Goal: Task Accomplishment & Management: Complete application form

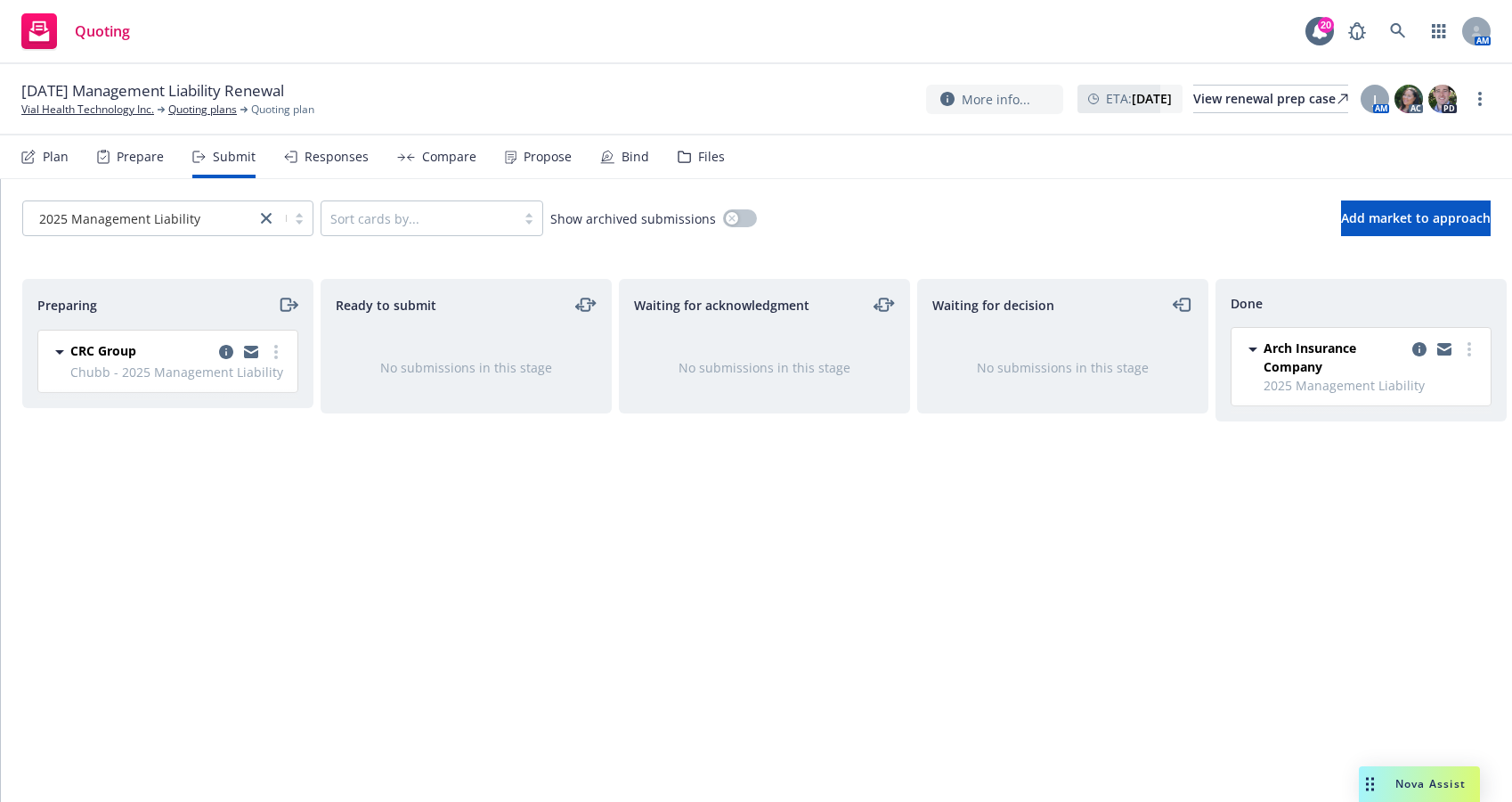
click at [179, 574] on div "Preparing CRC Group Chubb - 2025 Management Liability [DATE] 6:16 PM" at bounding box center [168, 522] width 291 height 485
click at [195, 290] on div "Preparing" at bounding box center [168, 305] width 289 height 50
click at [280, 354] on link "more" at bounding box center [275, 352] width 22 height 22
click at [189, 311] on div "Preparing" at bounding box center [168, 305] width 261 height 22
click at [1380, 217] on span "Add market to approach" at bounding box center [1415, 218] width 149 height 17
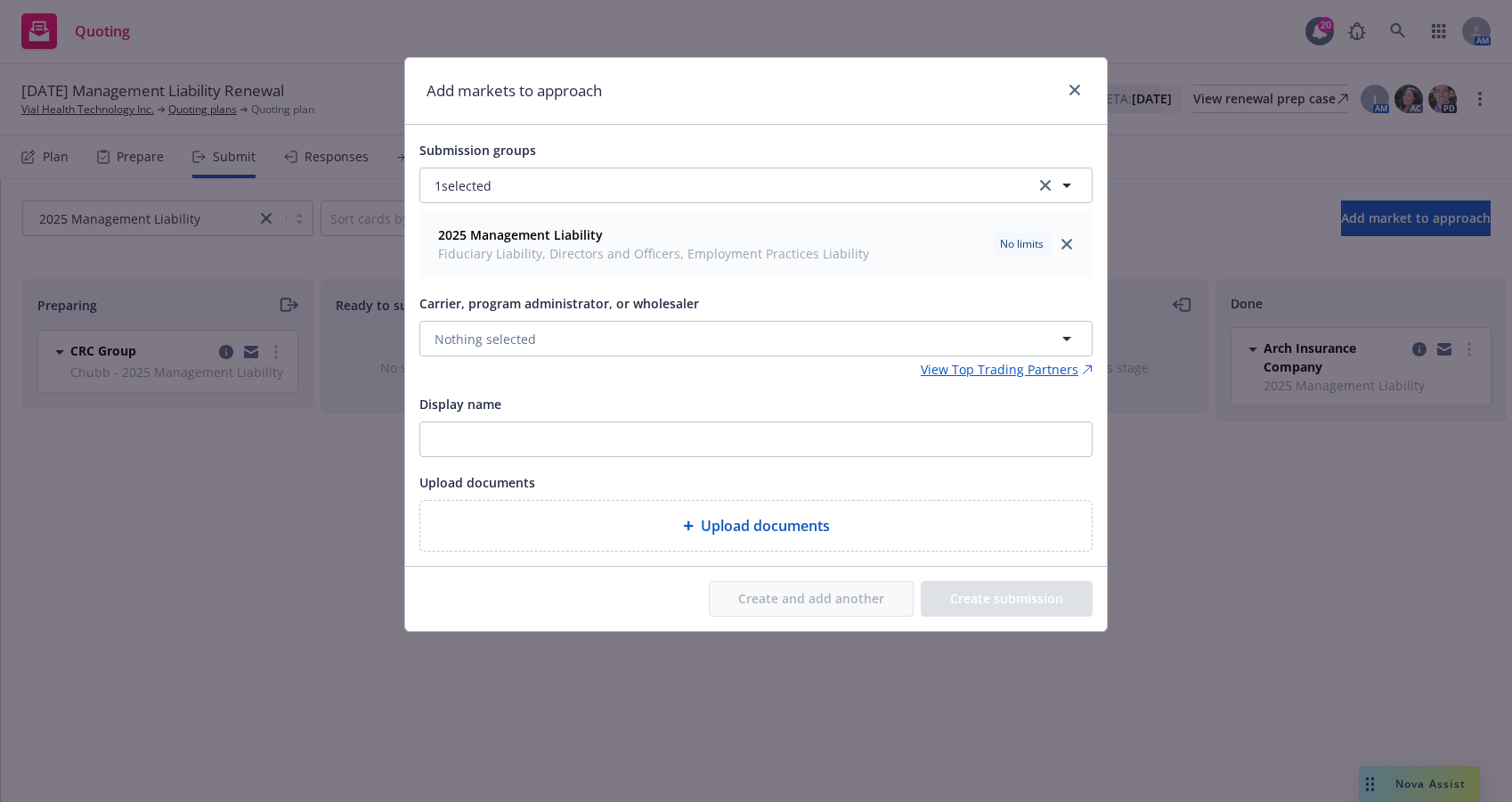
click at [712, 393] on div "Display name" at bounding box center [756, 403] width 673 height 22
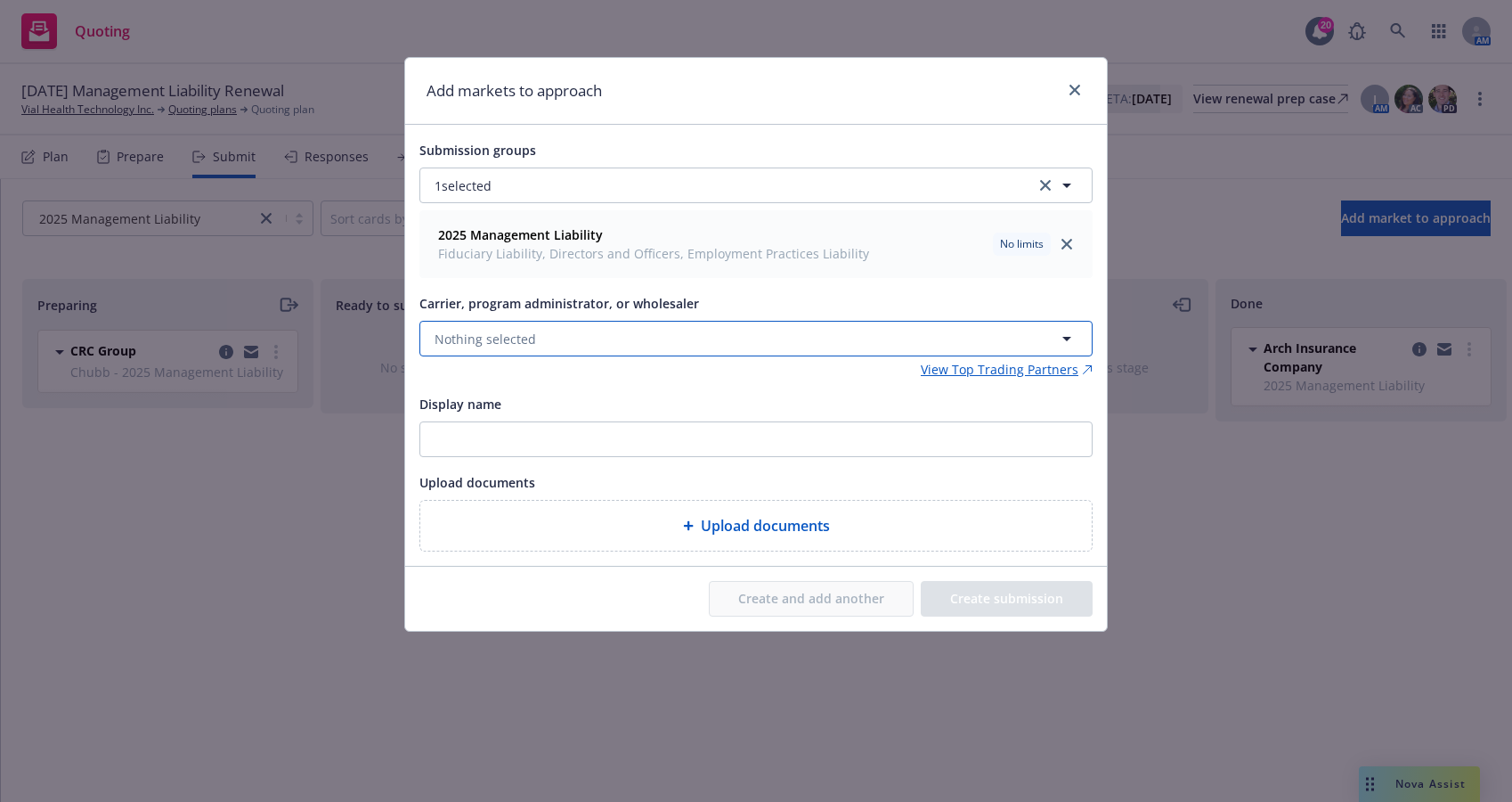
click at [615, 338] on button "Nothing selected" at bounding box center [756, 338] width 673 height 36
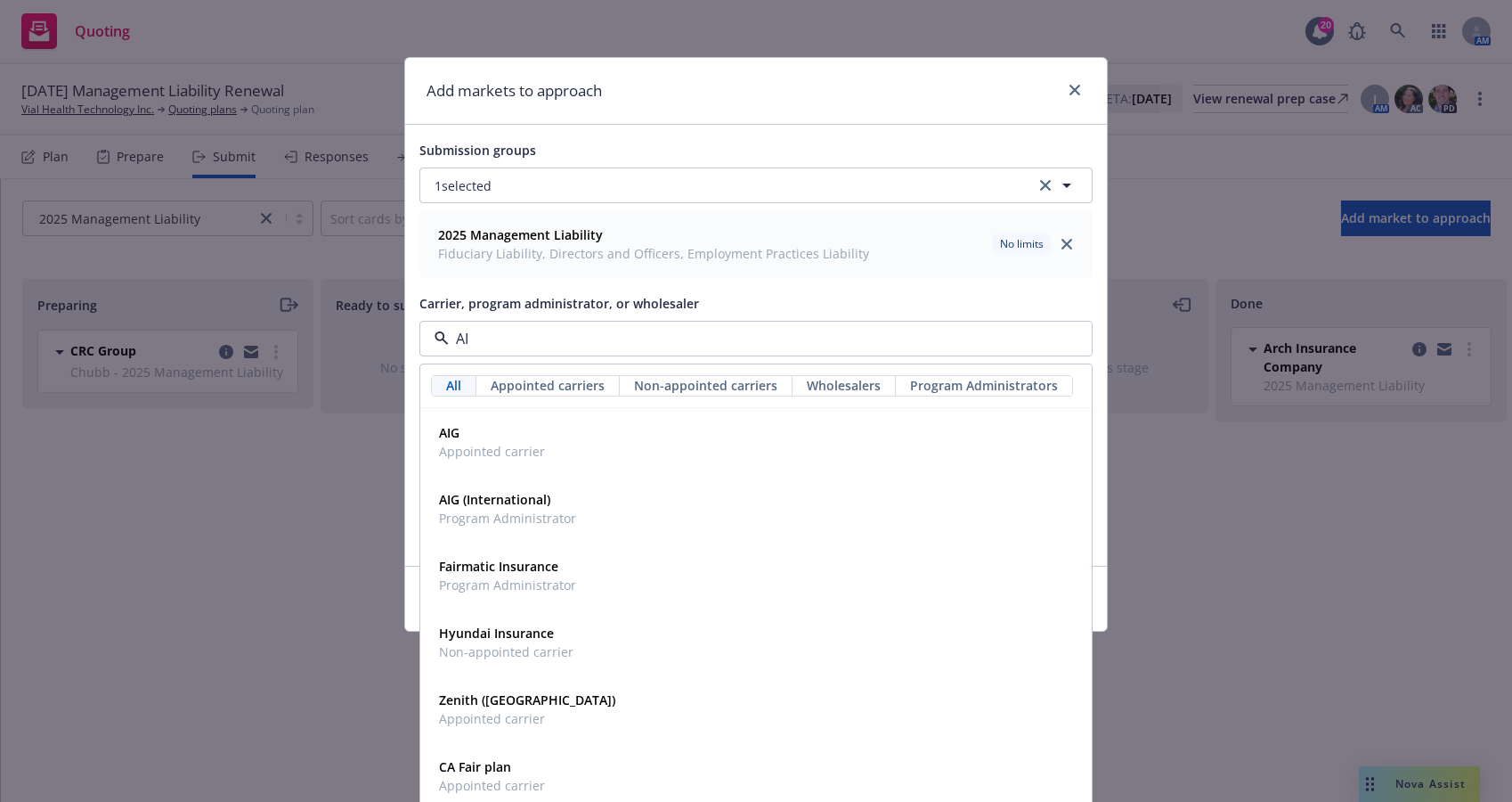
type input "AIG"
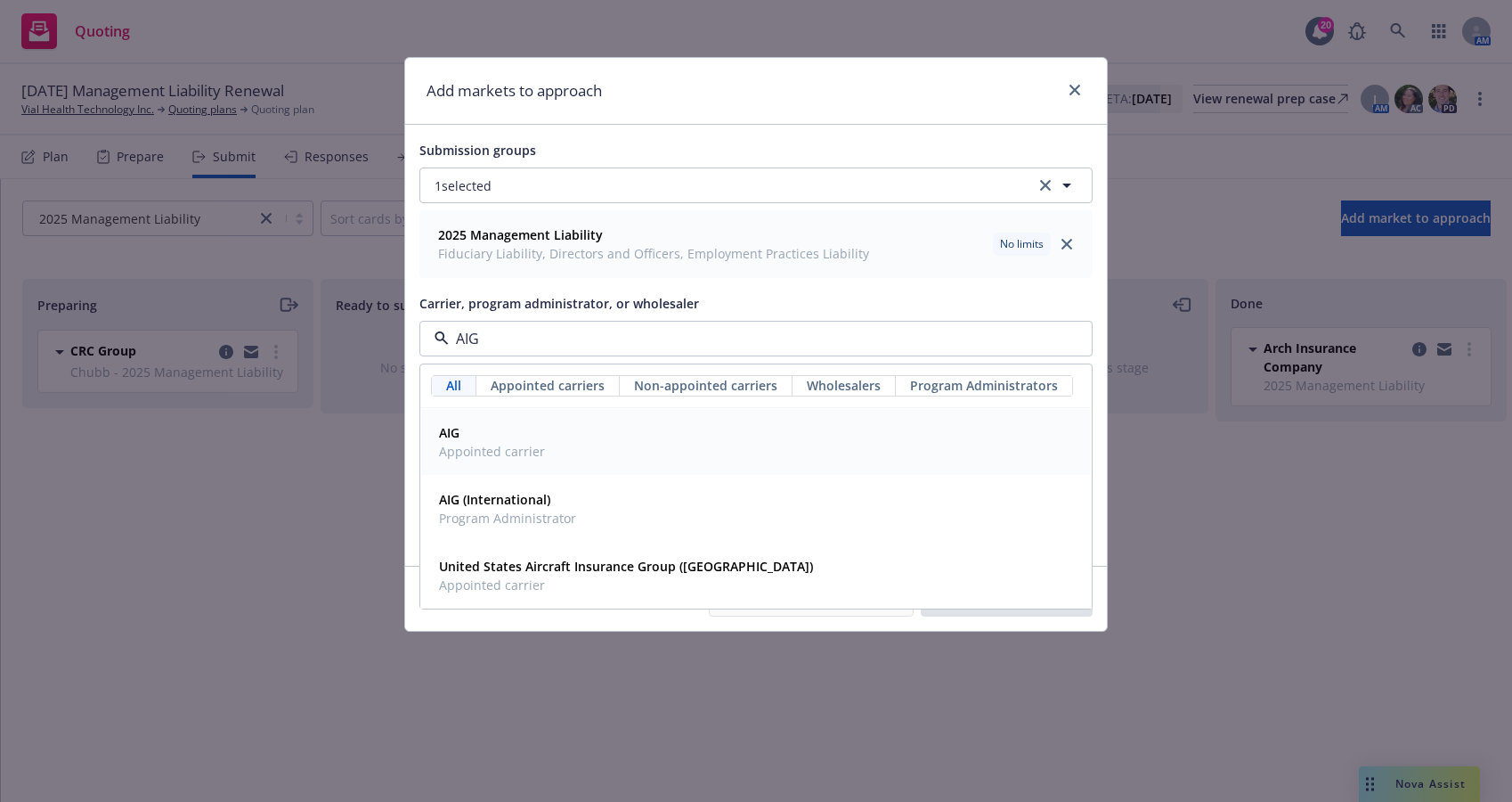
click at [459, 450] on span "Appointed carrier" at bounding box center [491, 451] width 106 height 19
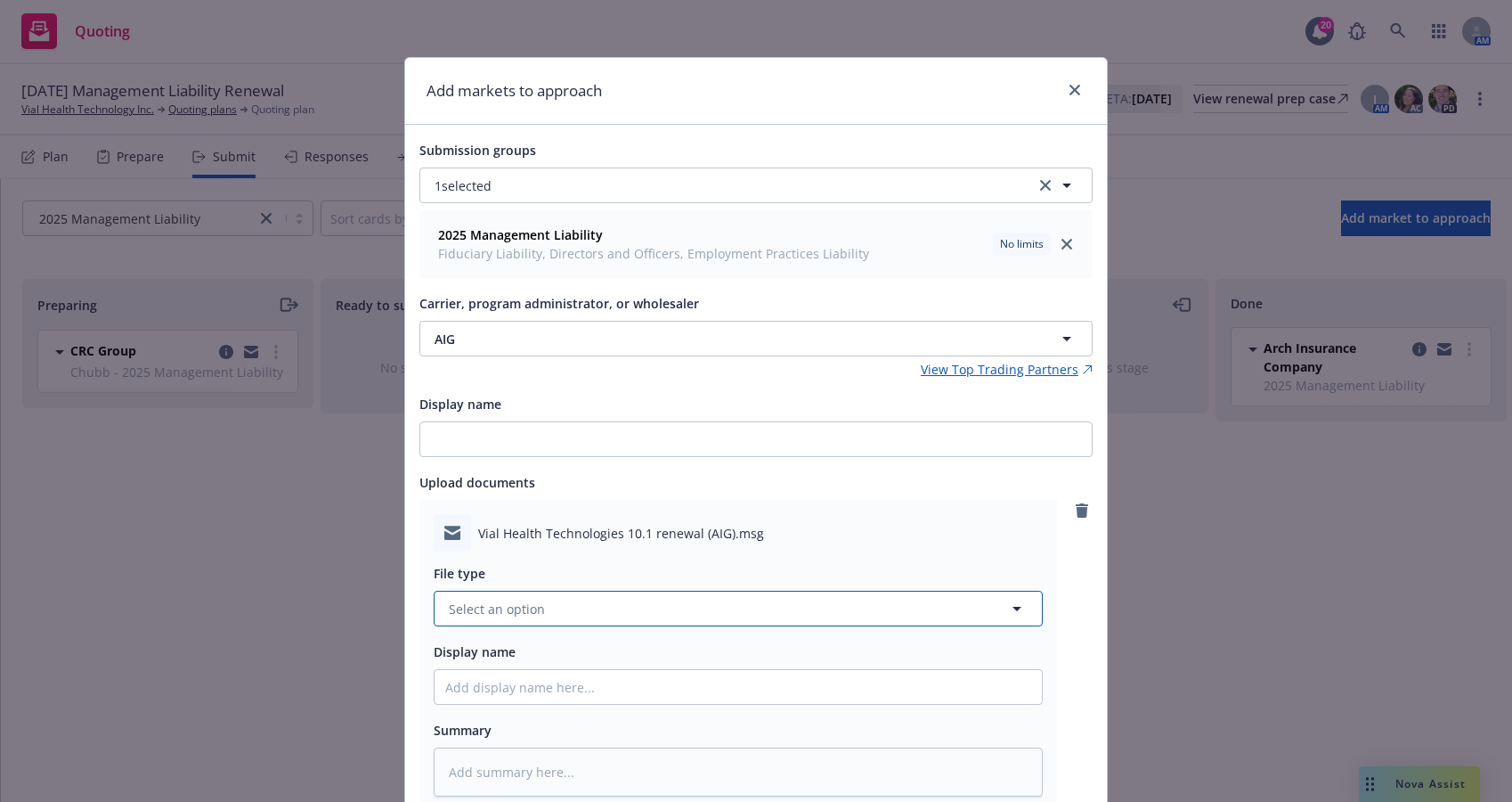
click at [555, 616] on button "Select an option" at bounding box center [738, 608] width 609 height 36
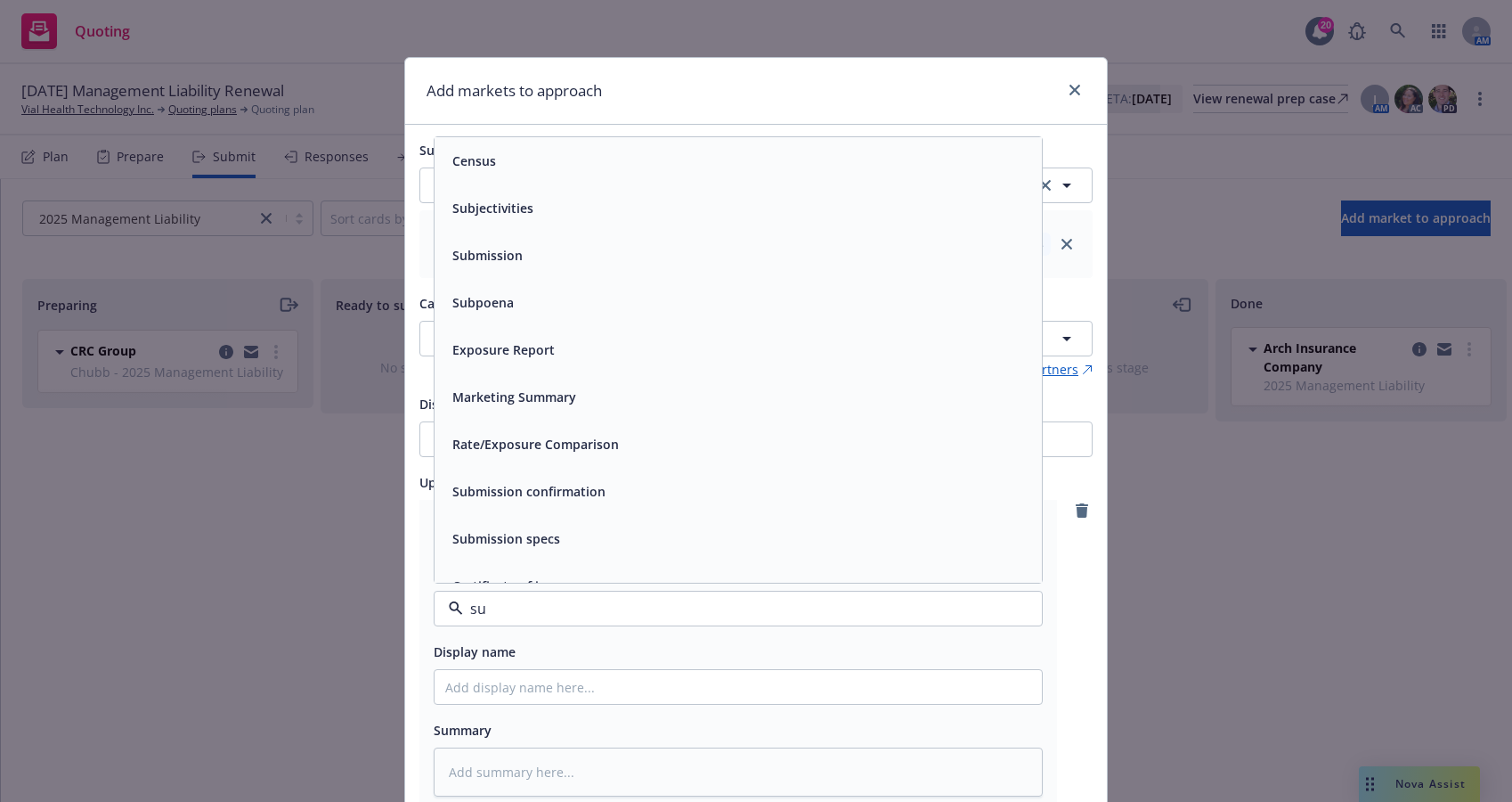
type input "sub"
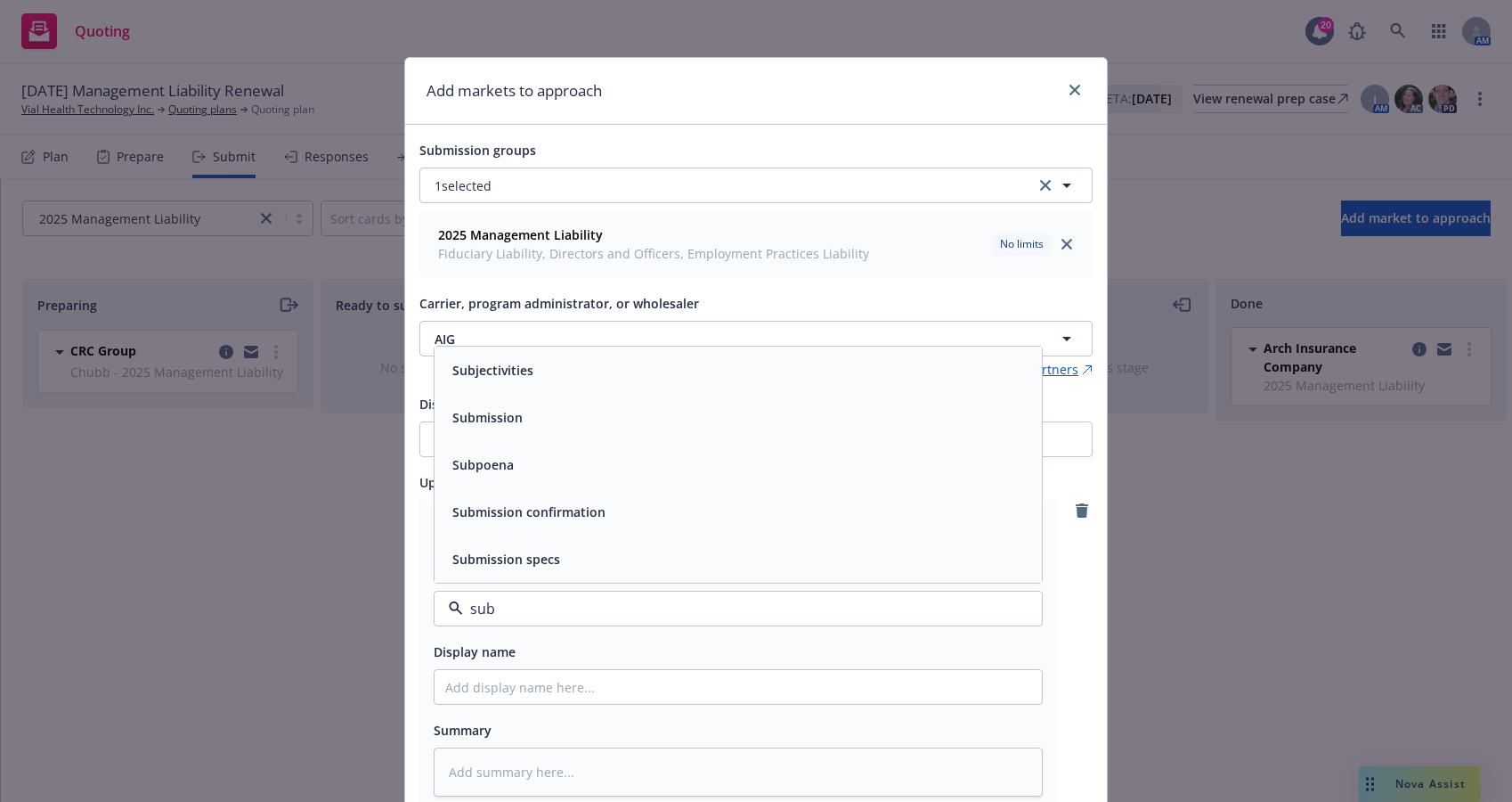
click at [531, 410] on div "Submission" at bounding box center [739, 417] width 586 height 25
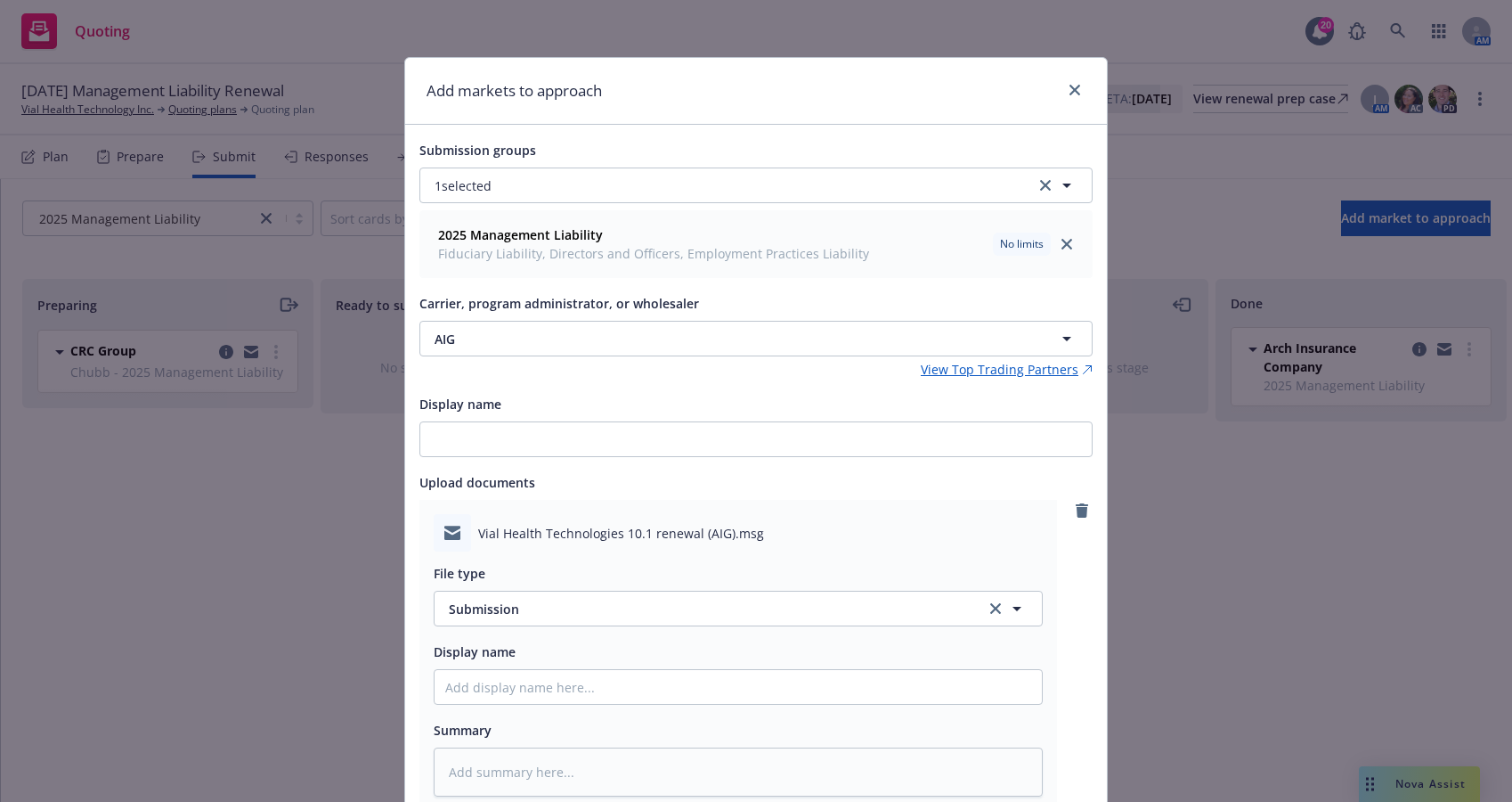
scroll to position [206, 0]
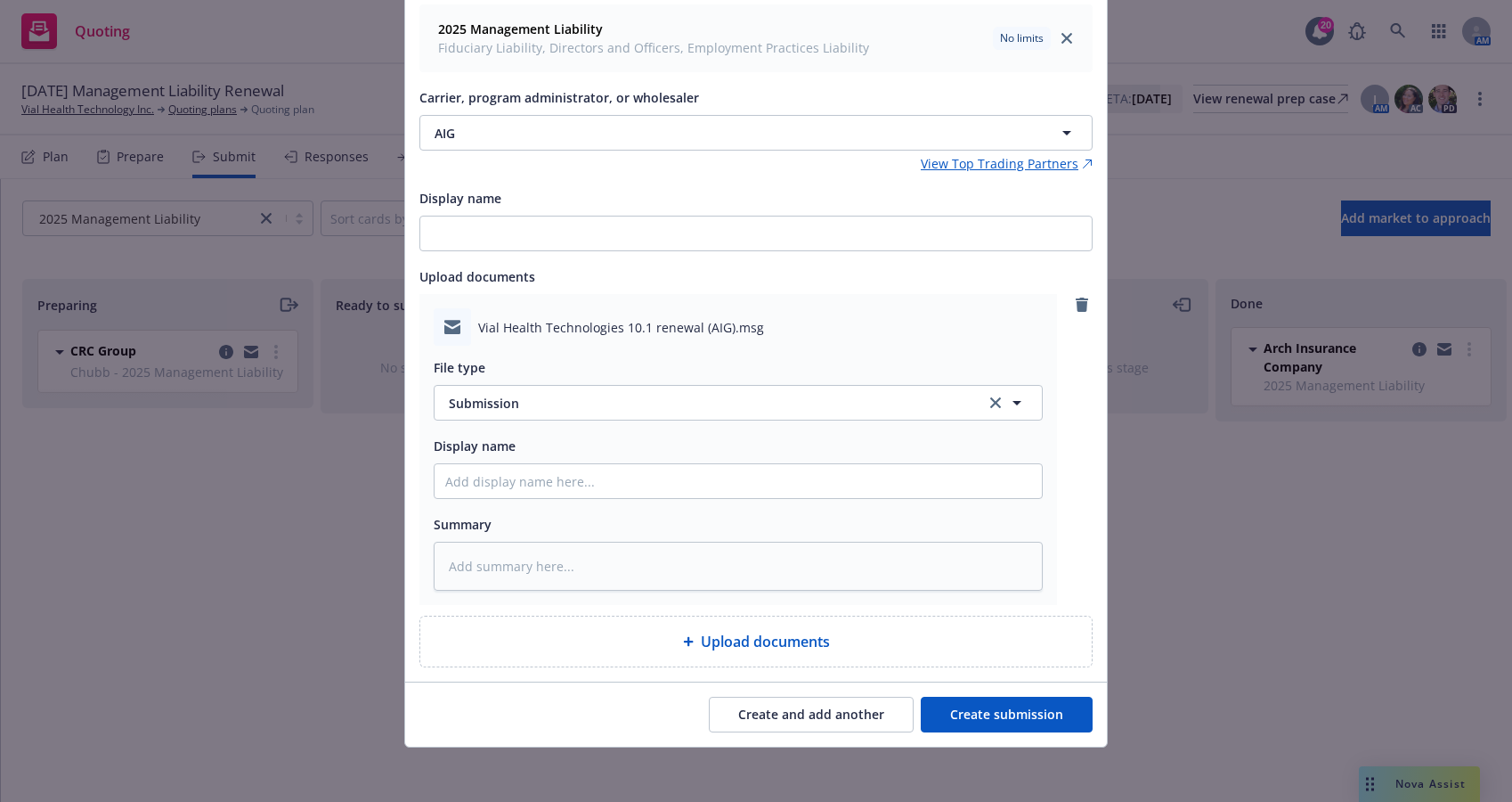
click at [1017, 719] on button "Create submission" at bounding box center [1006, 715] width 172 height 36
type textarea "x"
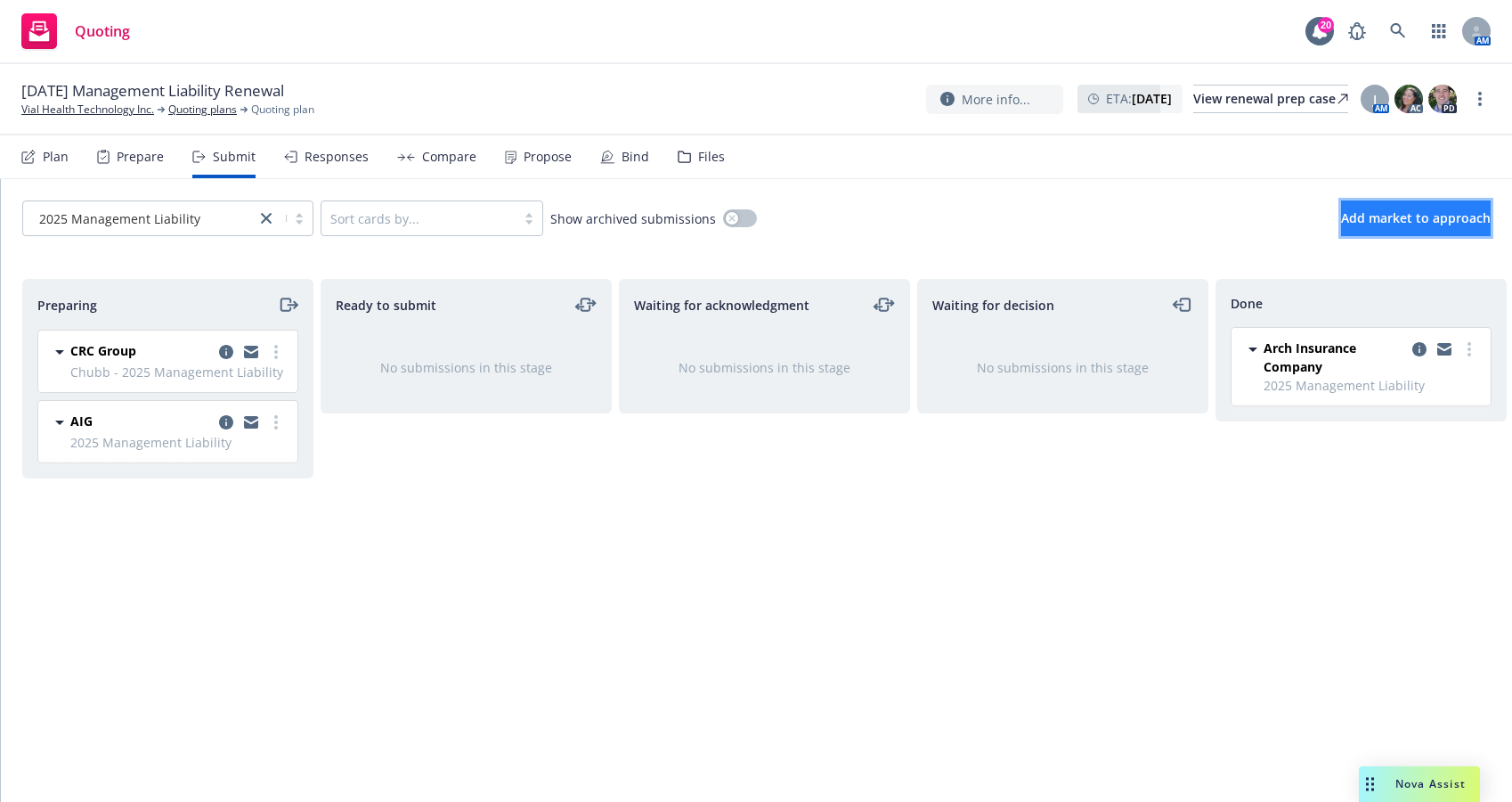
click at [1366, 218] on span "Add market to approach" at bounding box center [1415, 218] width 149 height 17
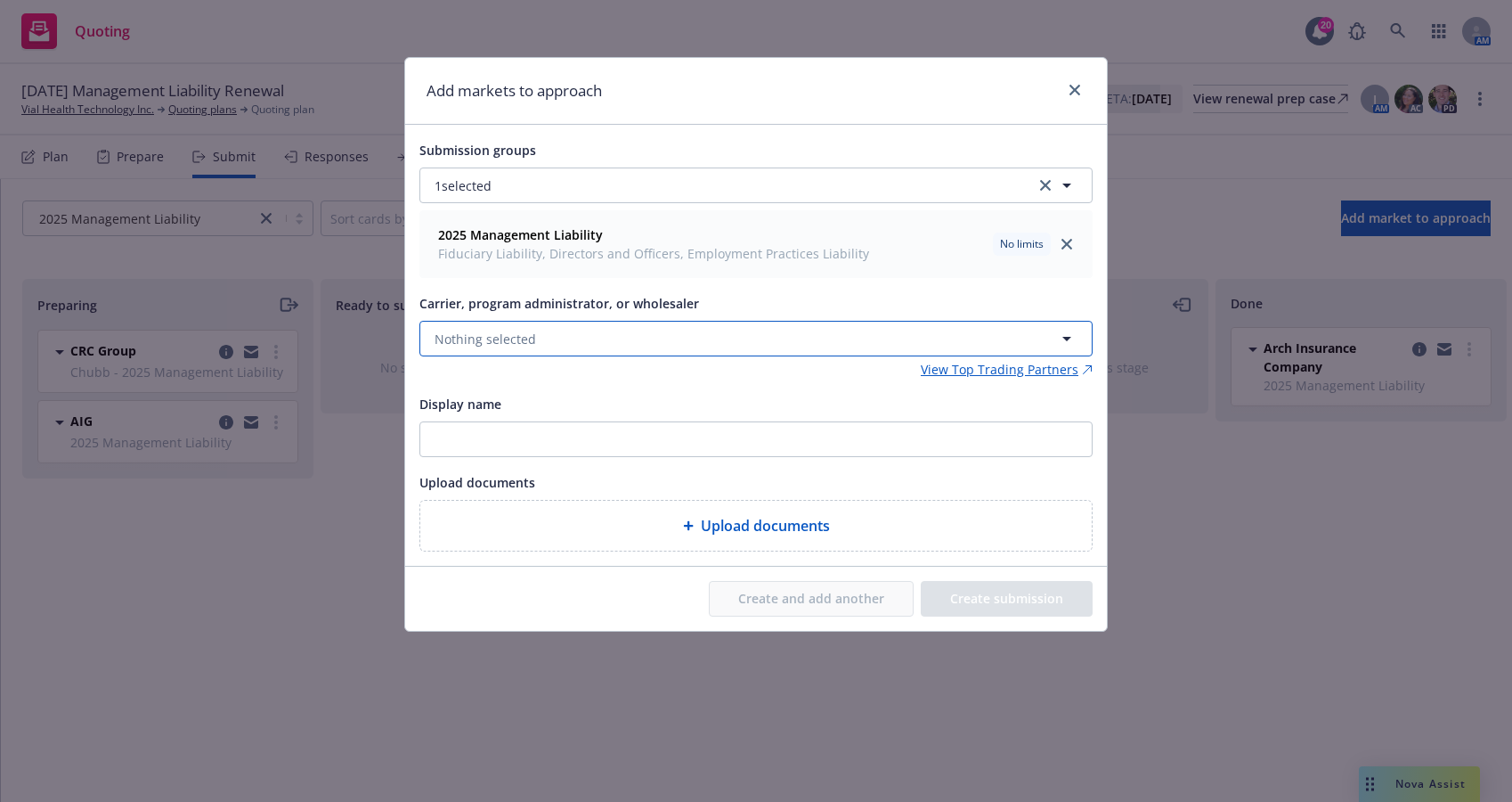
click at [517, 338] on span "Nothing selected" at bounding box center [485, 339] width 101 height 19
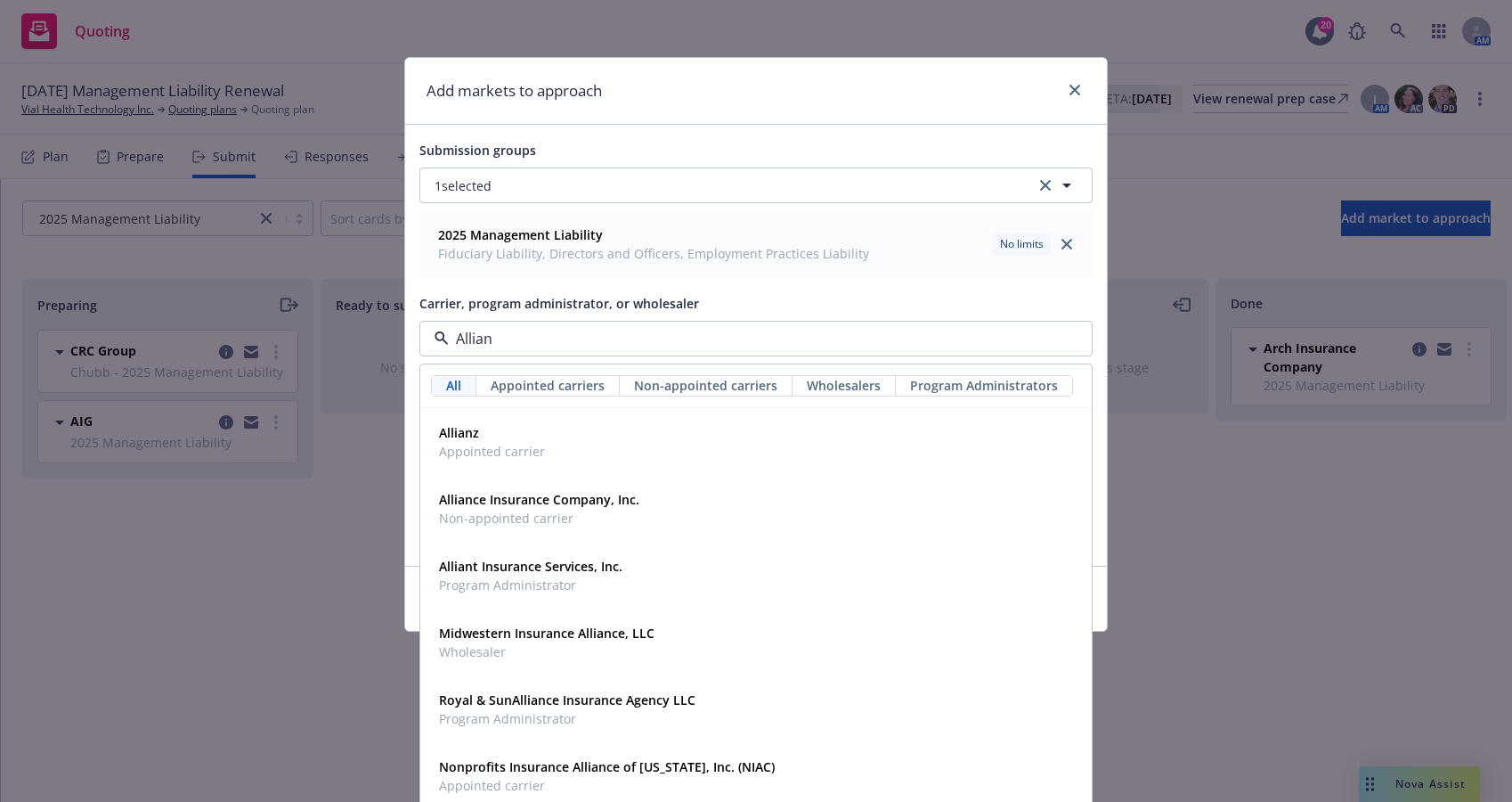
type input "Allianz"
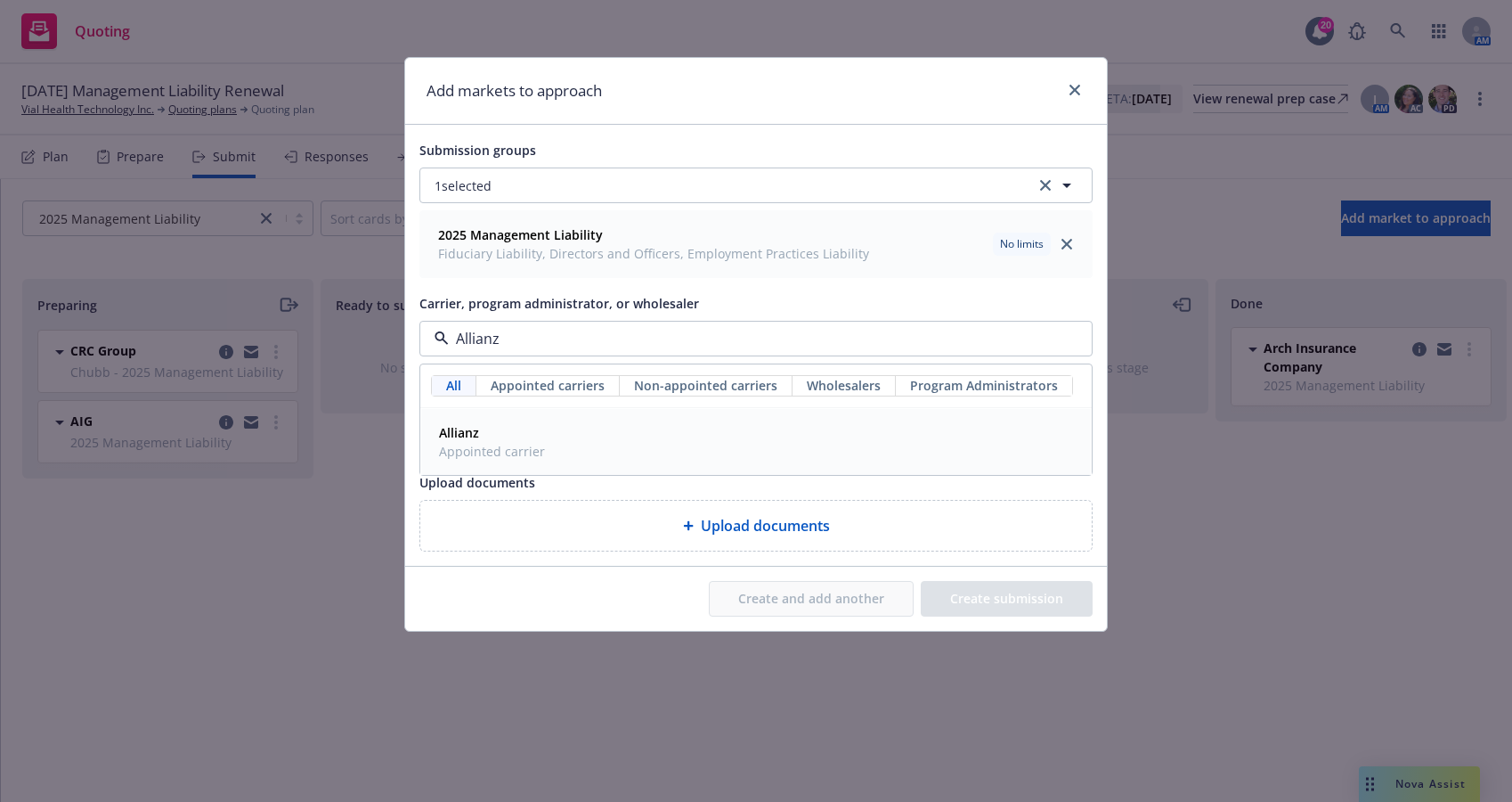
drag, startPoint x: 479, startPoint y: 447, endPoint x: 496, endPoint y: 453, distance: 18.0
click at [481, 447] on span "Appointed carrier" at bounding box center [491, 451] width 106 height 19
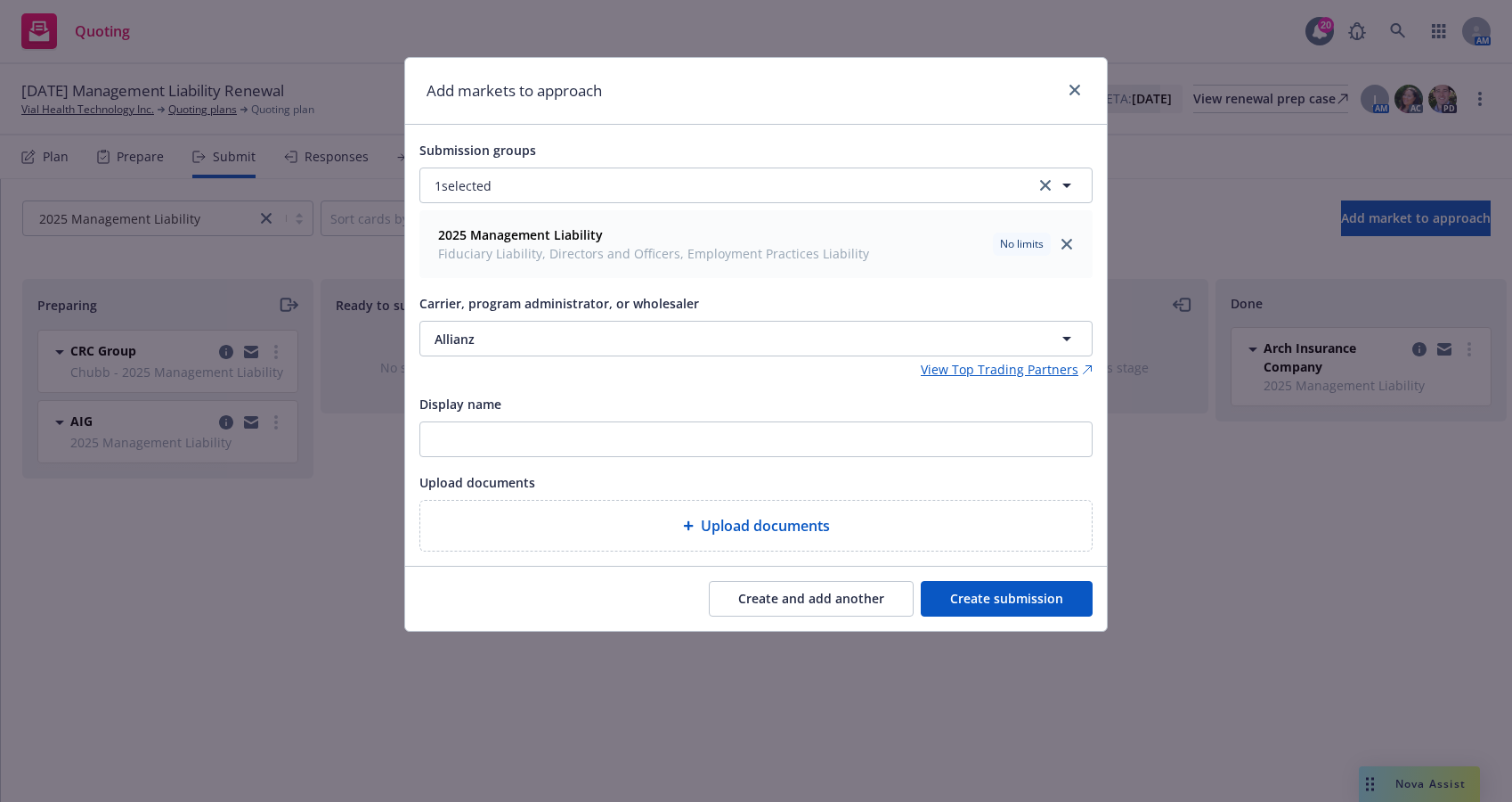
type textarea "x"
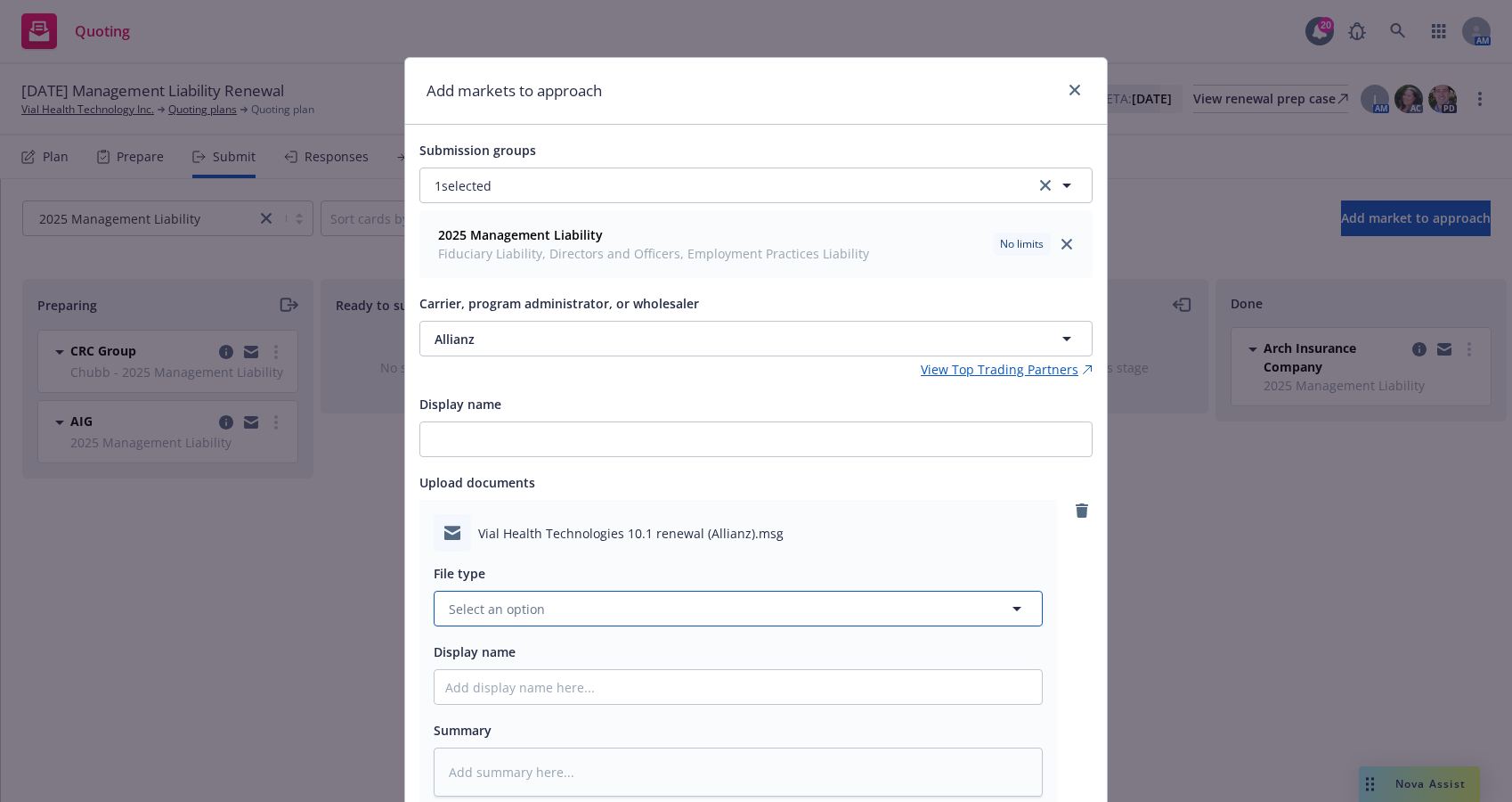
click at [835, 611] on button "Select an option" at bounding box center [738, 608] width 609 height 36
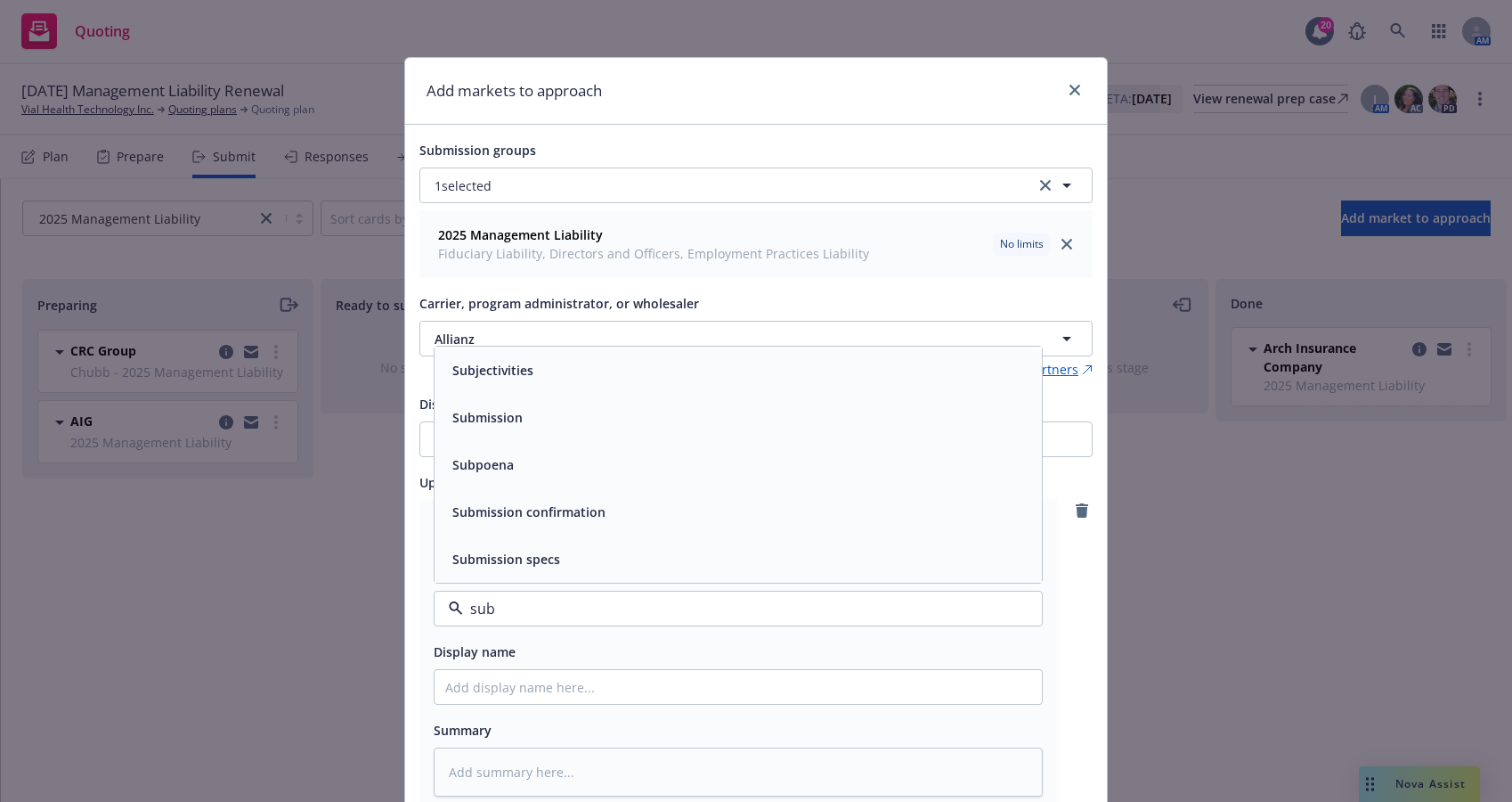
type input "subm"
click at [848, 482] on div "Submission" at bounding box center [738, 464] width 607 height 47
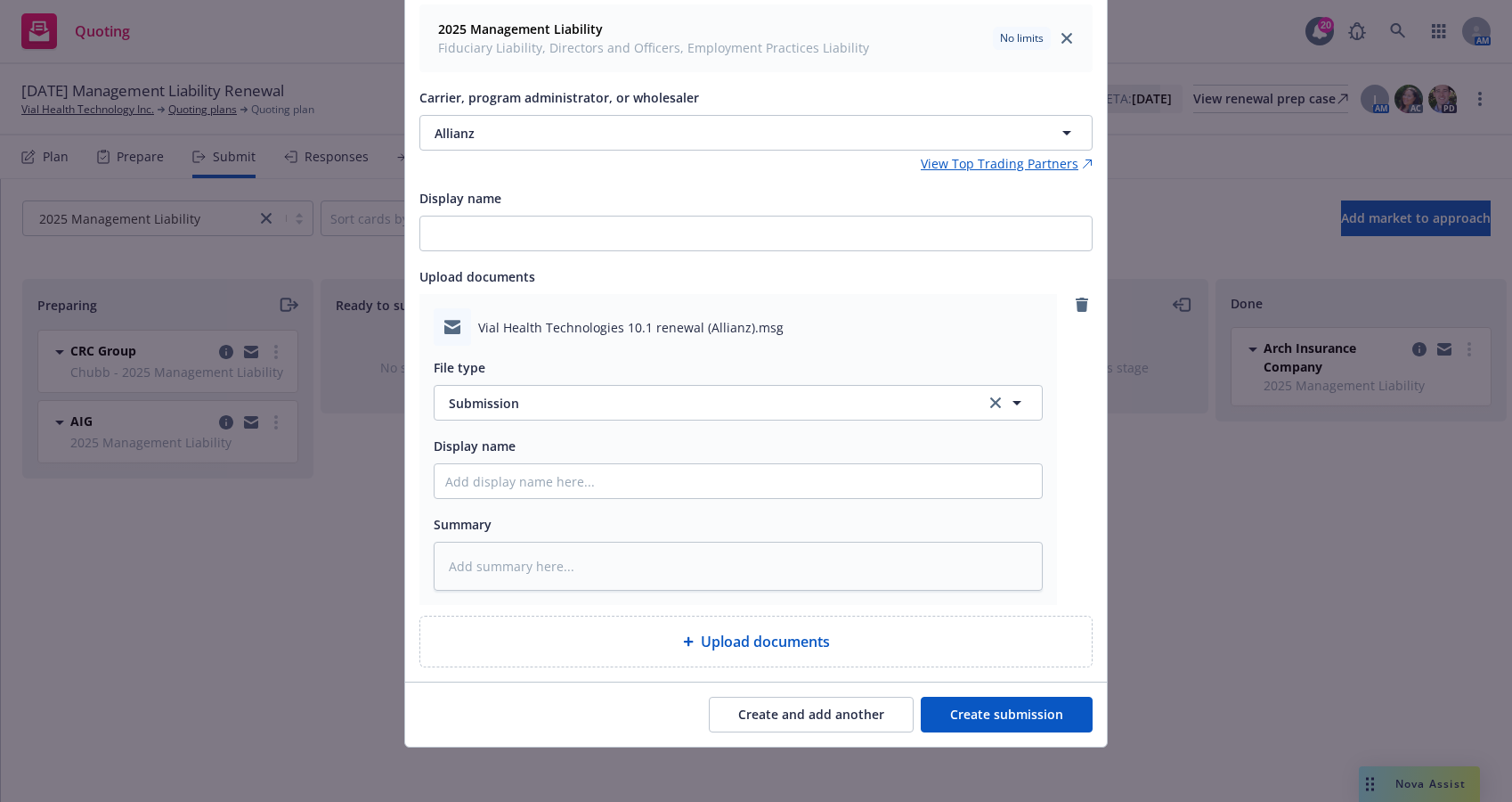
click at [1052, 722] on button "Create submission" at bounding box center [1006, 715] width 172 height 36
type textarea "x"
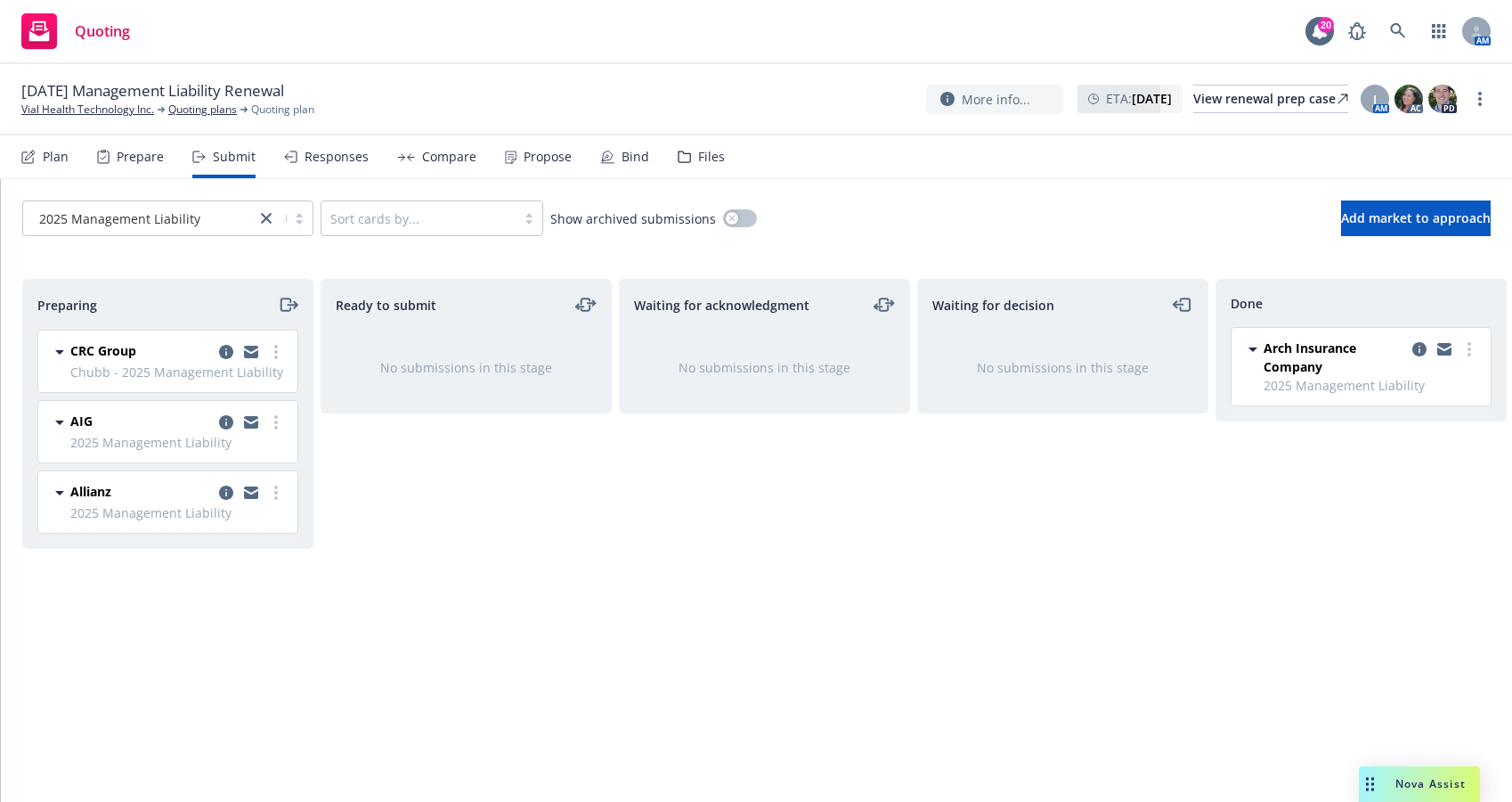
drag, startPoint x: 777, startPoint y: 566, endPoint x: 865, endPoint y: 550, distance: 89.4
click at [782, 565] on div "Waiting for acknowledgment No submissions in this stage" at bounding box center [765, 522] width 291 height 485
click at [1350, 227] on button "Add market to approach" at bounding box center [1415, 218] width 149 height 36
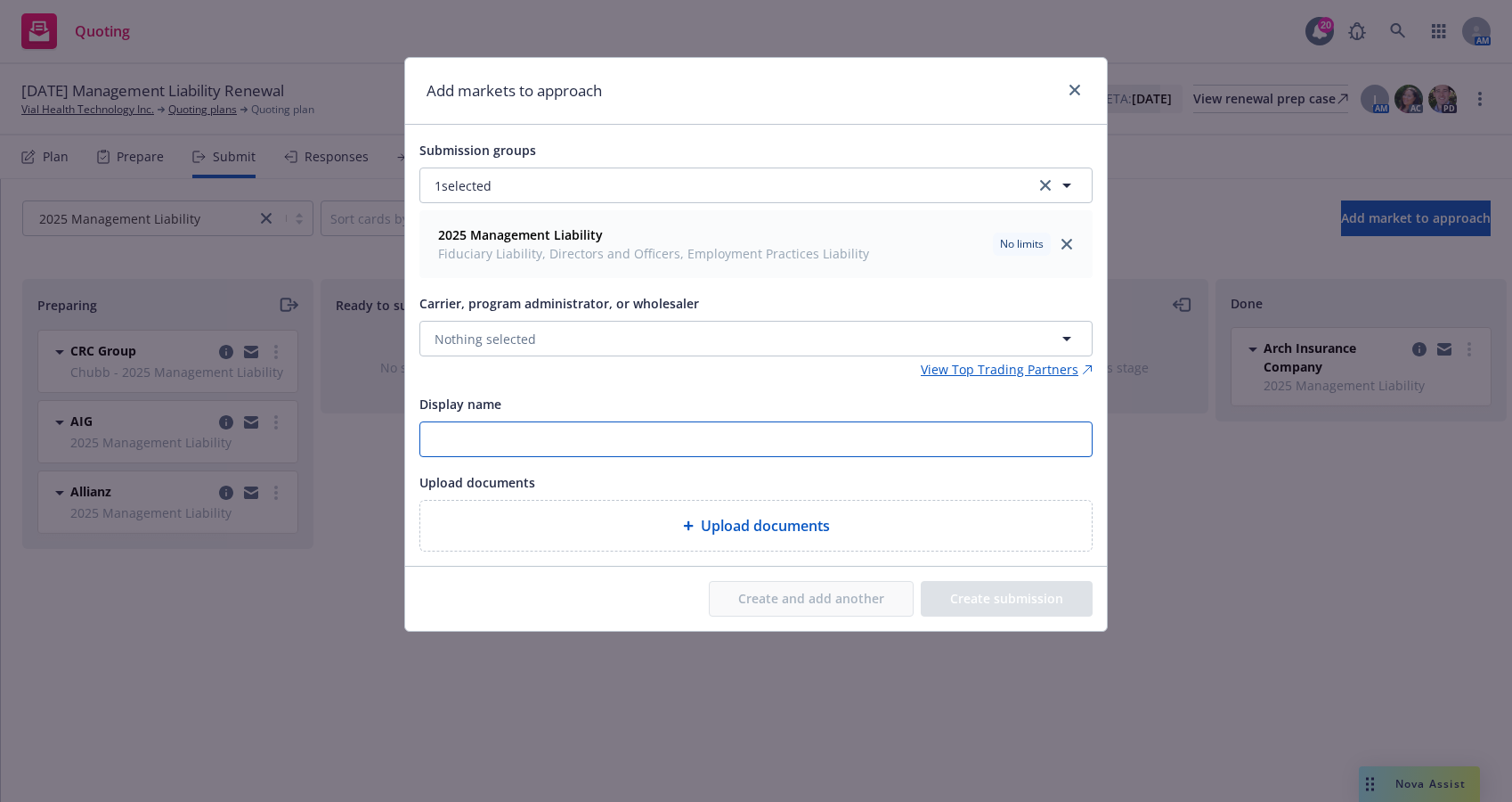
click at [639, 432] on input "Display name" at bounding box center [756, 439] width 671 height 34
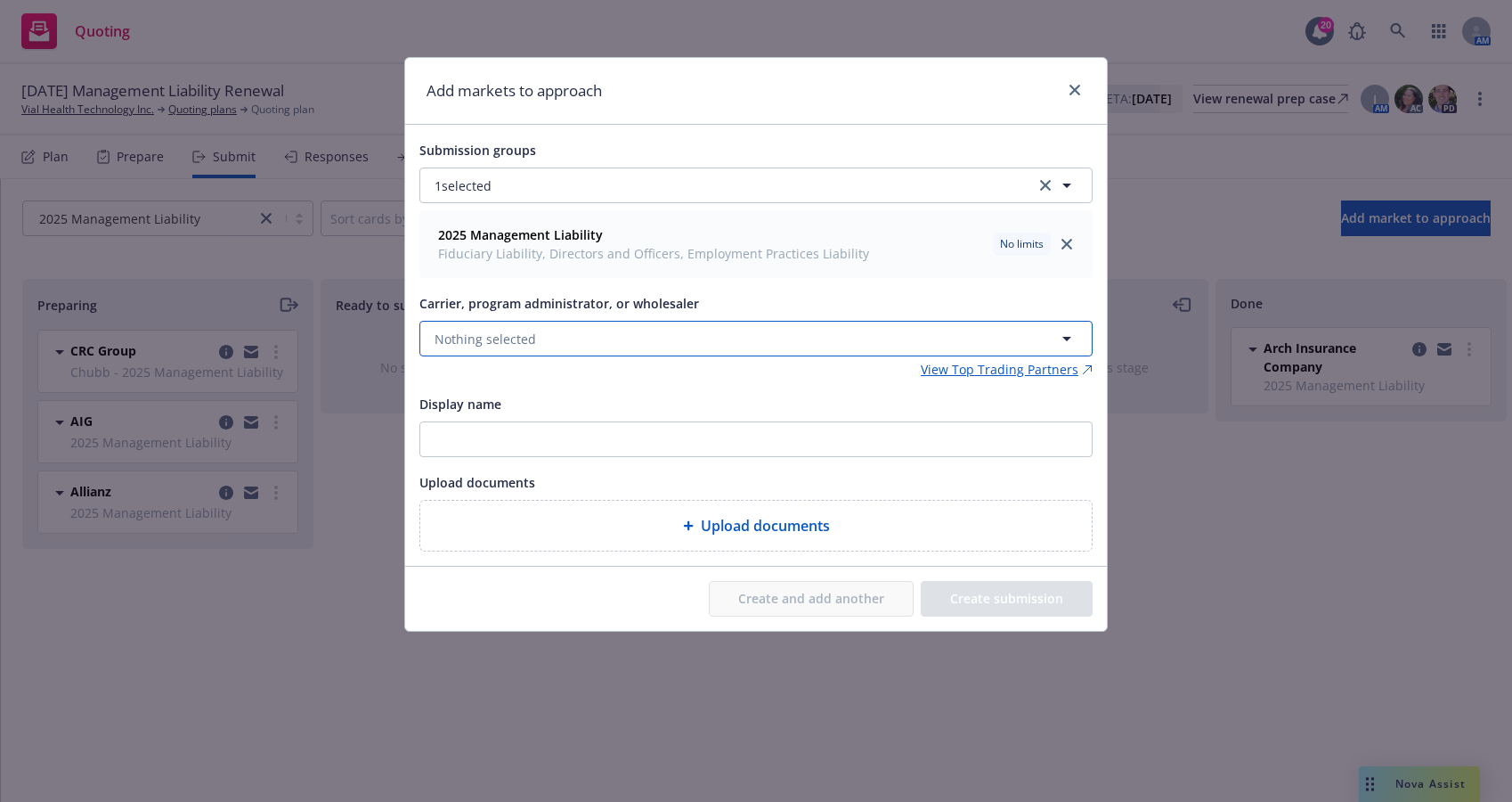
click at [681, 338] on button "Nothing selected" at bounding box center [756, 338] width 673 height 36
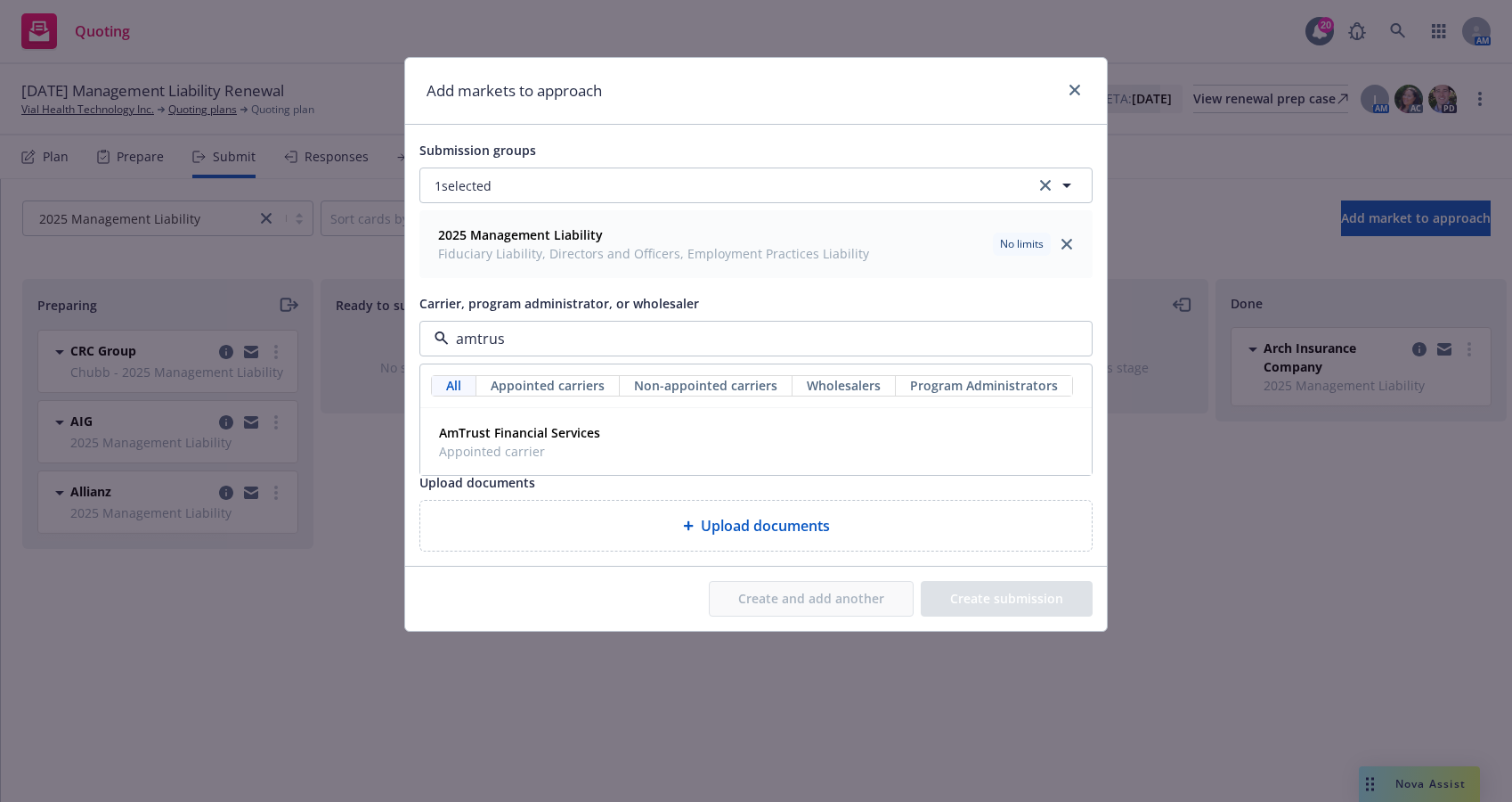
type input "amtrust"
click at [580, 432] on strong "AmTrust Financial Services" at bounding box center [520, 432] width 162 height 17
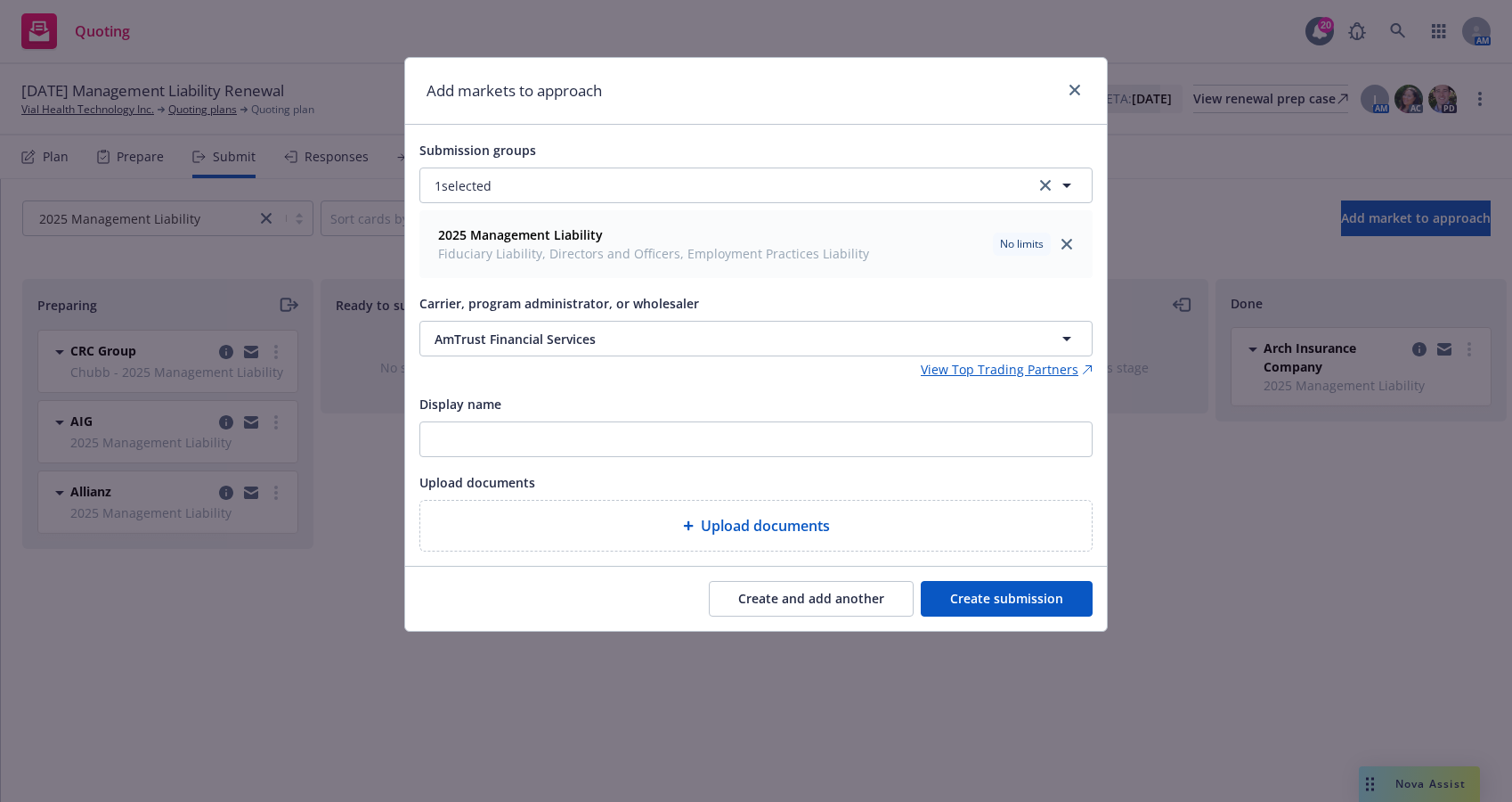
type textarea "x"
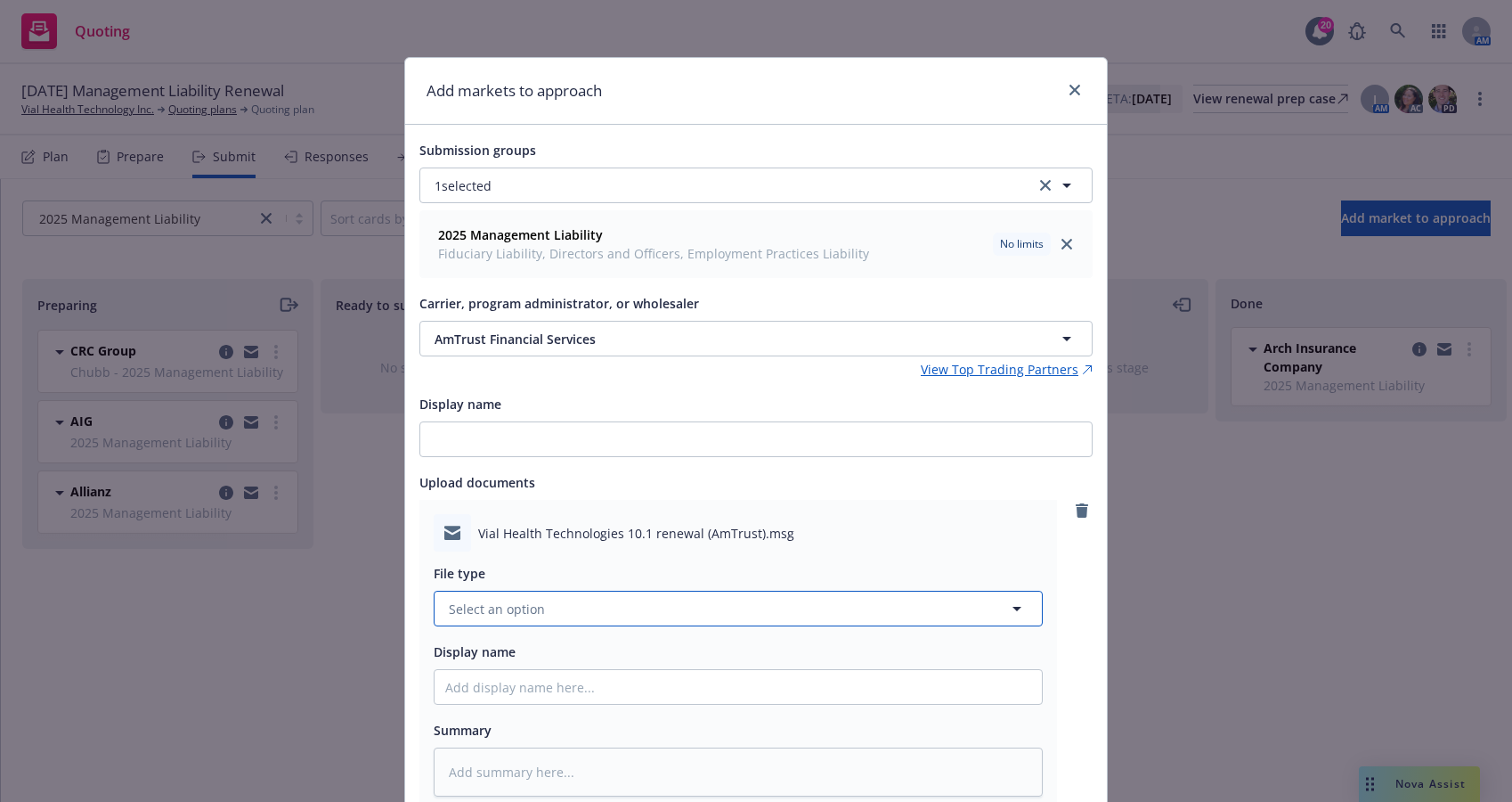
click at [902, 602] on button "Select an option" at bounding box center [738, 608] width 609 height 36
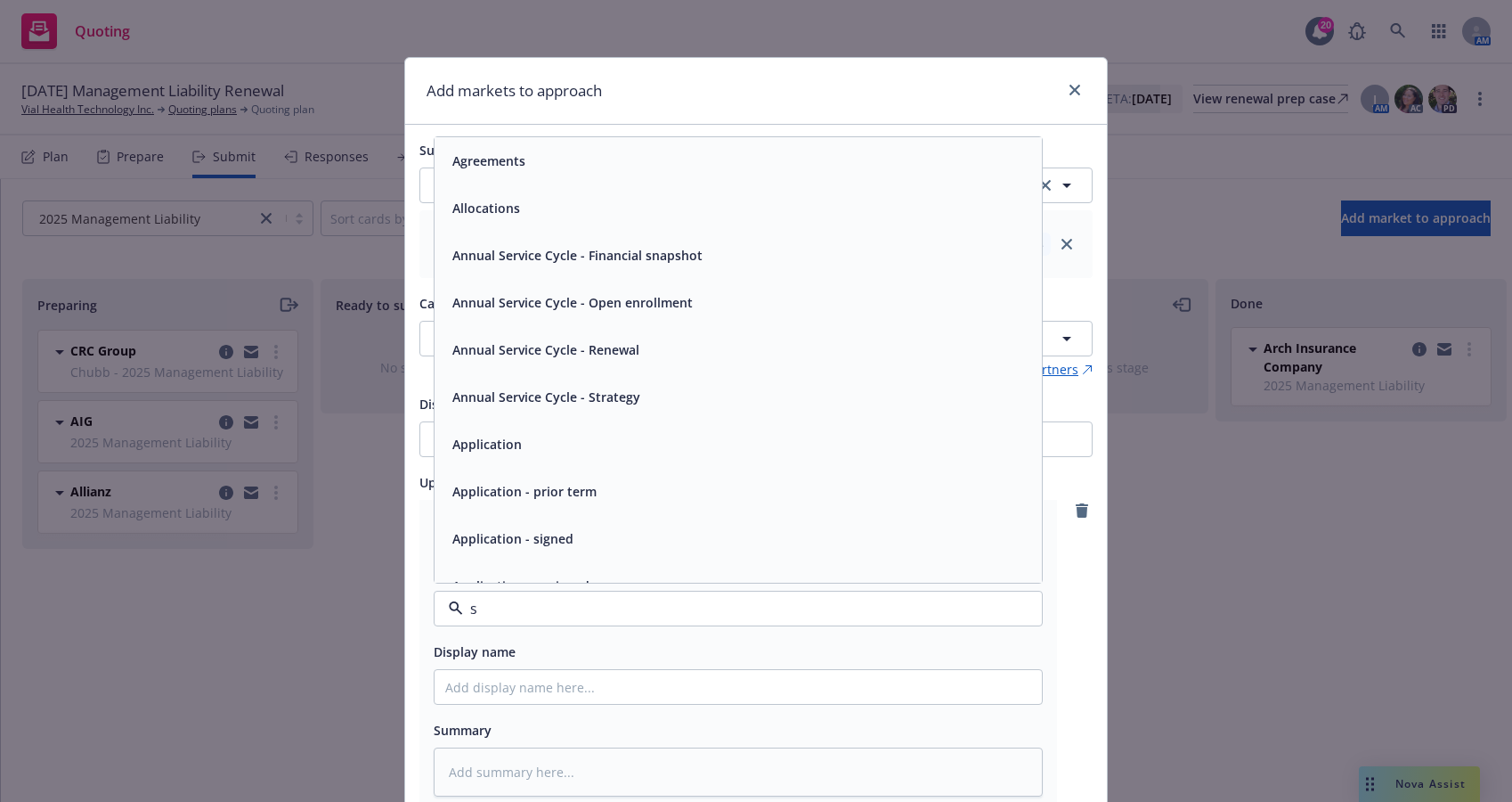
type input "su"
click at [504, 250] on span "Submission" at bounding box center [487, 256] width 70 height 19
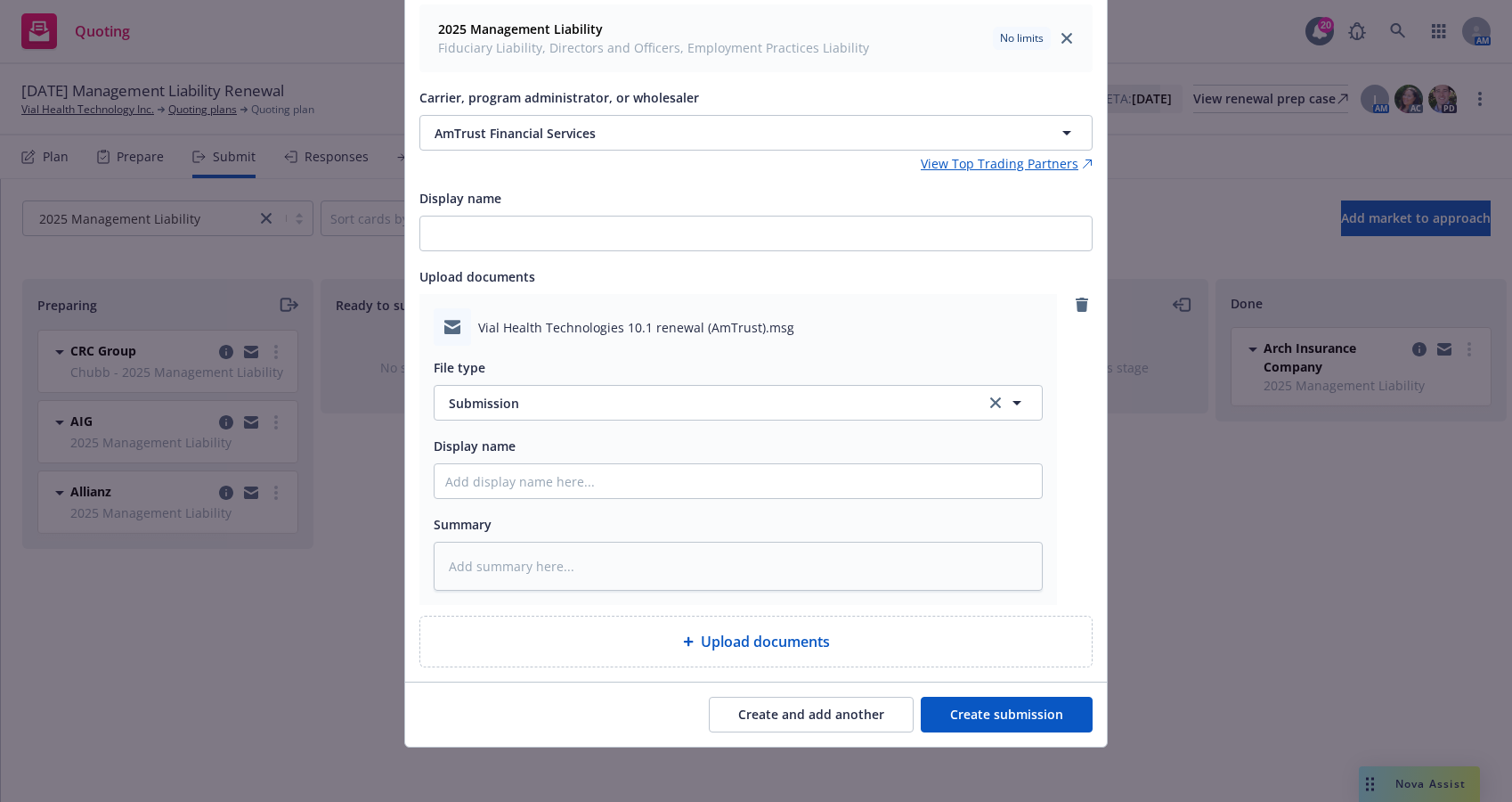
click at [956, 717] on button "Create submission" at bounding box center [1006, 715] width 172 height 36
type textarea "x"
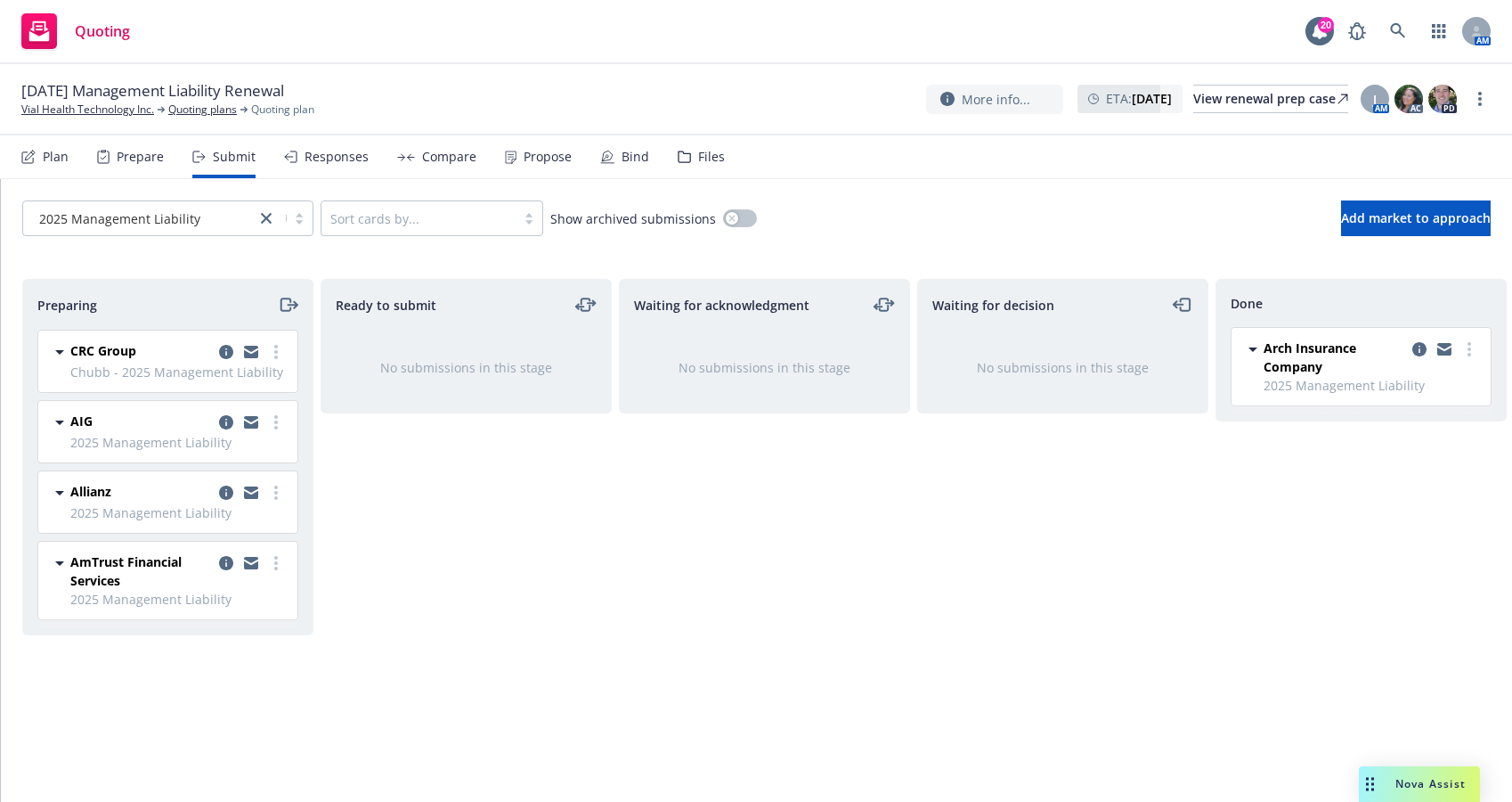
drag, startPoint x: 738, startPoint y: 584, endPoint x: 1011, endPoint y: 467, distance: 297.0
click at [754, 572] on div "Waiting for acknowledgment No submissions in this stage" at bounding box center [765, 522] width 291 height 485
drag, startPoint x: 410, startPoint y: 555, endPoint x: 460, endPoint y: 555, distance: 50.0
click at [412, 555] on div "Ready to submit No submissions in this stage" at bounding box center [466, 522] width 291 height 485
click at [1341, 207] on button "Add market to approach" at bounding box center [1415, 218] width 149 height 36
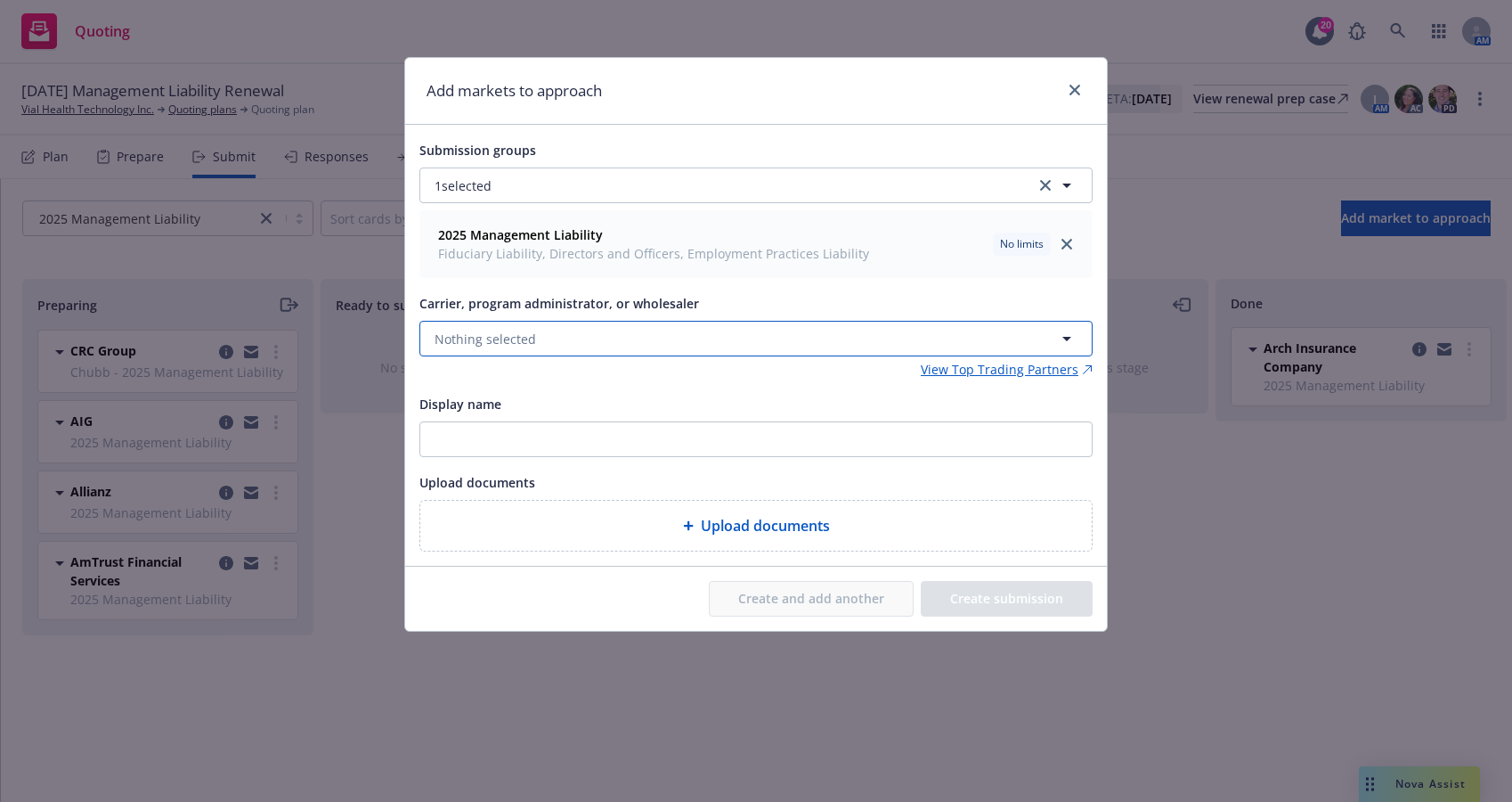
click at [592, 331] on button "Nothing selected" at bounding box center [756, 338] width 673 height 36
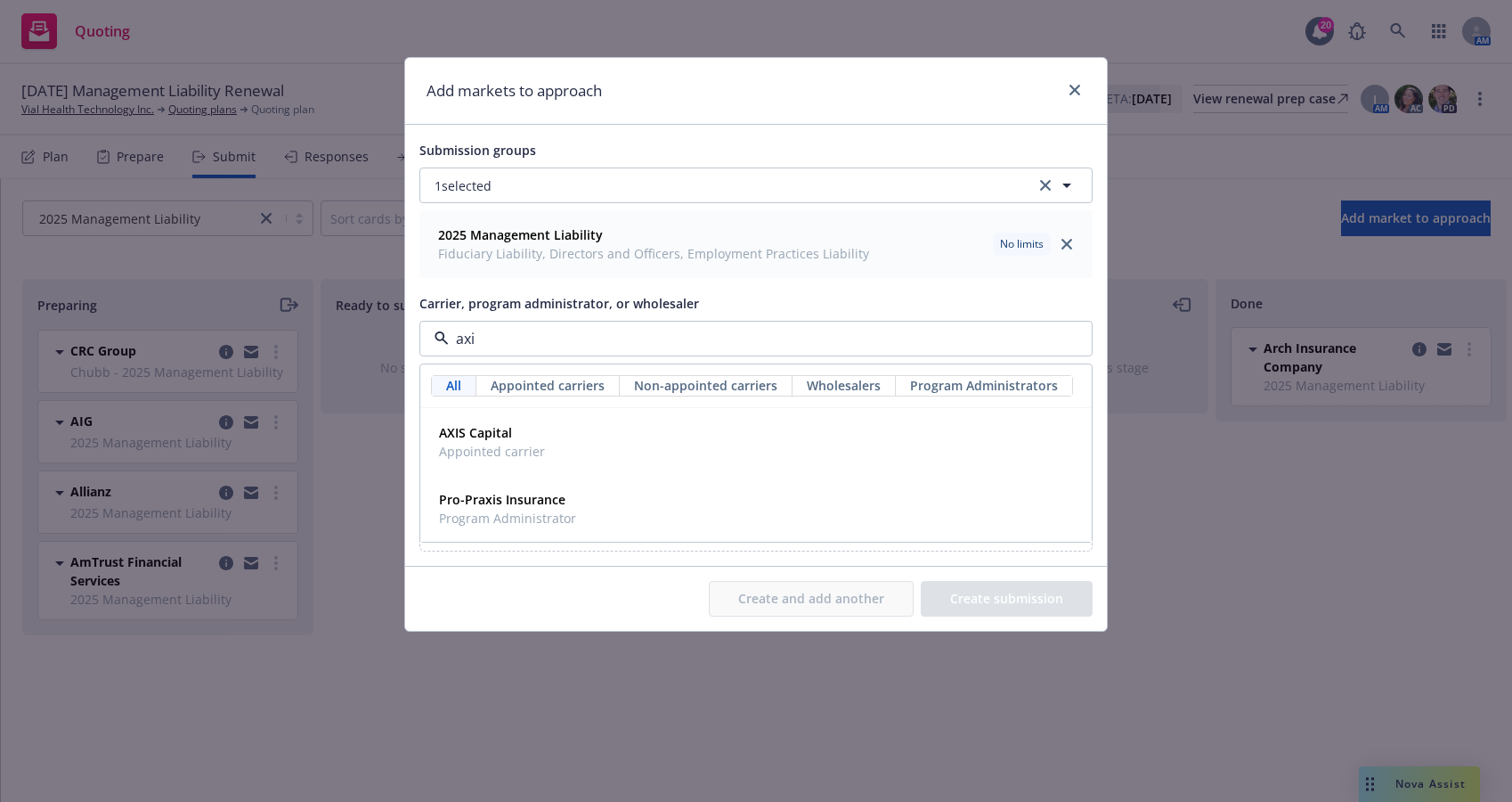
type input "axis"
click at [575, 431] on div "AXIS Capital Appointed carrier" at bounding box center [756, 441] width 648 height 44
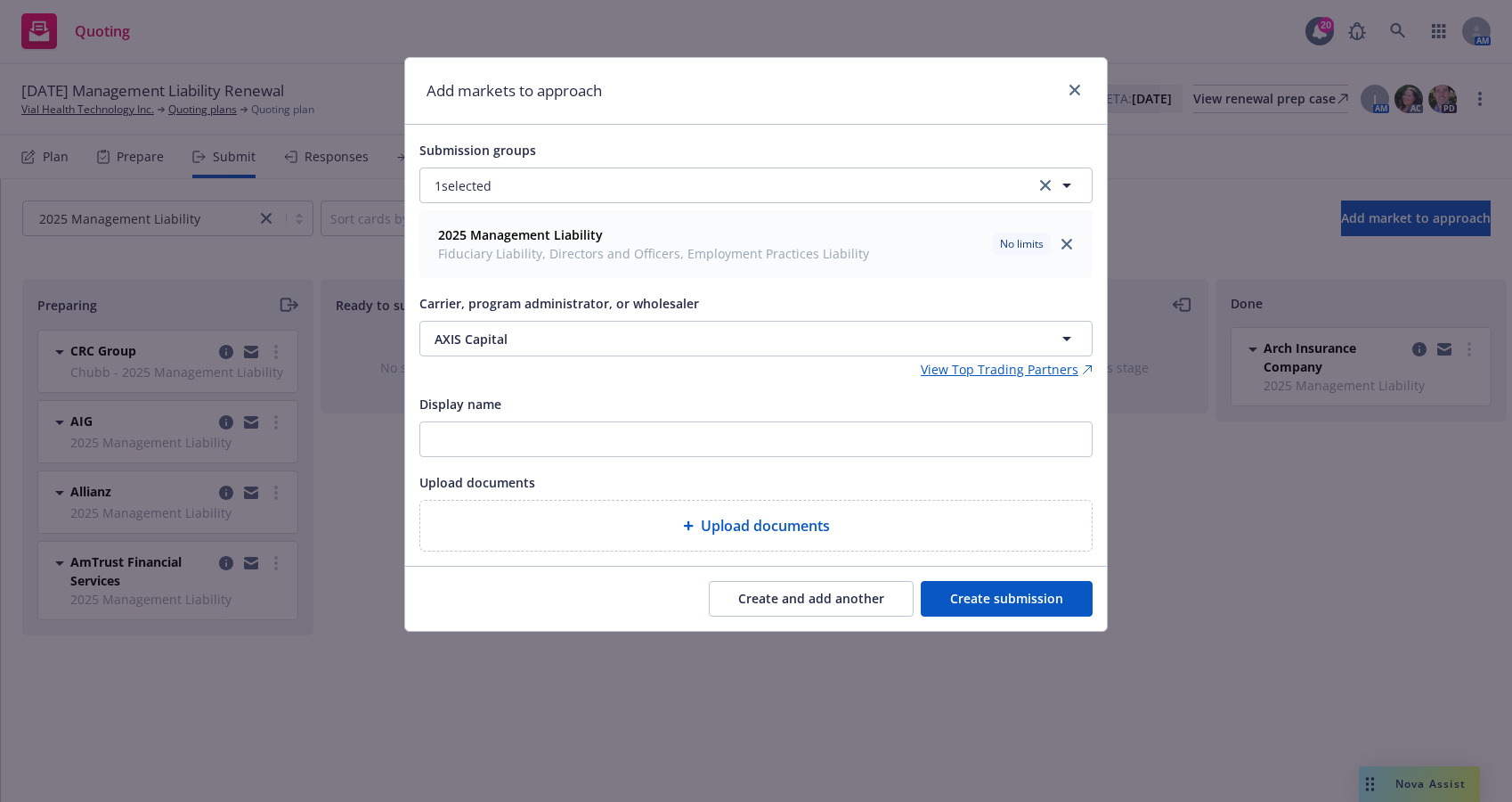
type textarea "x"
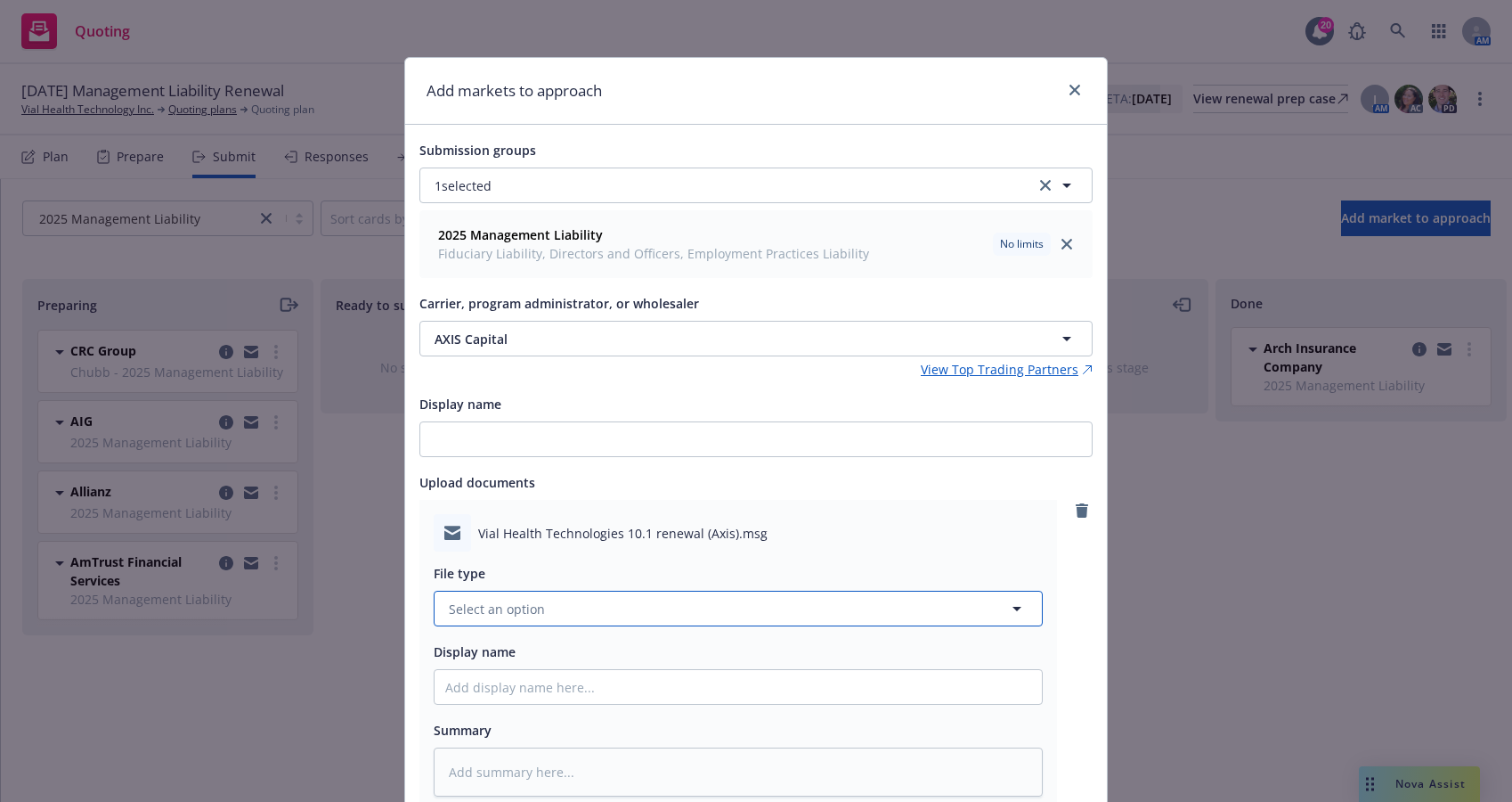
click at [843, 605] on button "Select an option" at bounding box center [738, 608] width 609 height 36
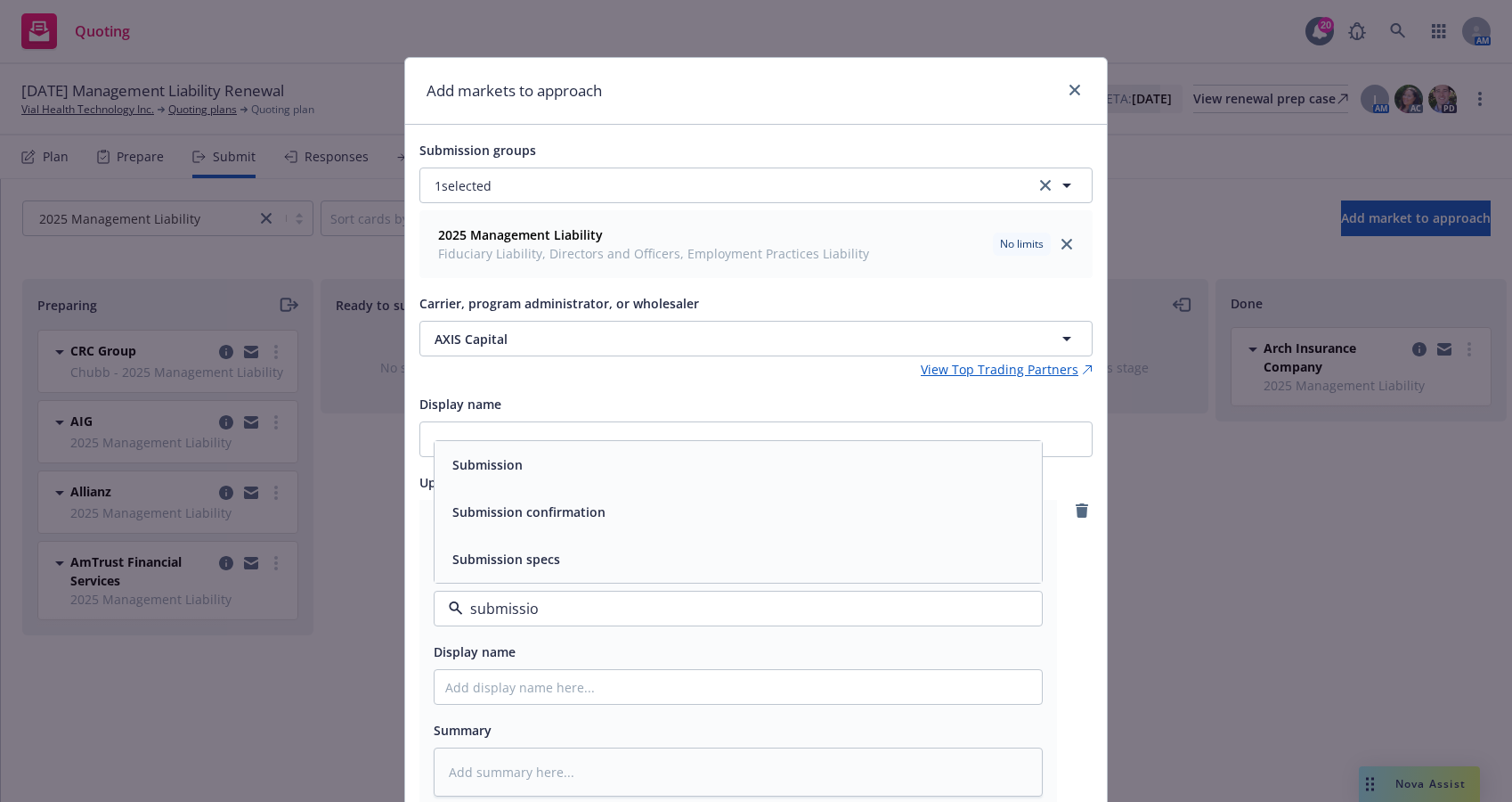
type input "submission"
click at [768, 457] on div "Submission" at bounding box center [739, 464] width 586 height 25
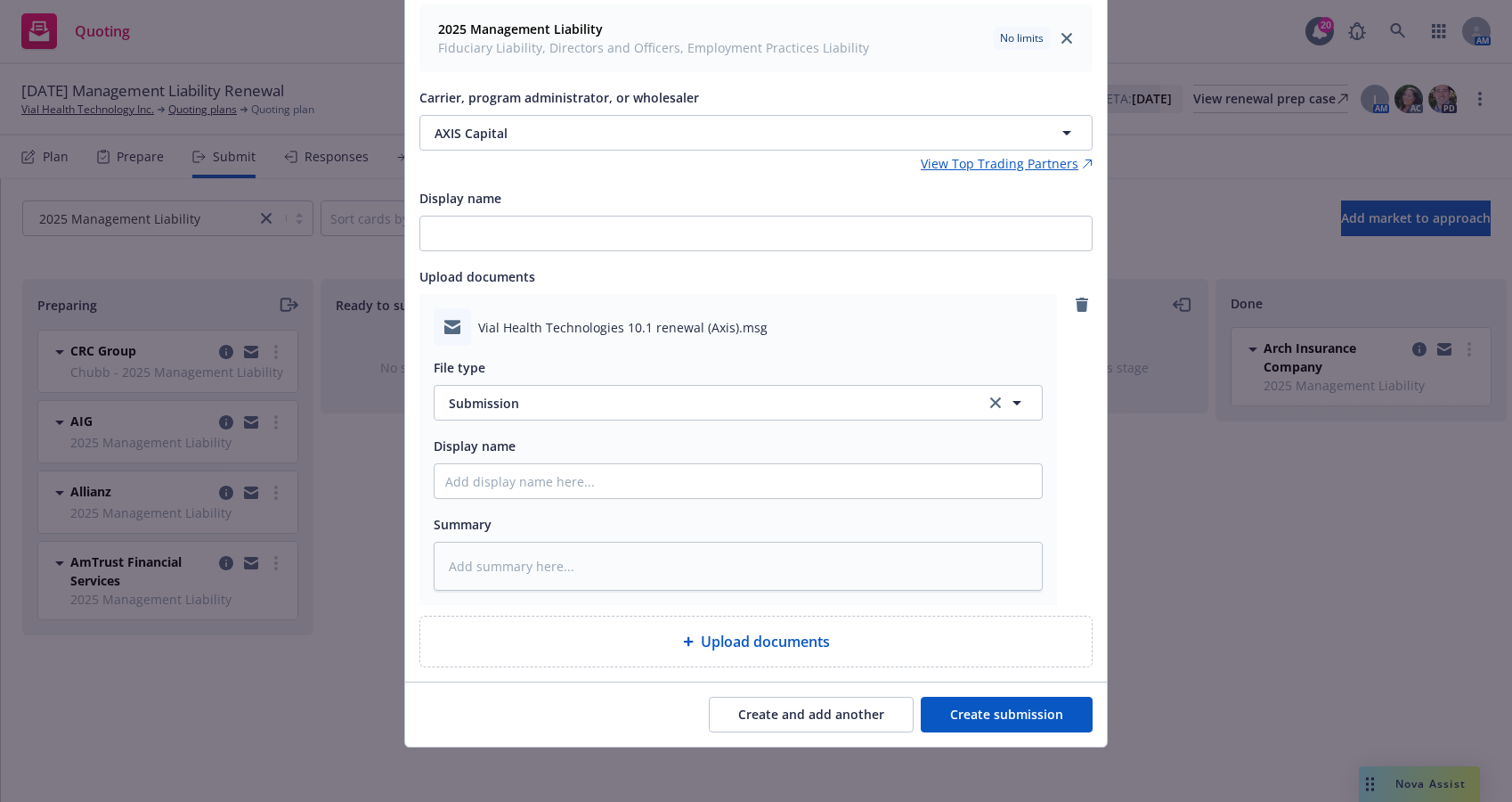
click at [995, 714] on button "Create submission" at bounding box center [1006, 715] width 172 height 36
type textarea "x"
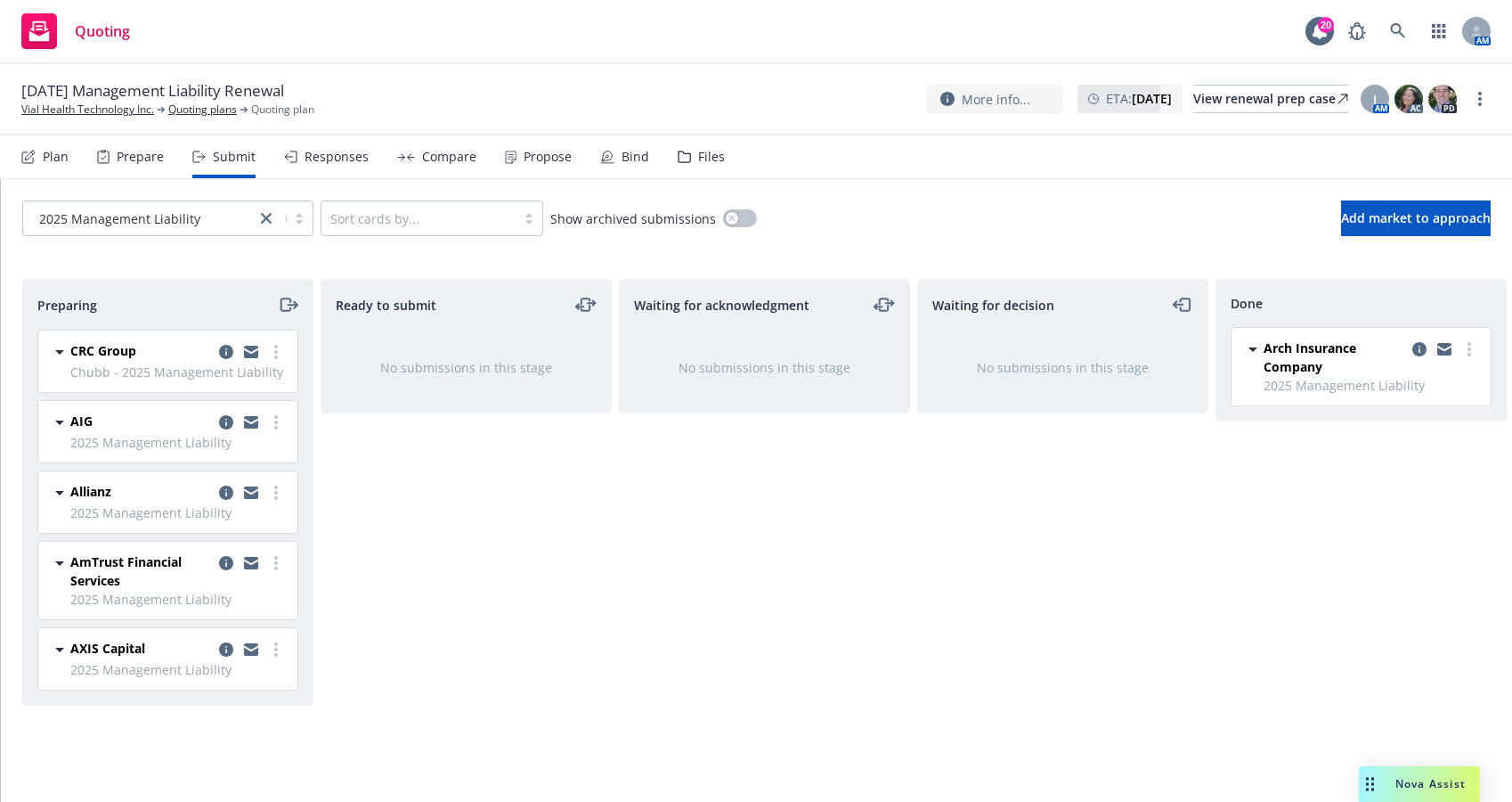
click at [704, 552] on div "Waiting for acknowledgment No submissions in this stage" at bounding box center [765, 522] width 291 height 485
click at [1363, 223] on span "Add market to approach" at bounding box center [1415, 218] width 149 height 17
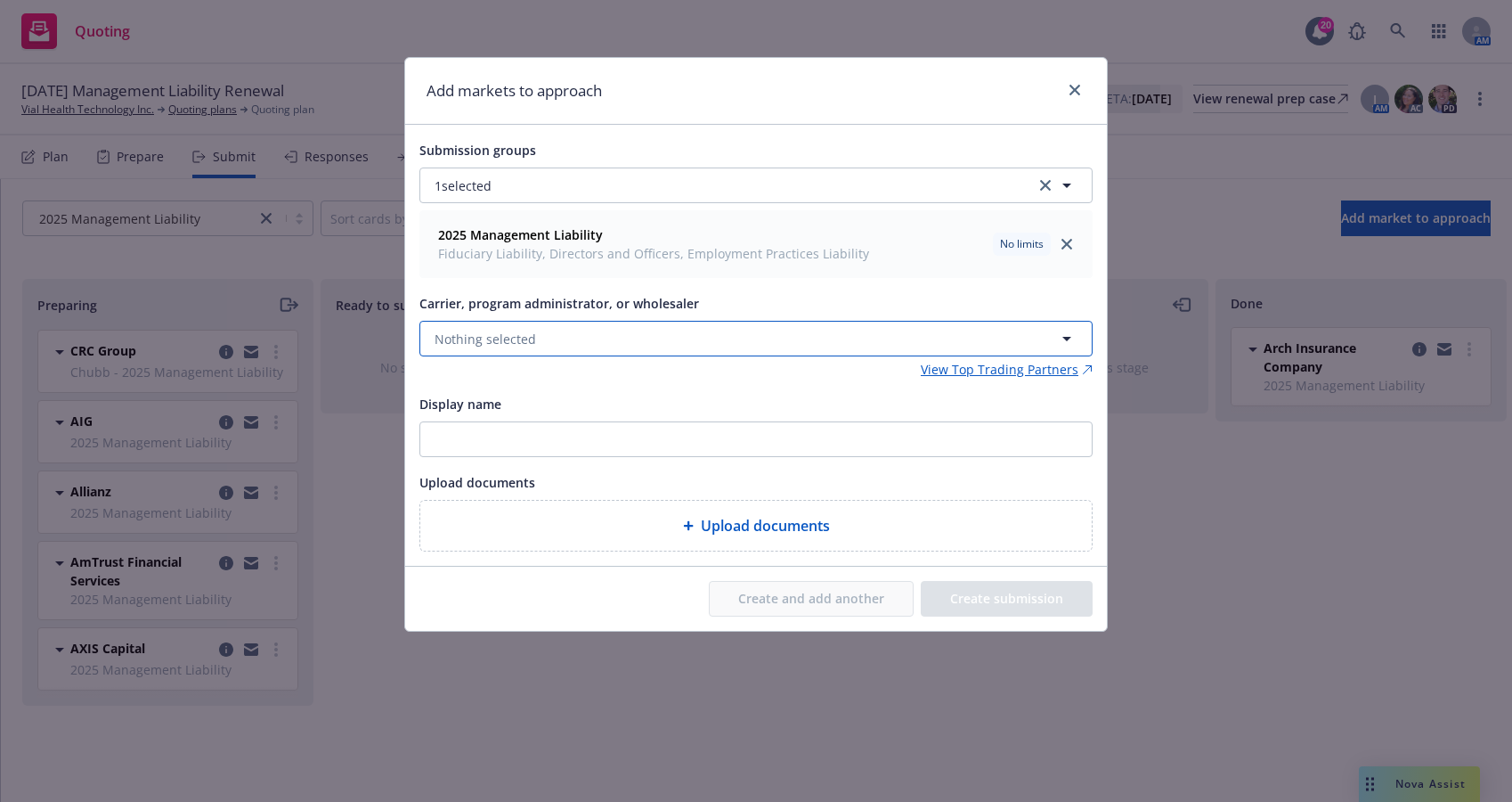
click at [717, 341] on button "Nothing selected" at bounding box center [756, 338] width 673 height 36
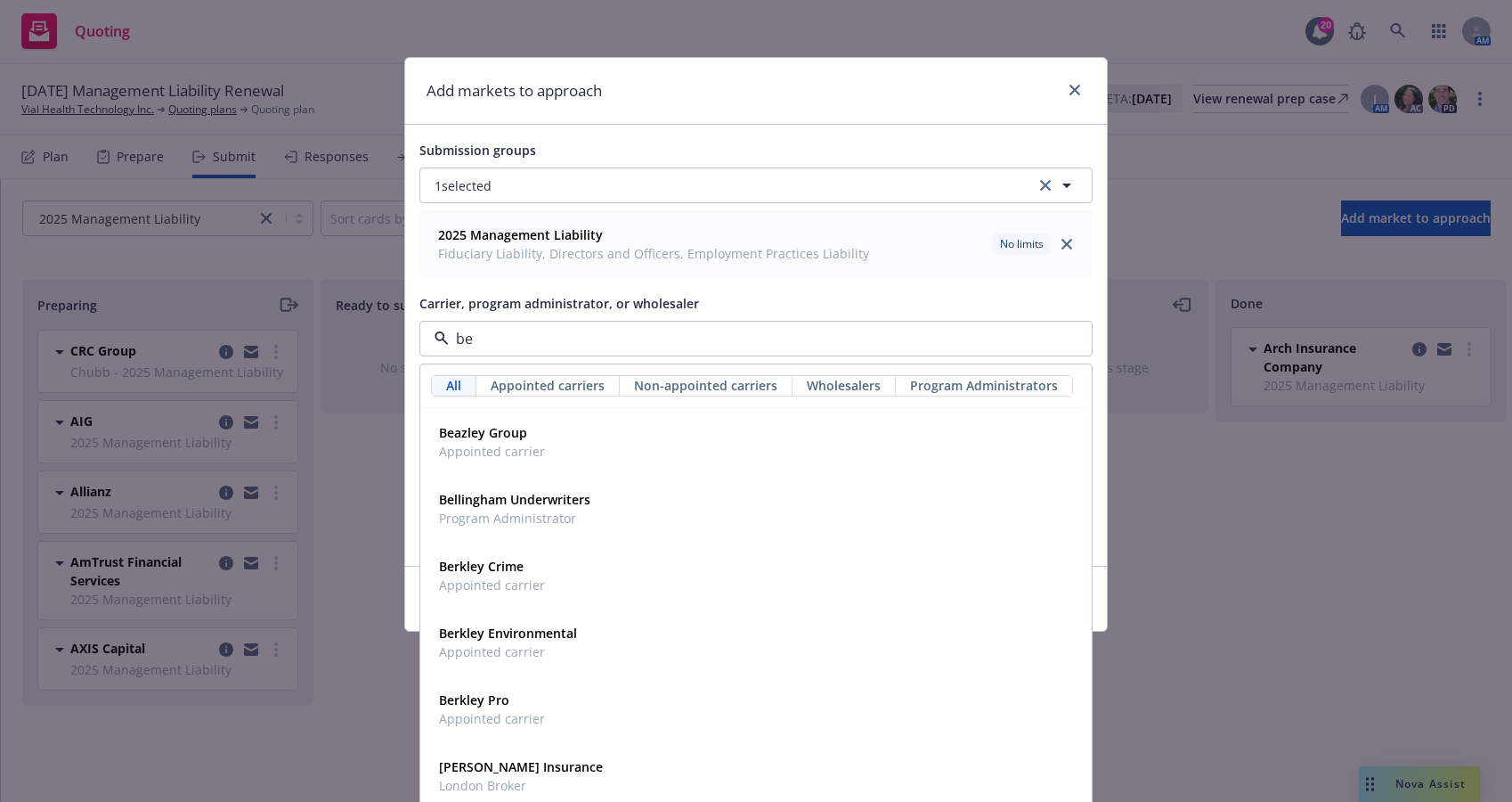
type input "b"
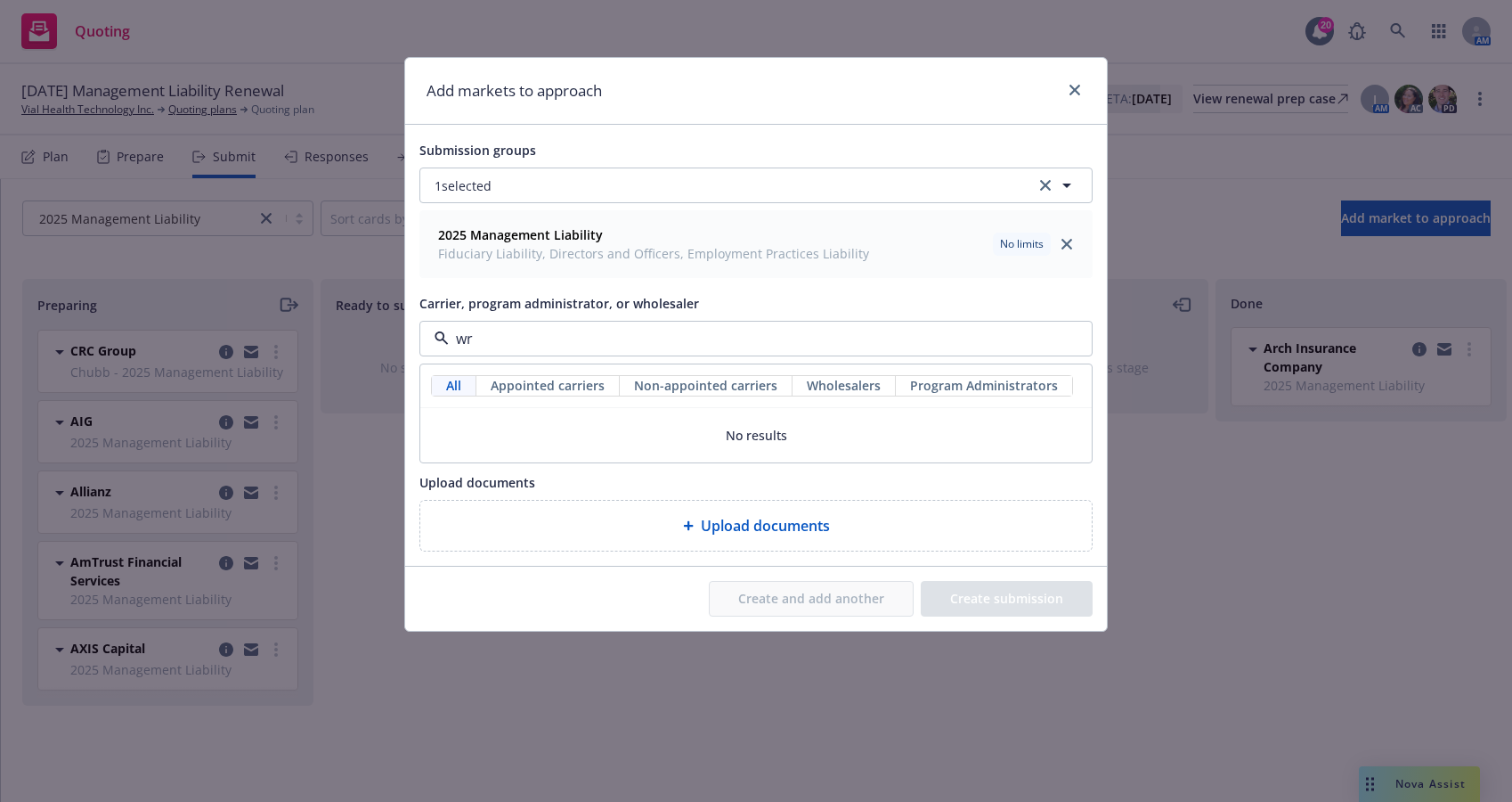
type input "w"
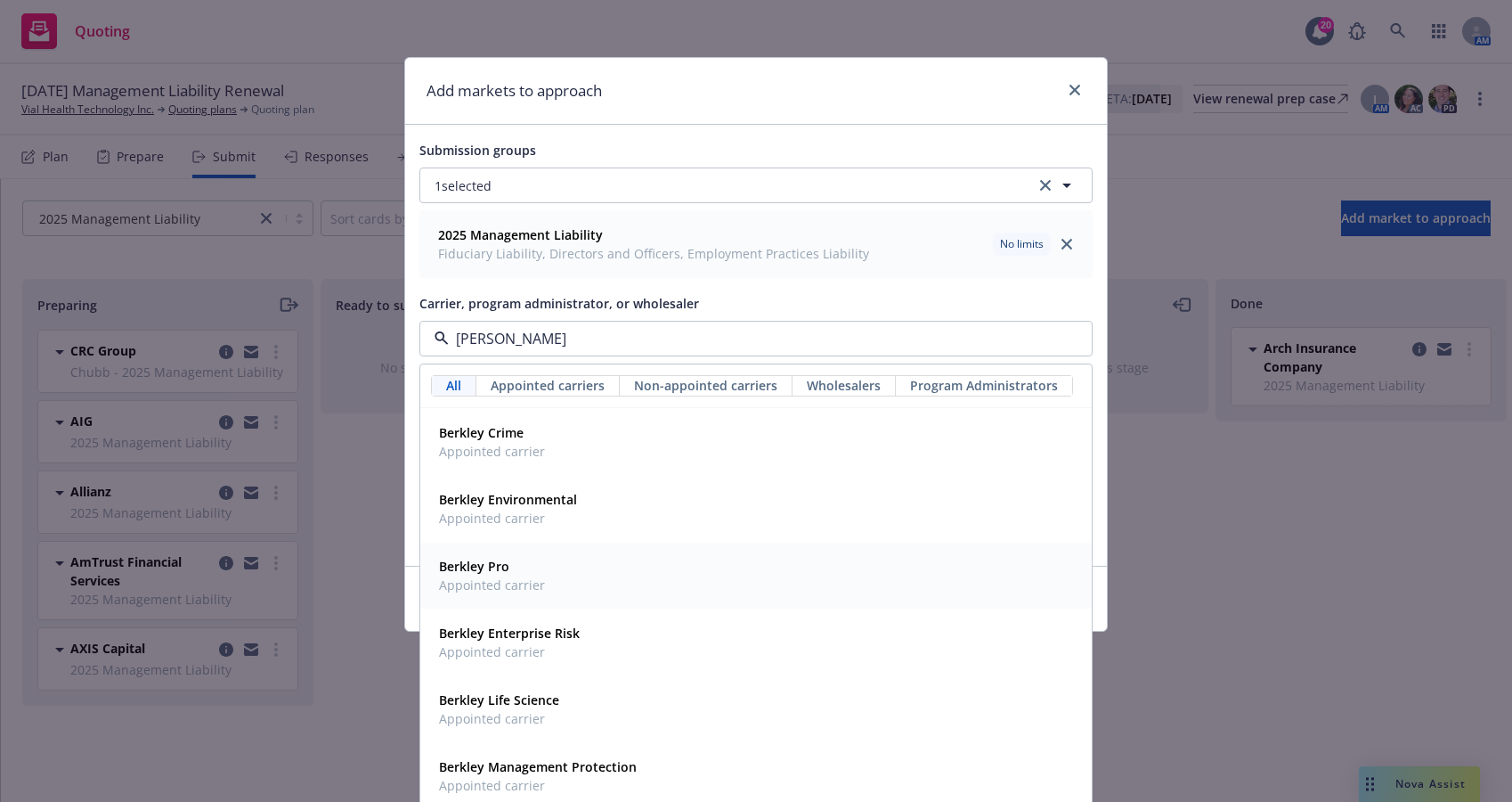
click at [477, 562] on strong "Berkley Pro" at bounding box center [474, 566] width 70 height 17
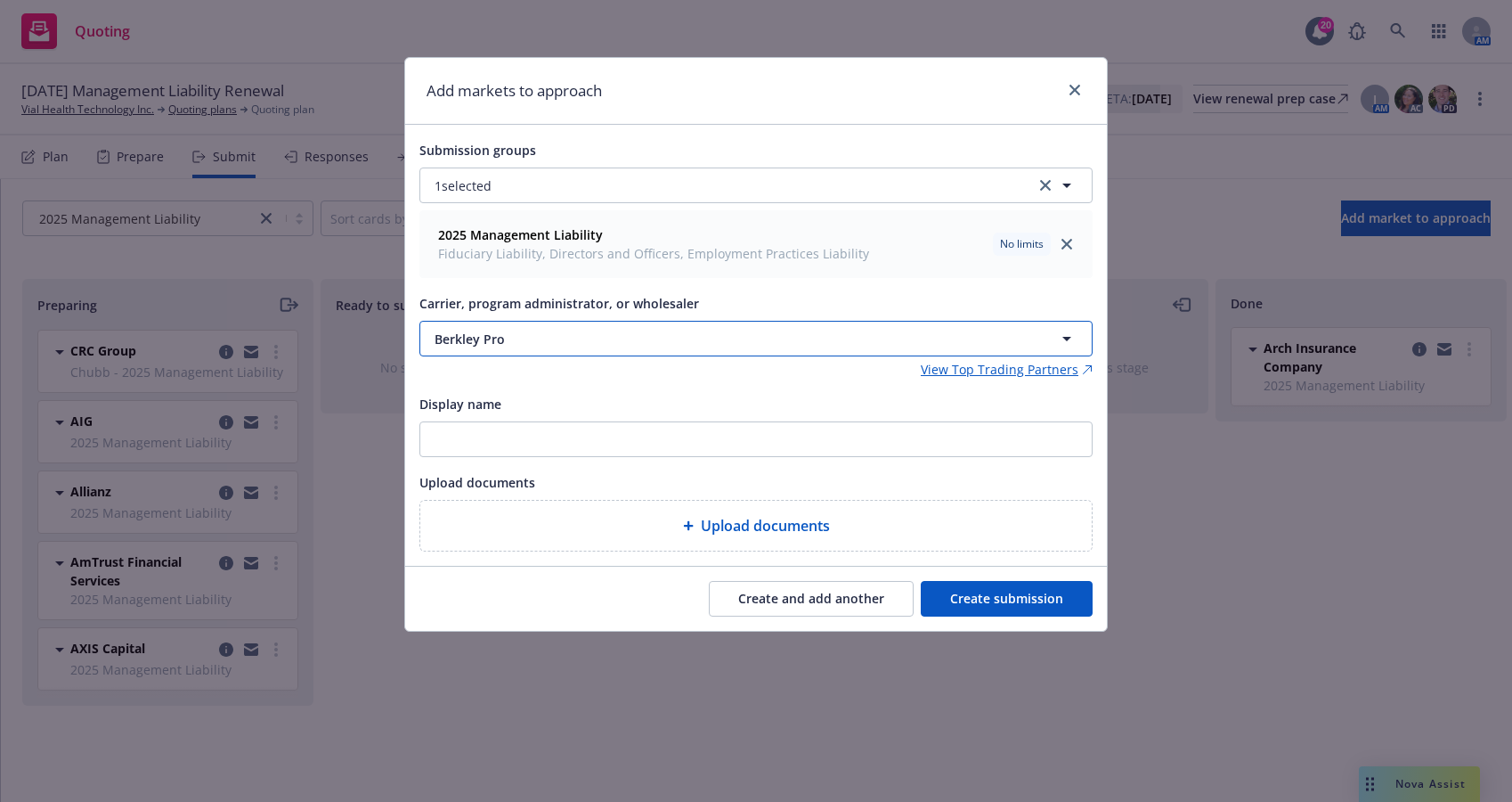
click at [577, 330] on span "Berkley Pro" at bounding box center [713, 339] width 559 height 19
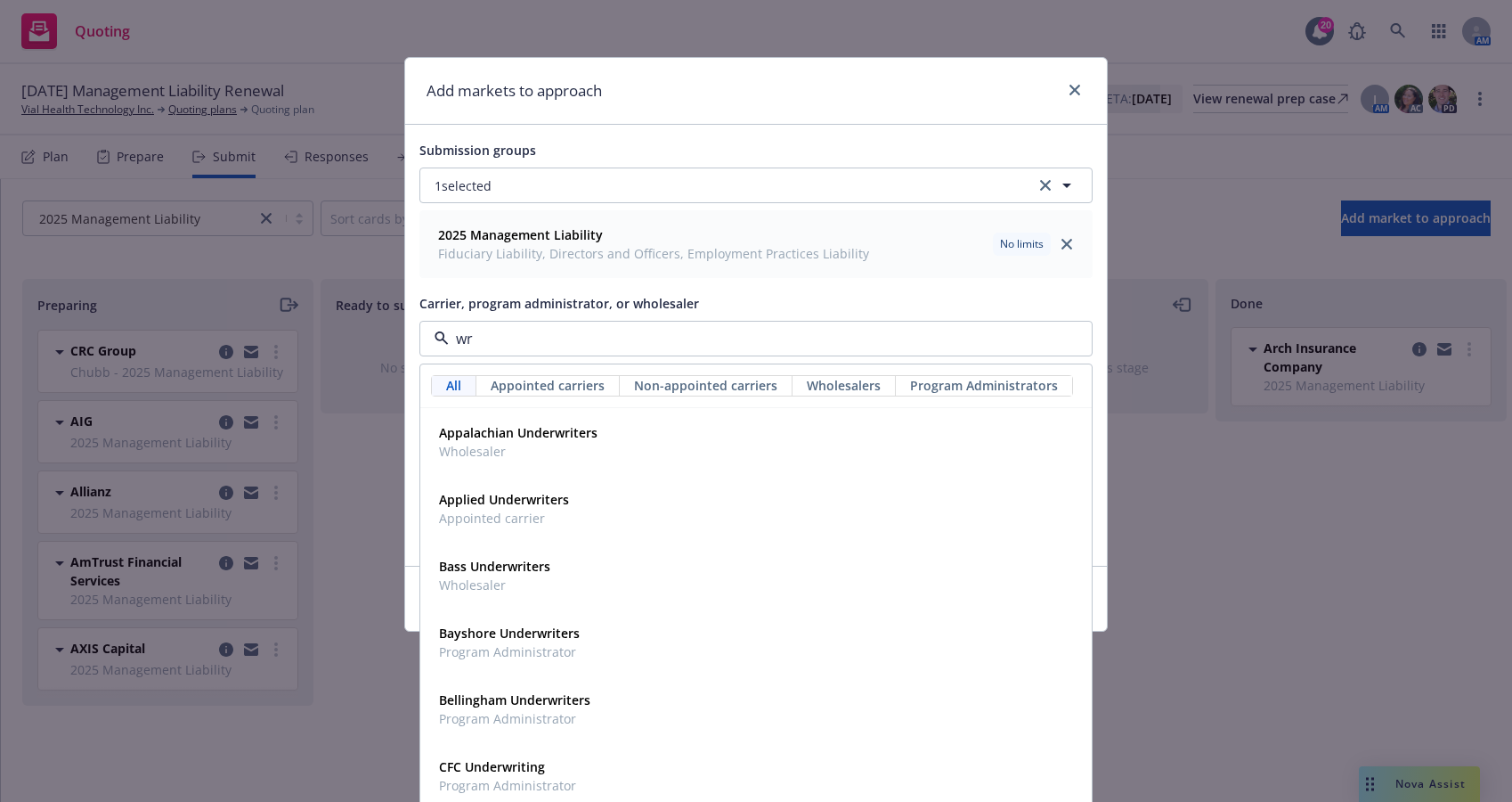
type input "w"
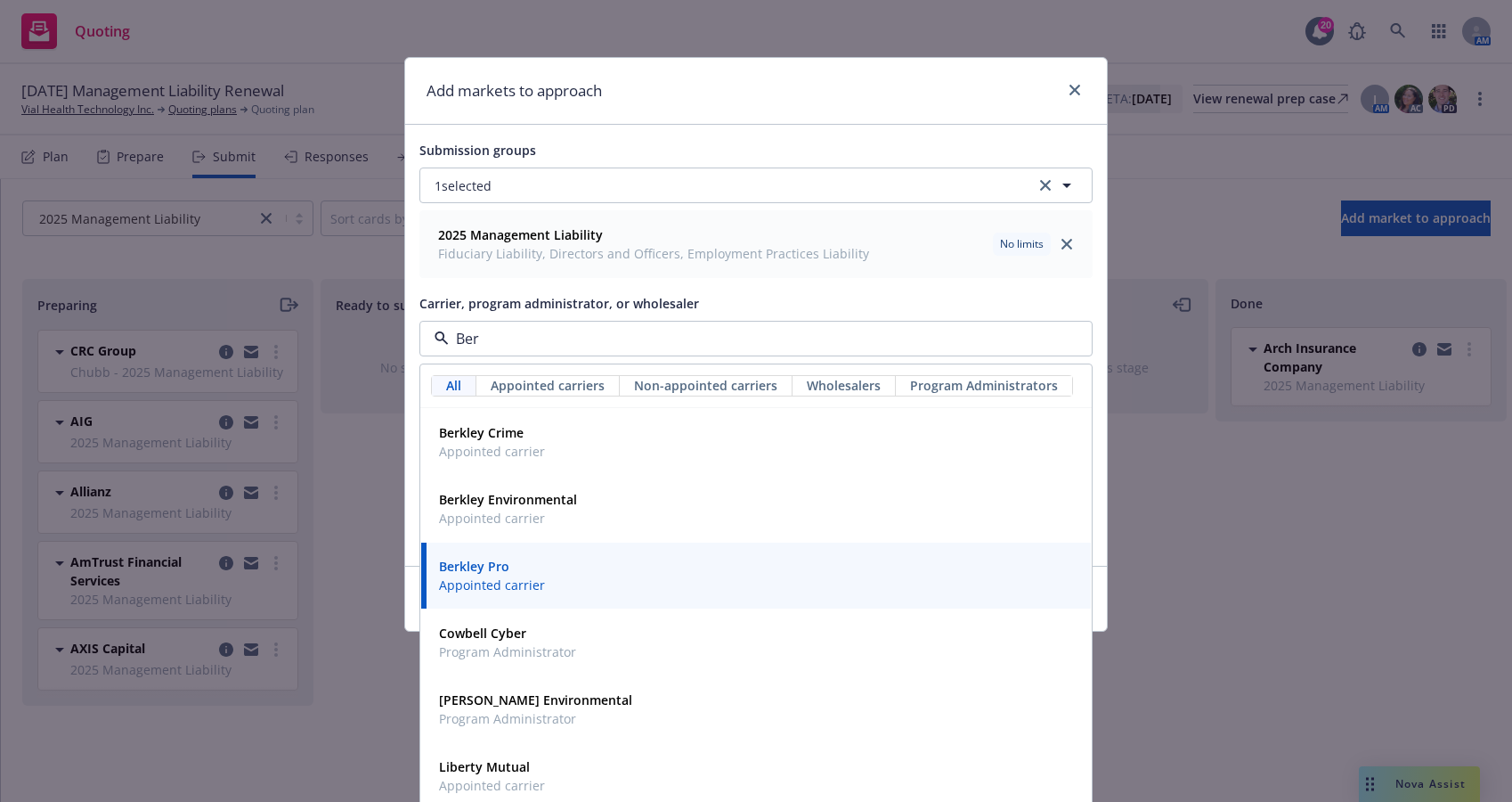
type input "[PERSON_NAME]"
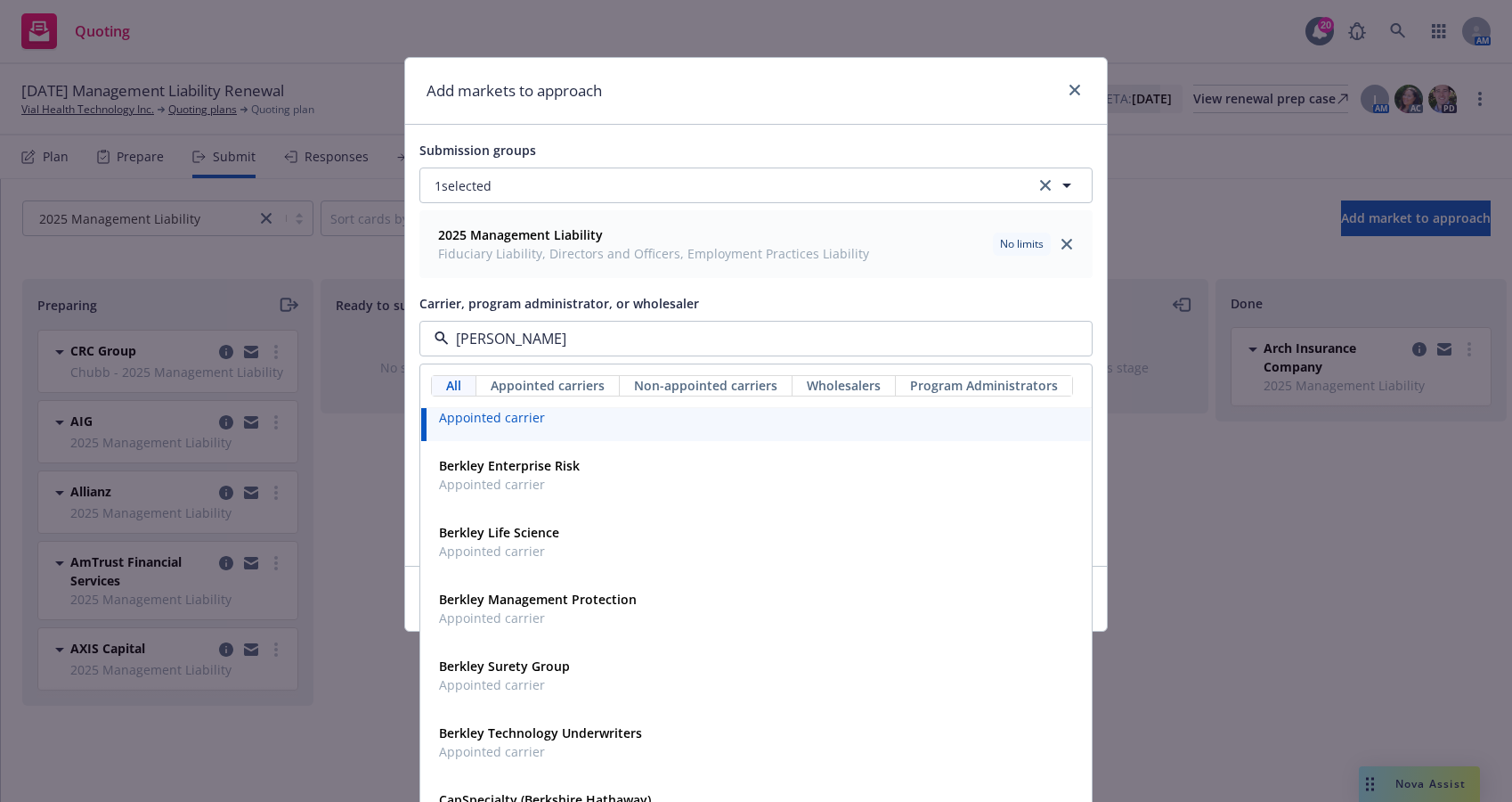
scroll to position [0, 0]
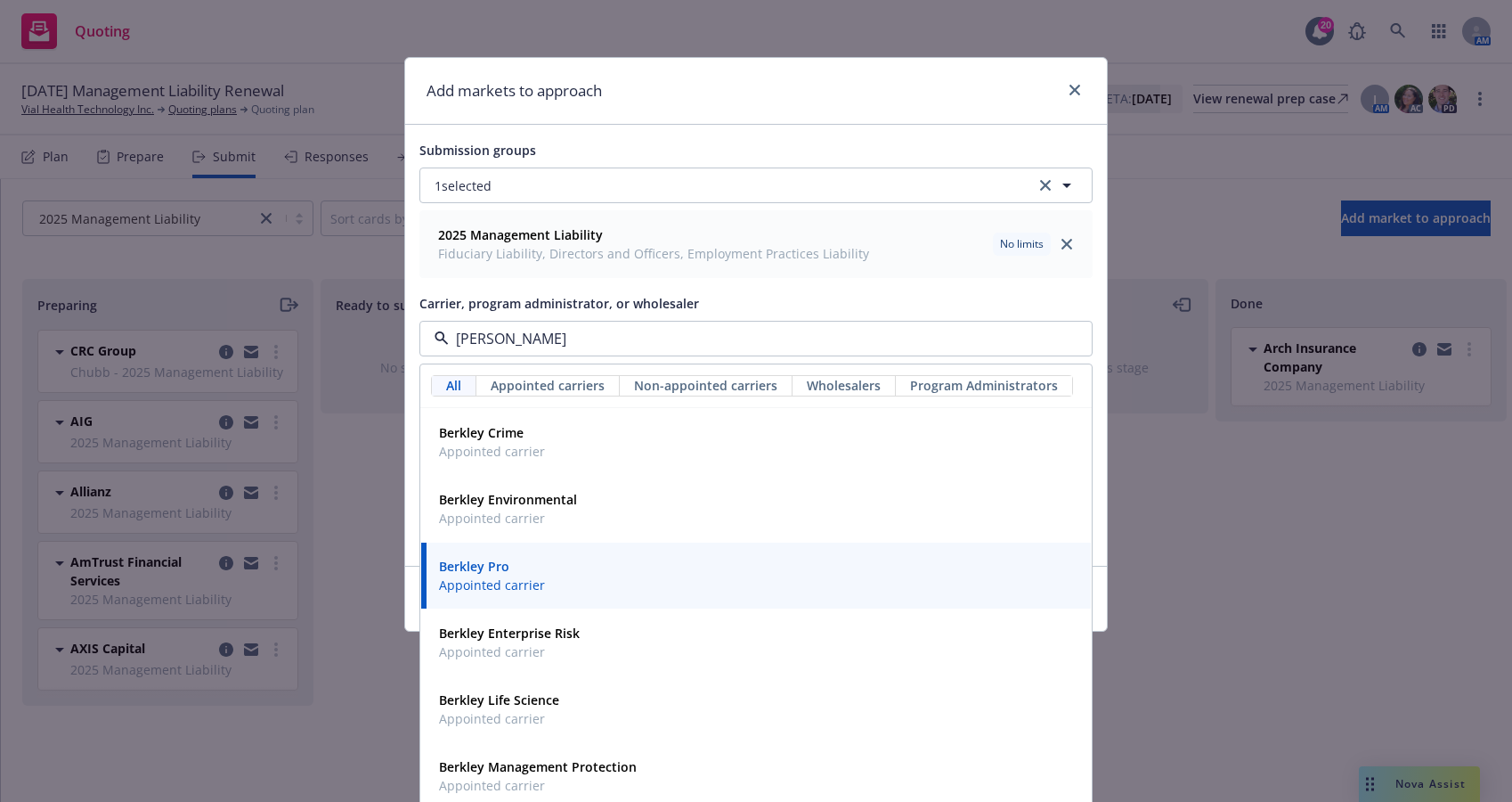
click at [475, 566] on strong "Berkley Pro" at bounding box center [474, 566] width 70 height 17
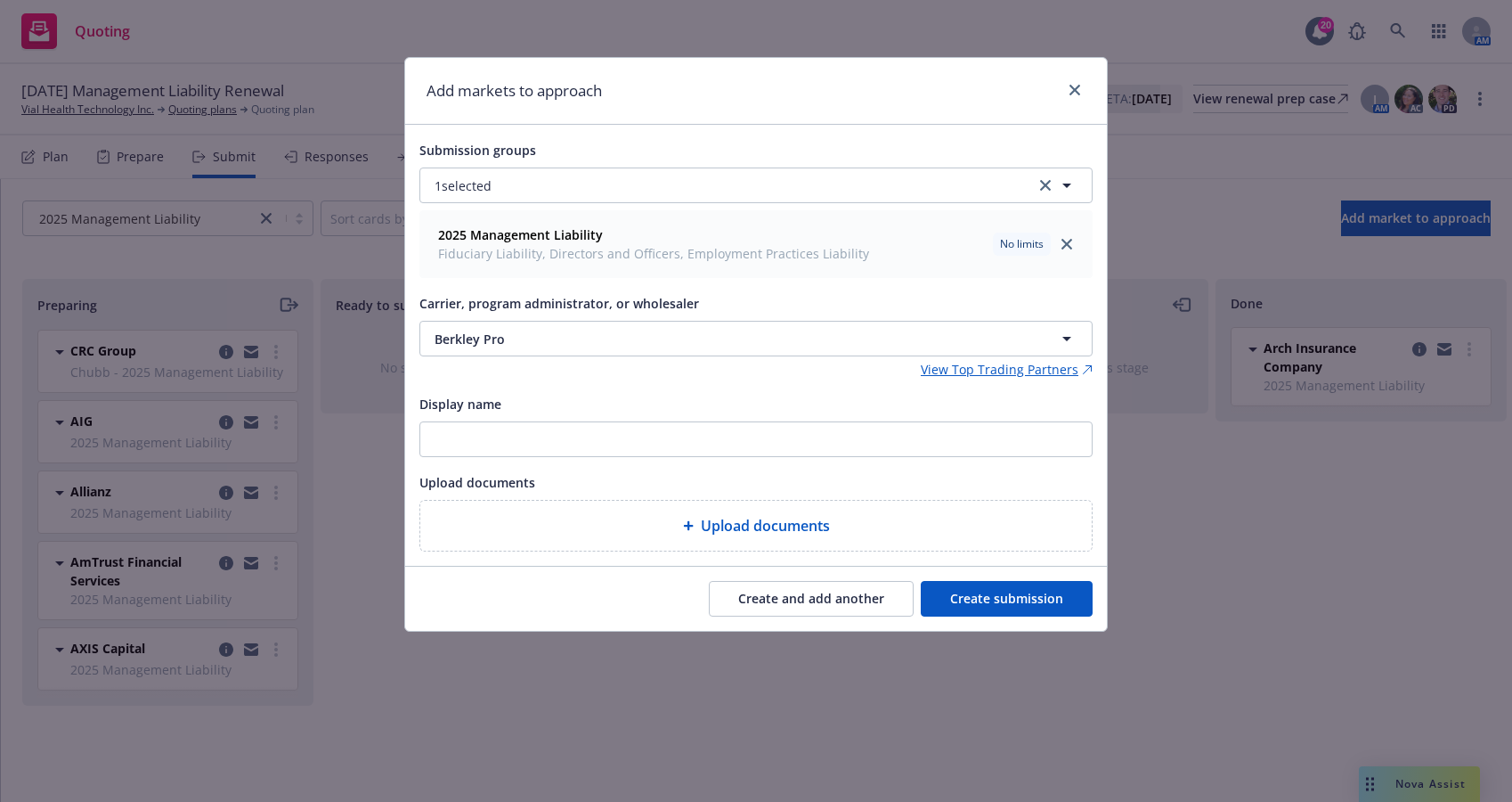
type textarea "x"
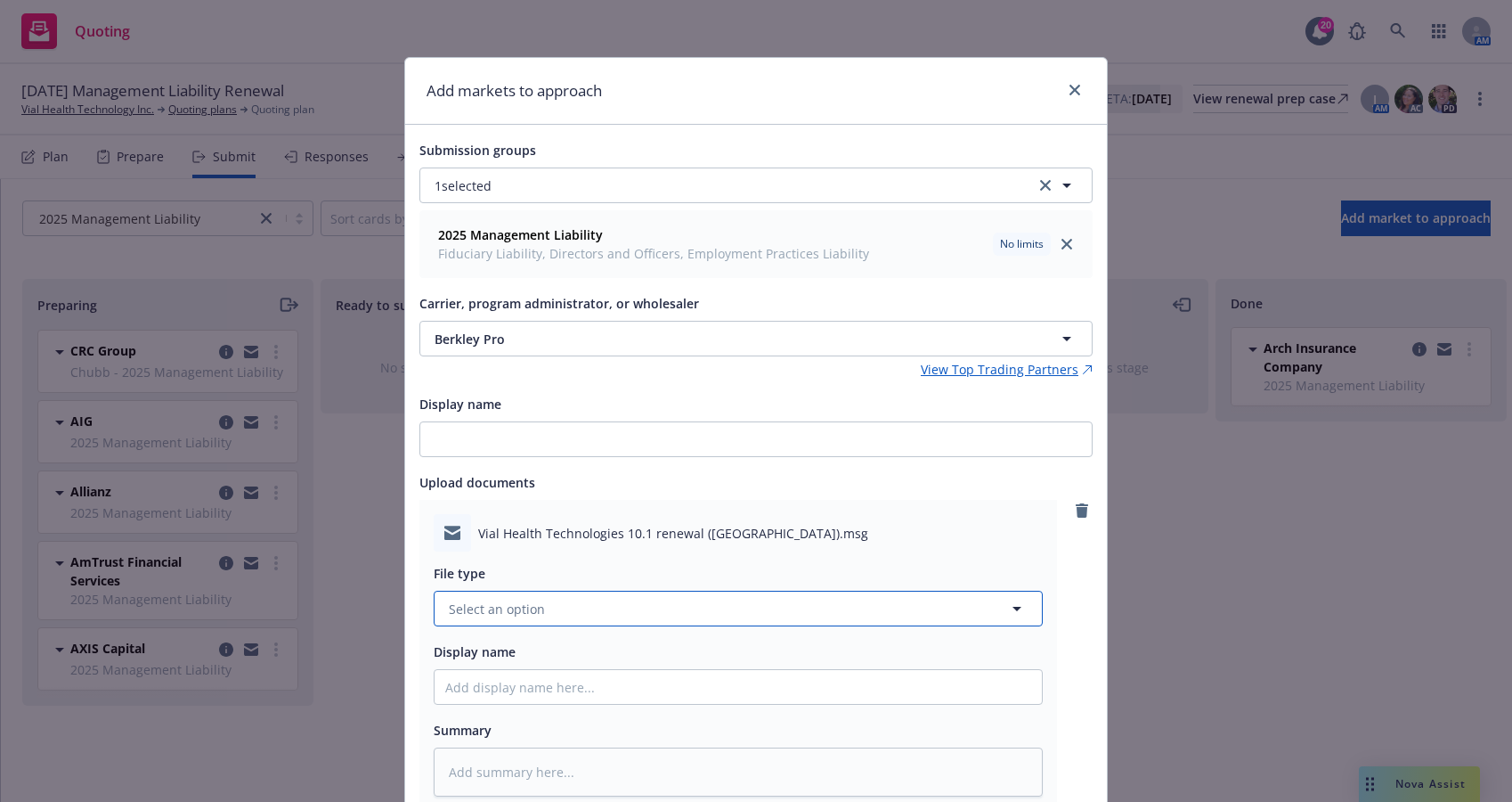
click at [878, 613] on button "Select an option" at bounding box center [738, 608] width 609 height 36
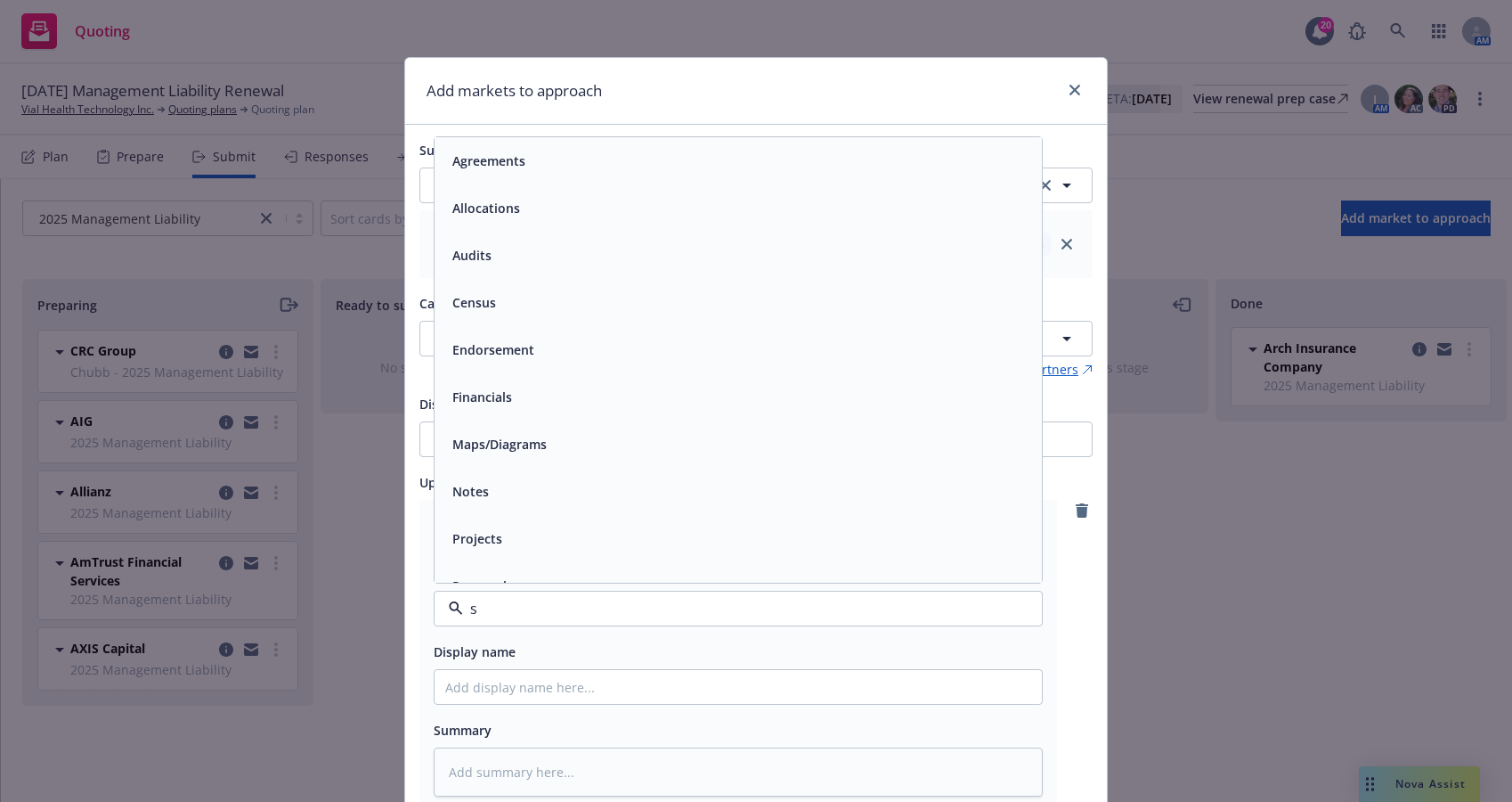
type input "su"
click at [492, 263] on span "Submission" at bounding box center [487, 256] width 70 height 19
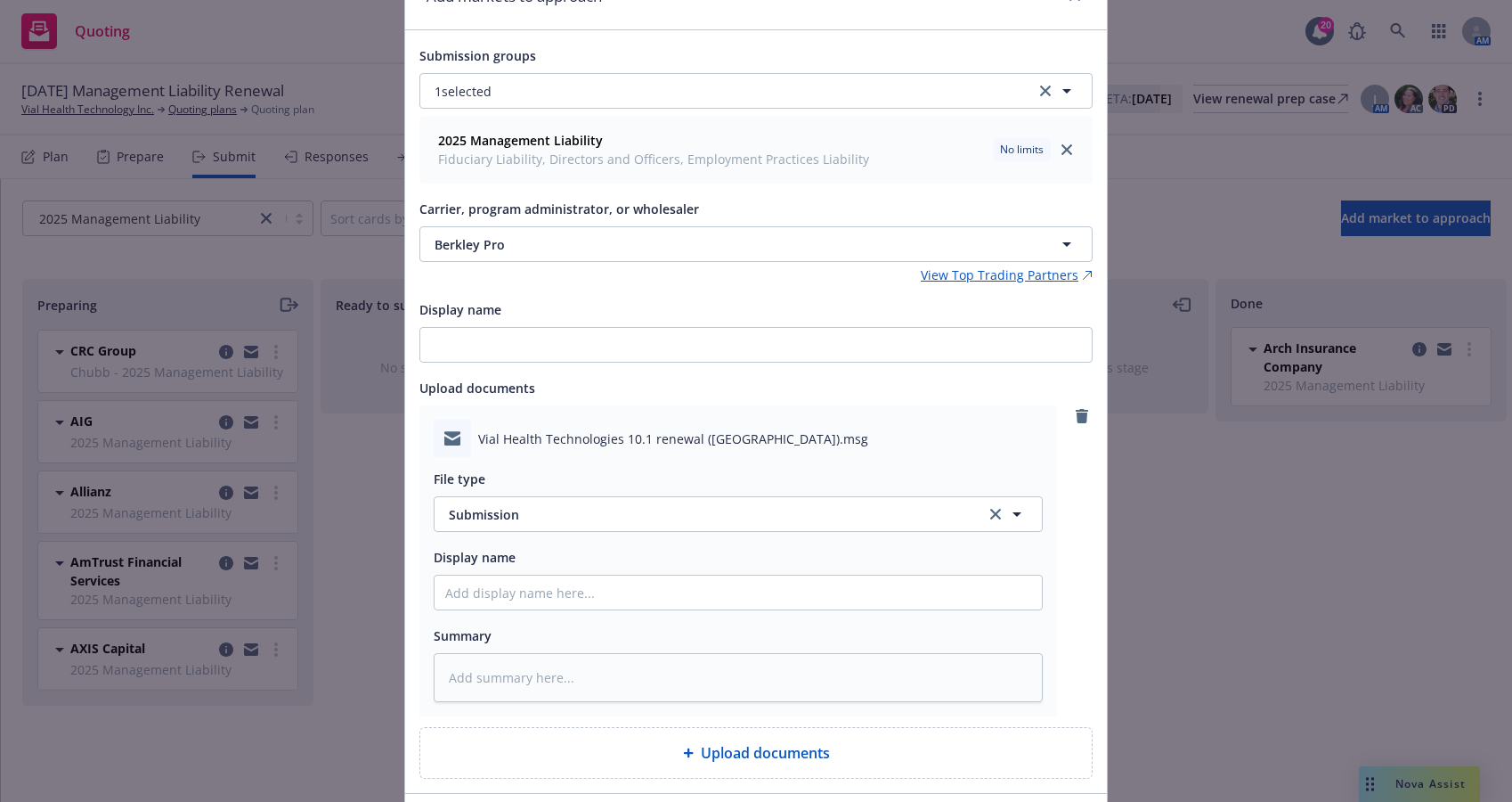
scroll to position [206, 0]
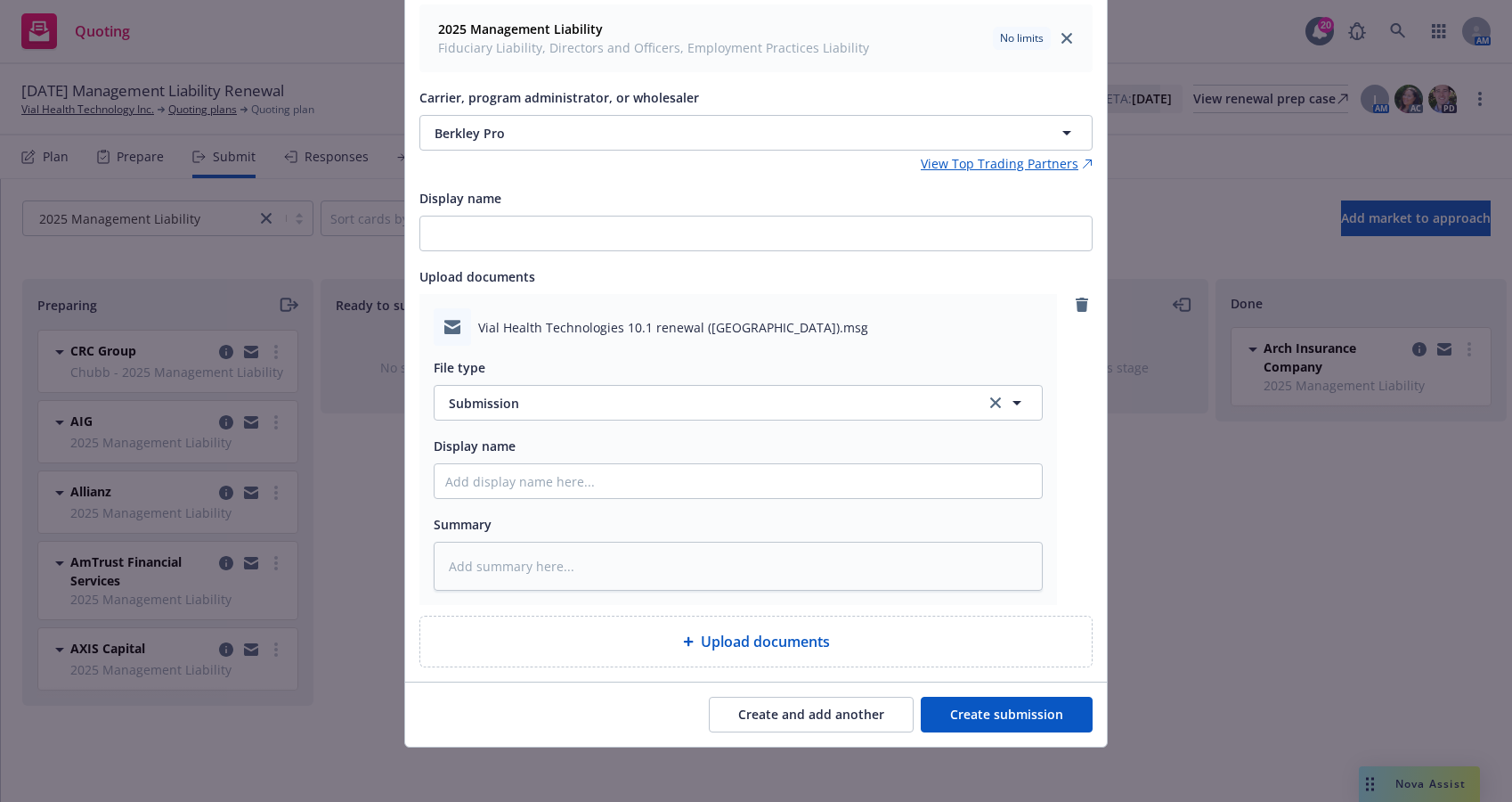
click at [1005, 721] on button "Create submission" at bounding box center [1006, 715] width 172 height 36
type textarea "x"
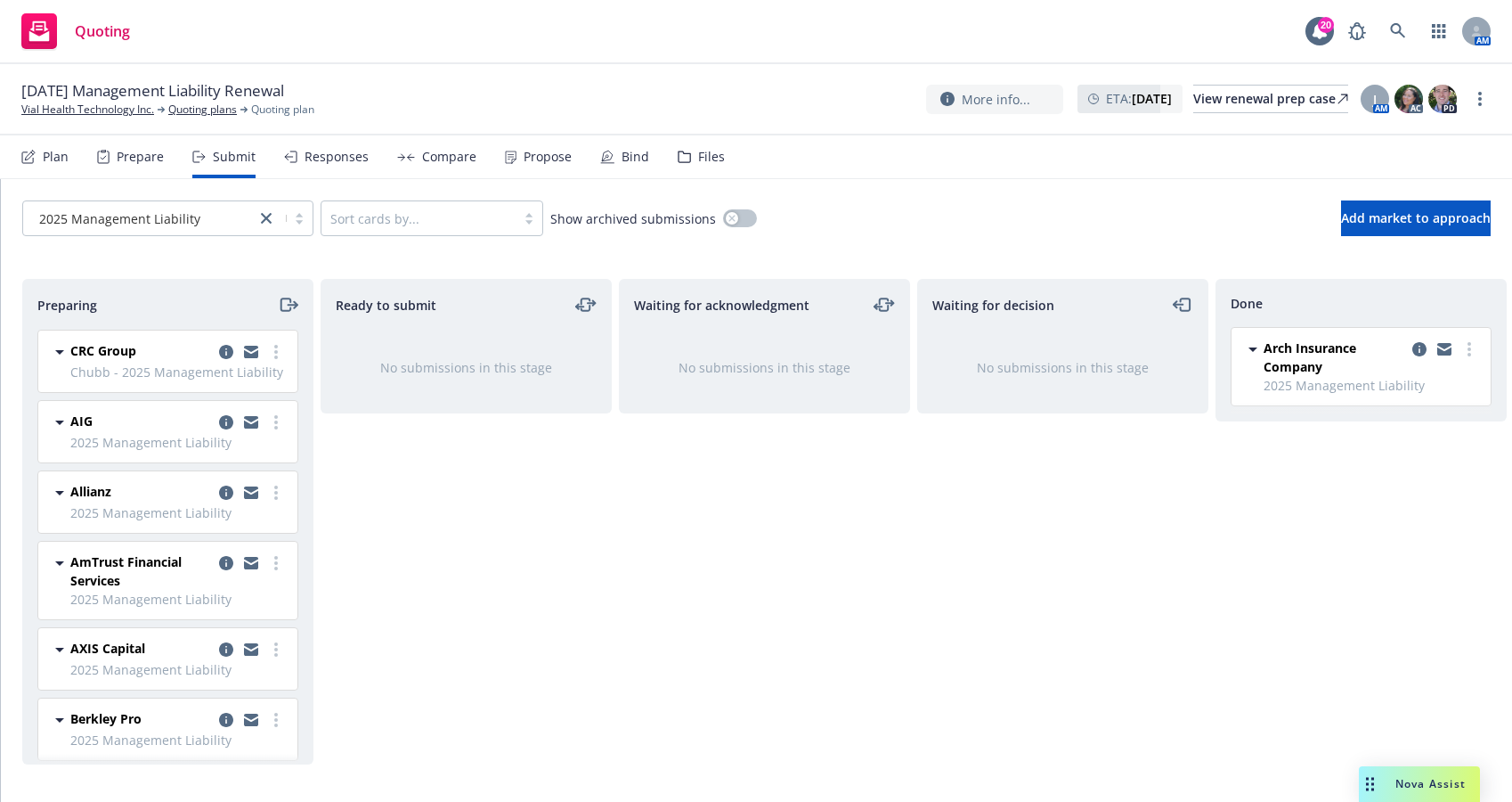
click at [591, 566] on div "Ready to submit No submissions in this stage" at bounding box center [466, 522] width 291 height 485
click at [1387, 220] on span "Add market to approach" at bounding box center [1415, 218] width 149 height 17
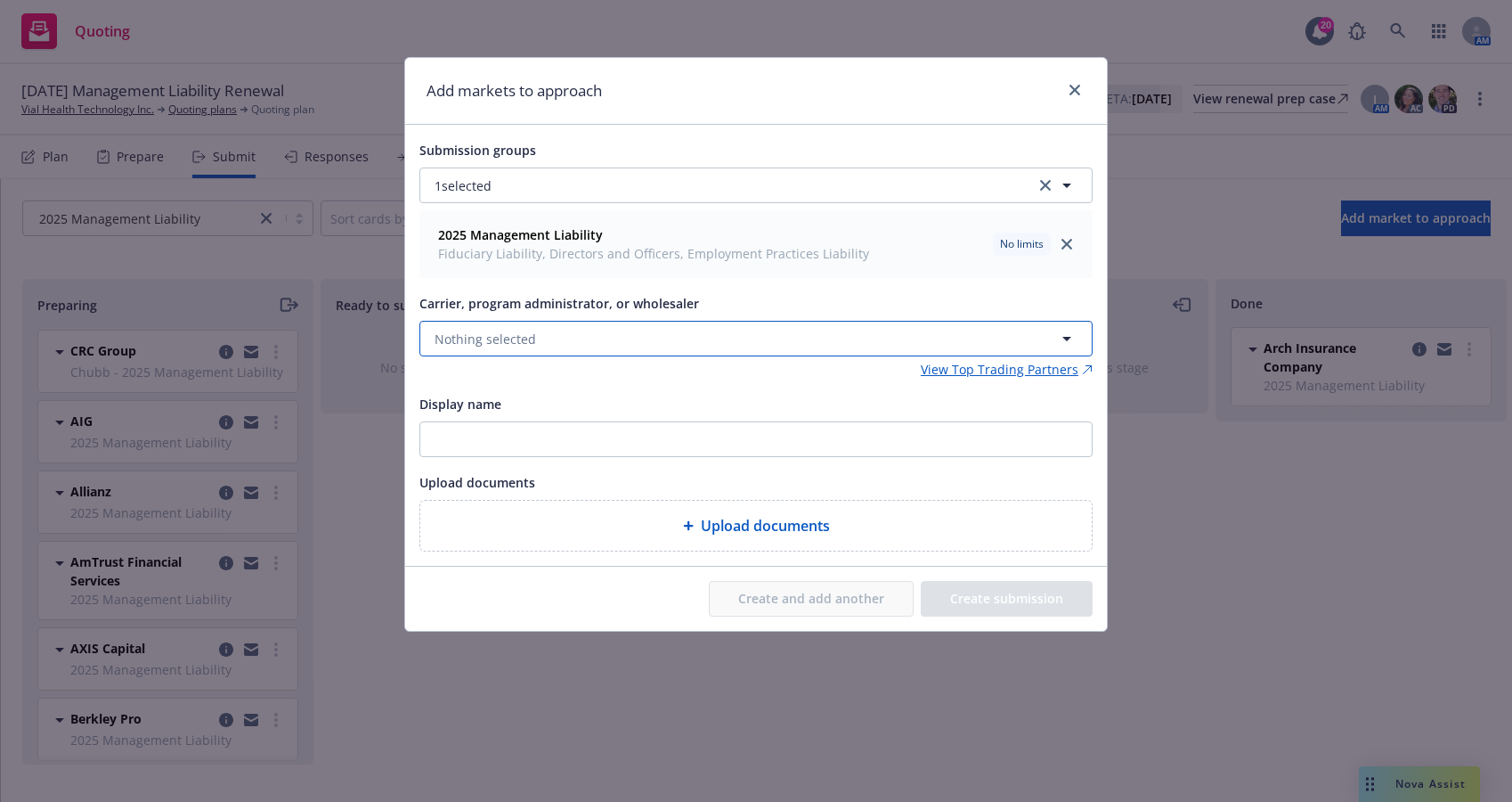
click at [630, 341] on button "Nothing selected" at bounding box center [756, 338] width 673 height 36
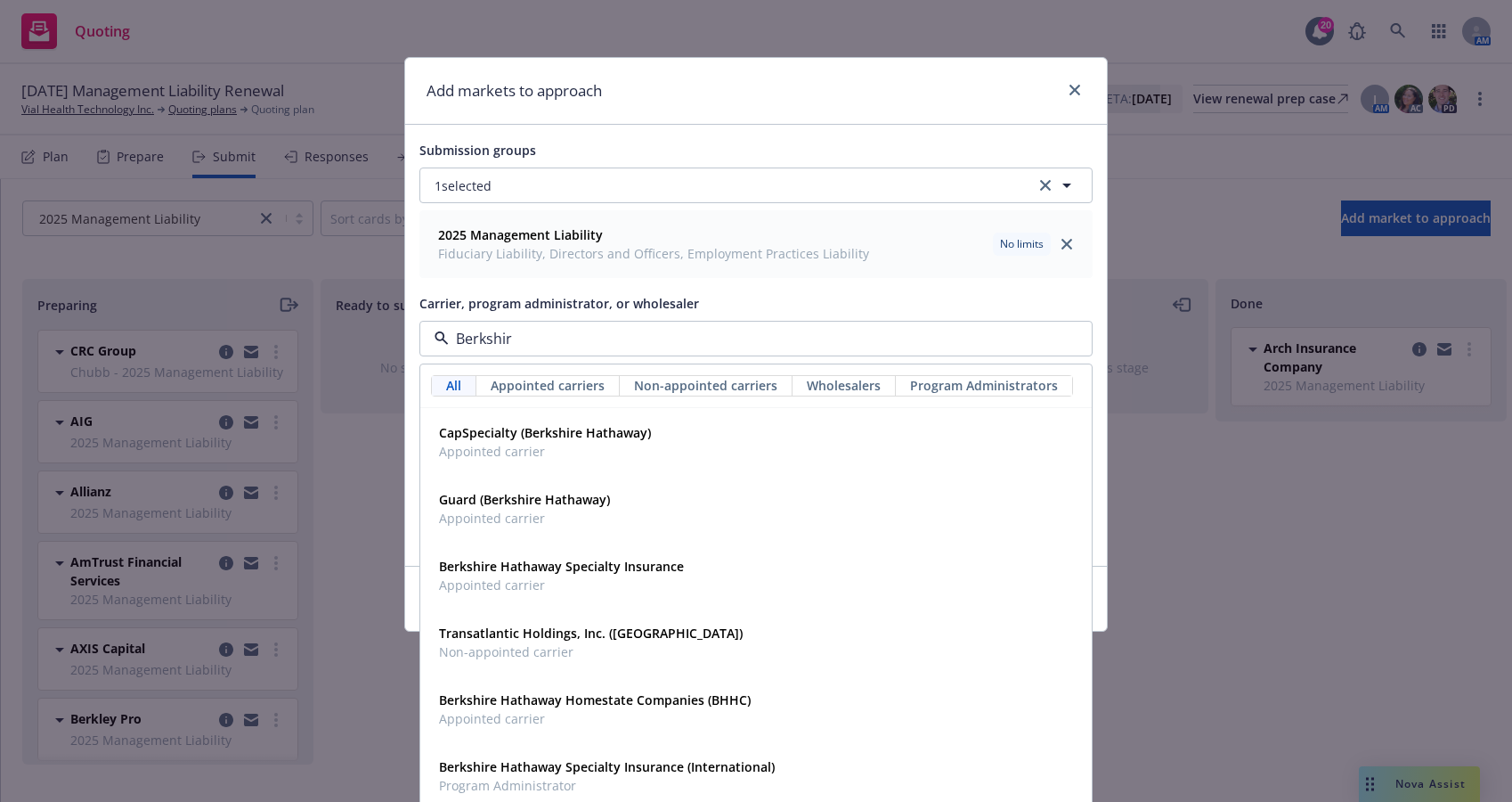
type input "[GEOGRAPHIC_DATA]"
click at [569, 567] on strong "Berkshire Hathaway Specialty Insurance" at bounding box center [561, 566] width 245 height 17
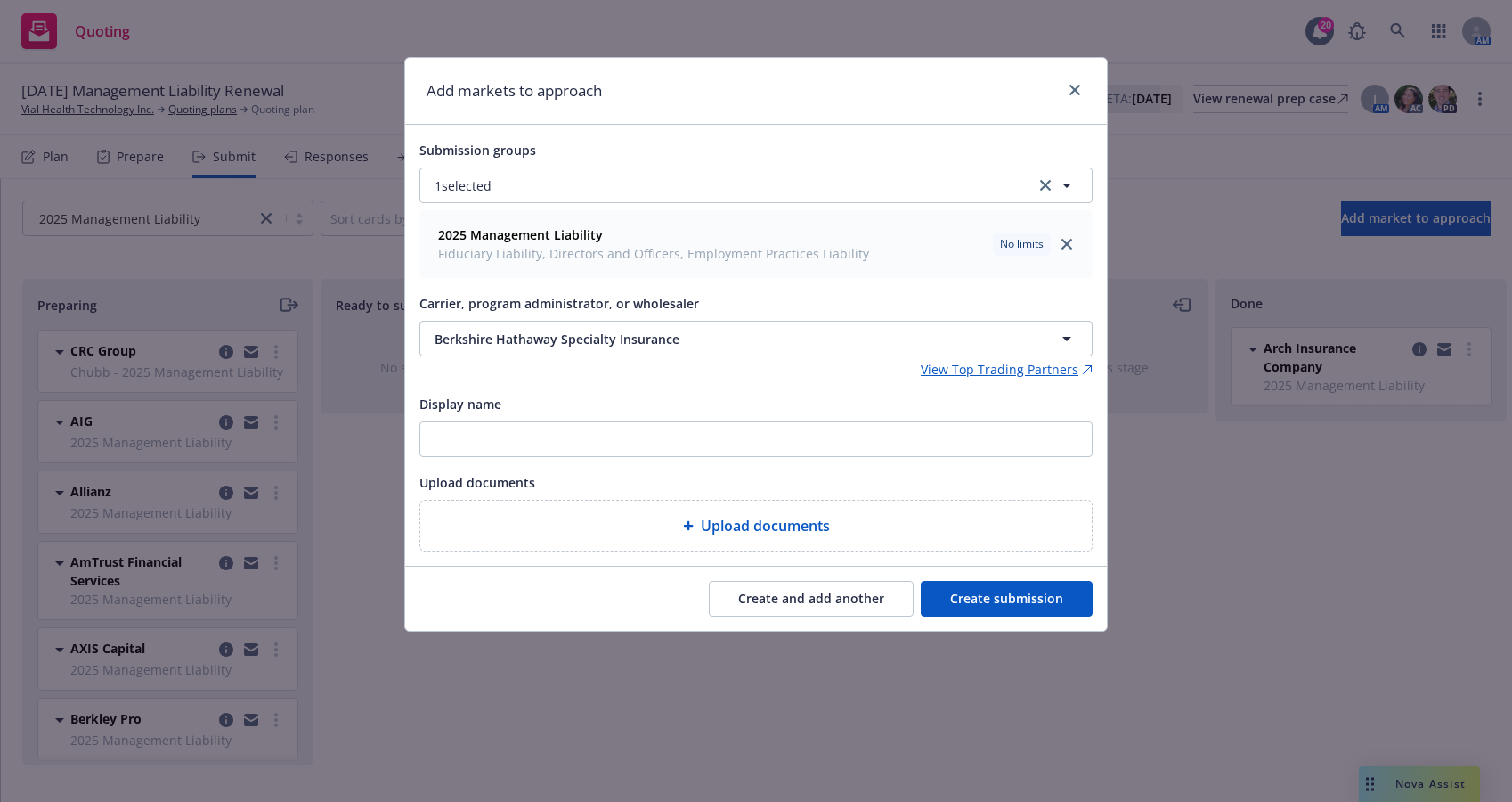
type textarea "x"
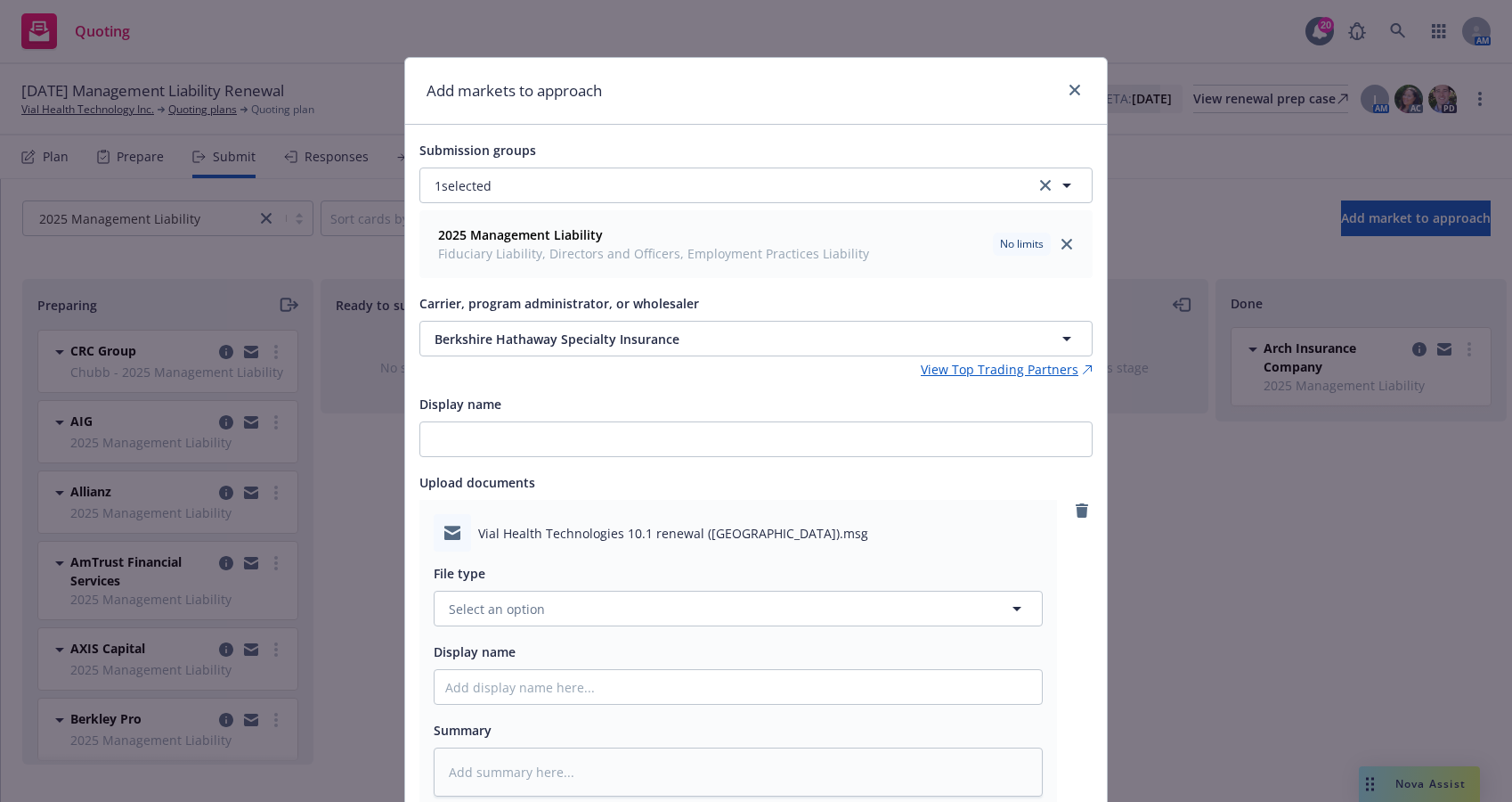
scroll to position [179, 0]
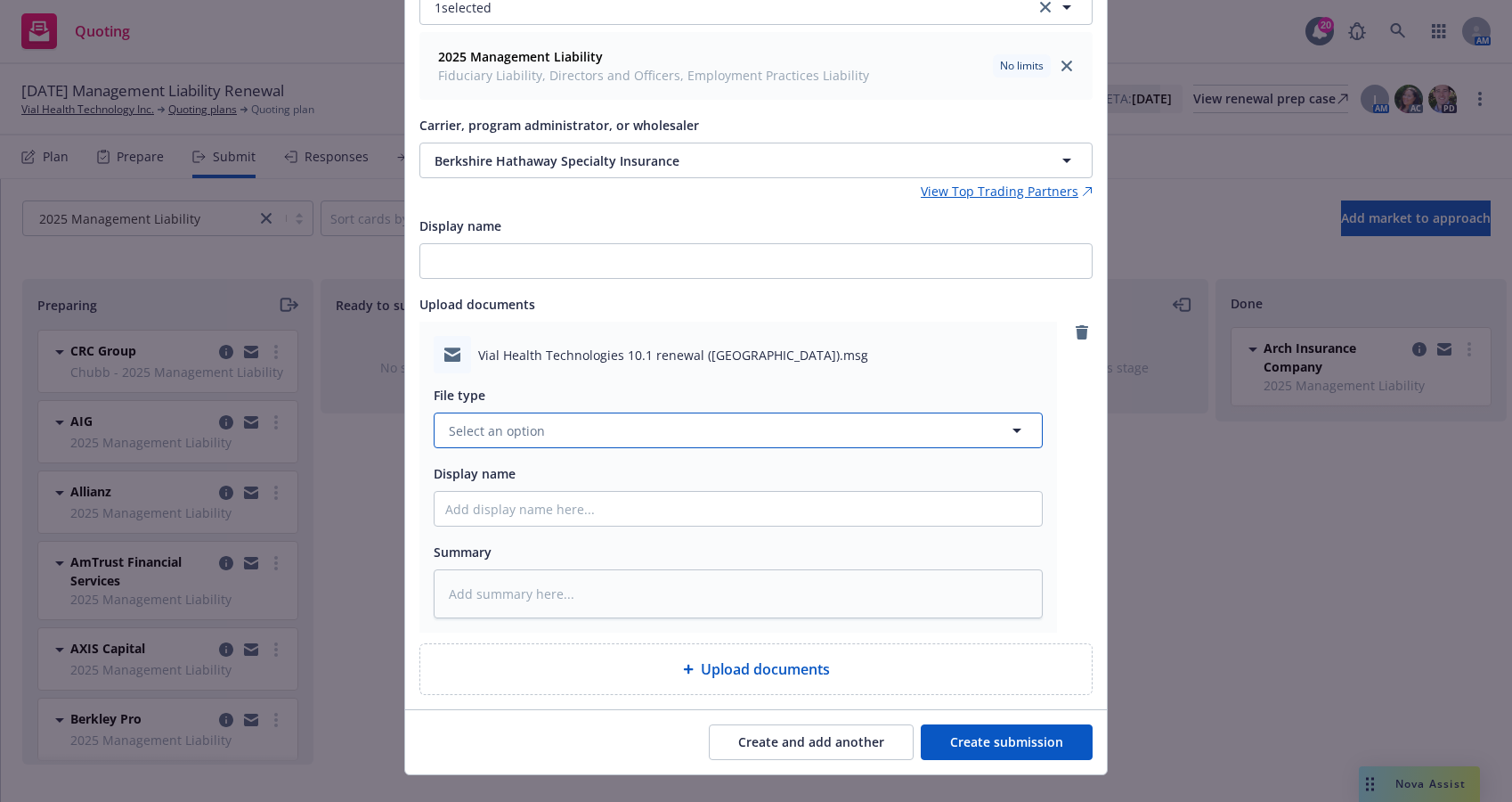
click at [825, 432] on button "Select an option" at bounding box center [738, 431] width 609 height 36
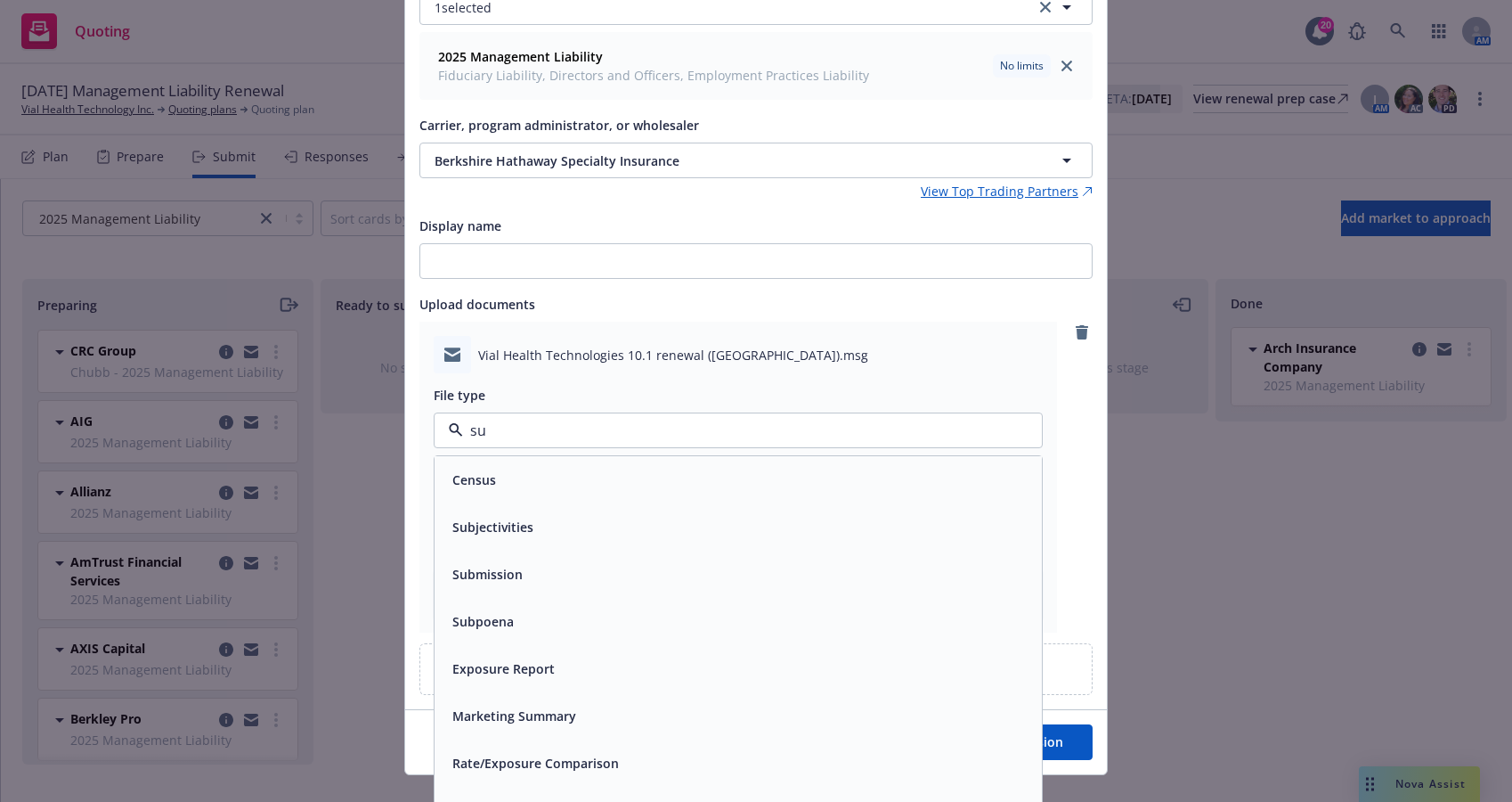
type input "sub"
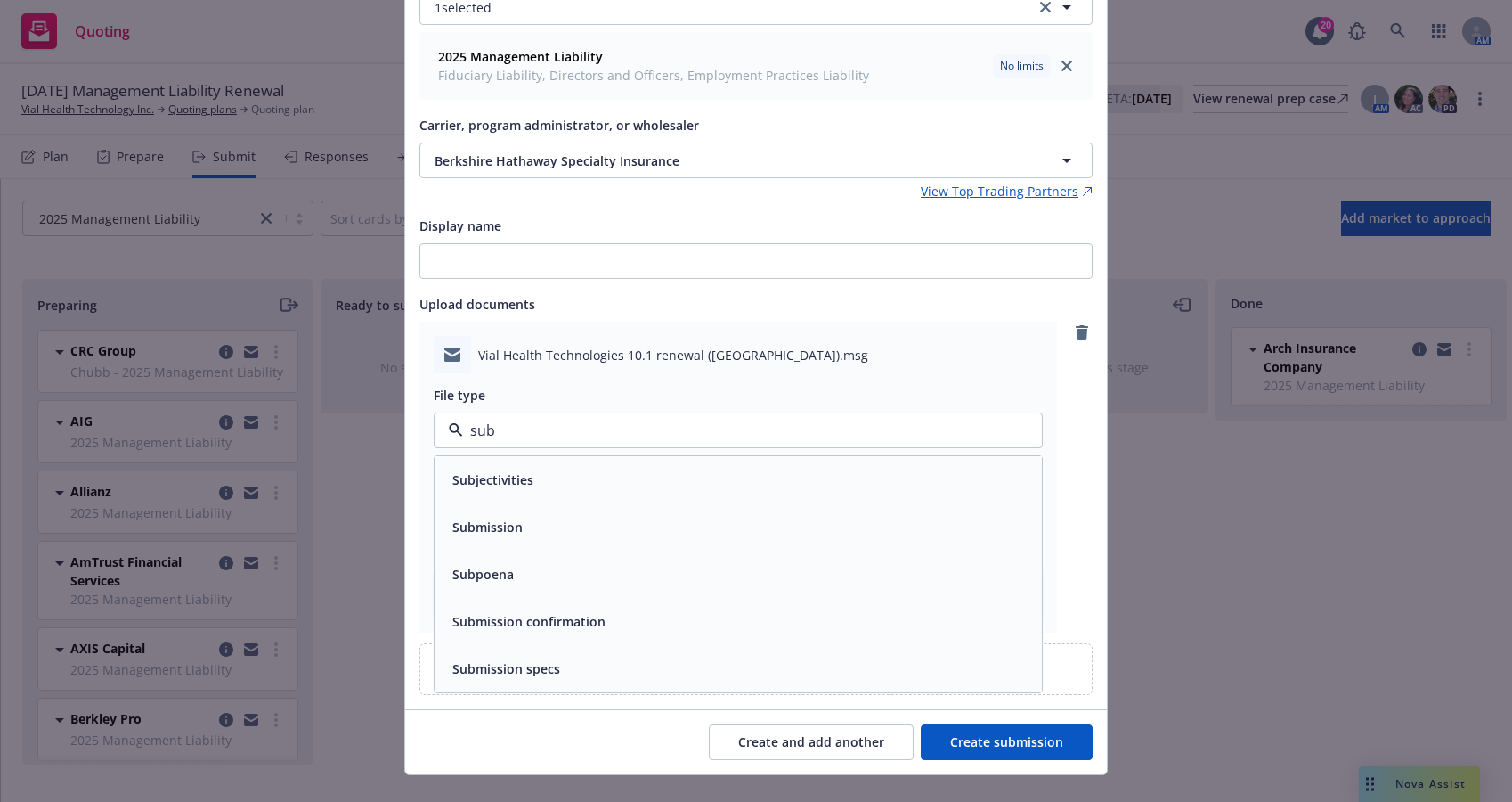
click at [807, 518] on div "Submission" at bounding box center [739, 527] width 586 height 25
click at [1035, 735] on button "Create submission" at bounding box center [1006, 742] width 172 height 36
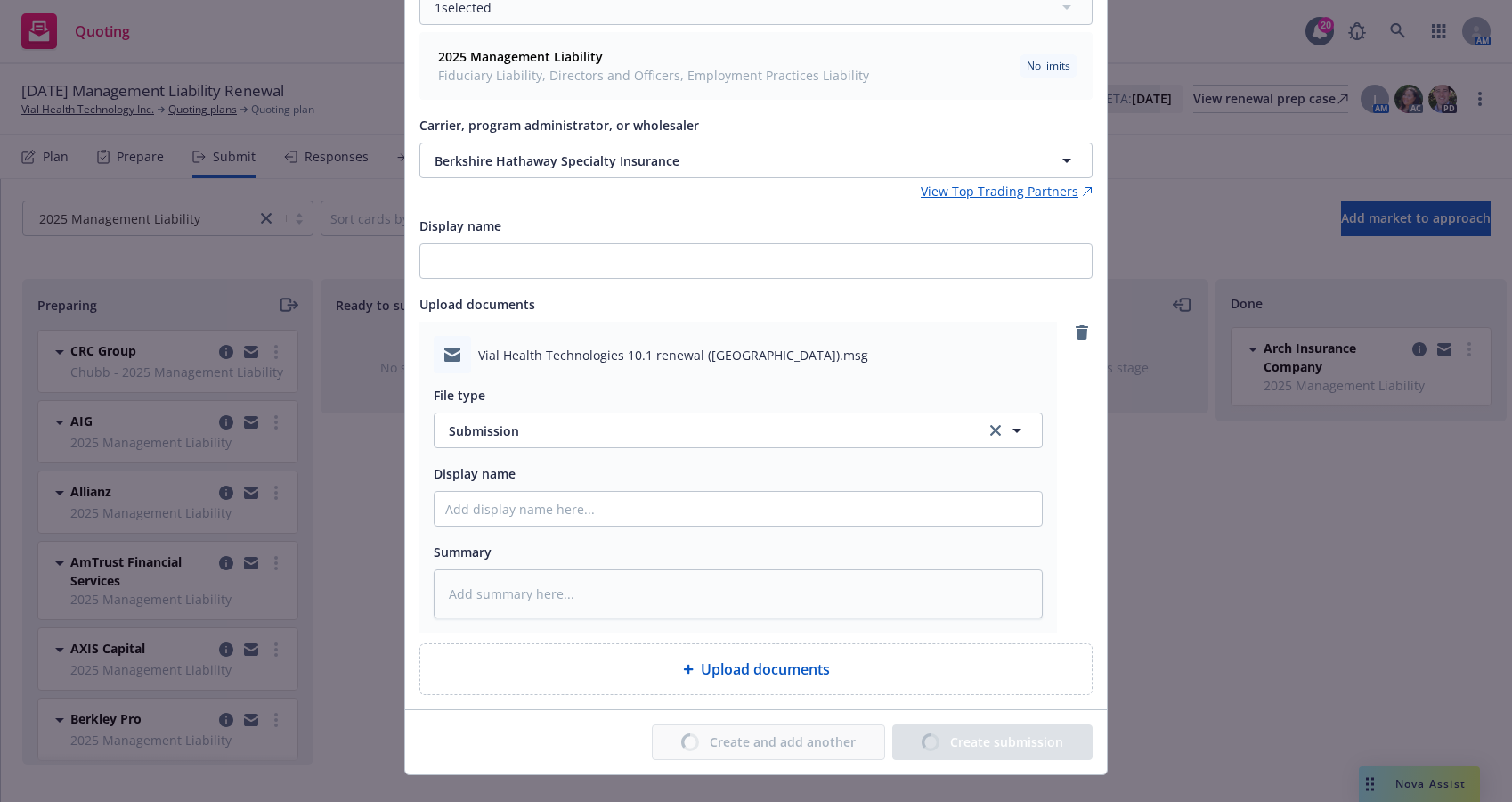
type textarea "x"
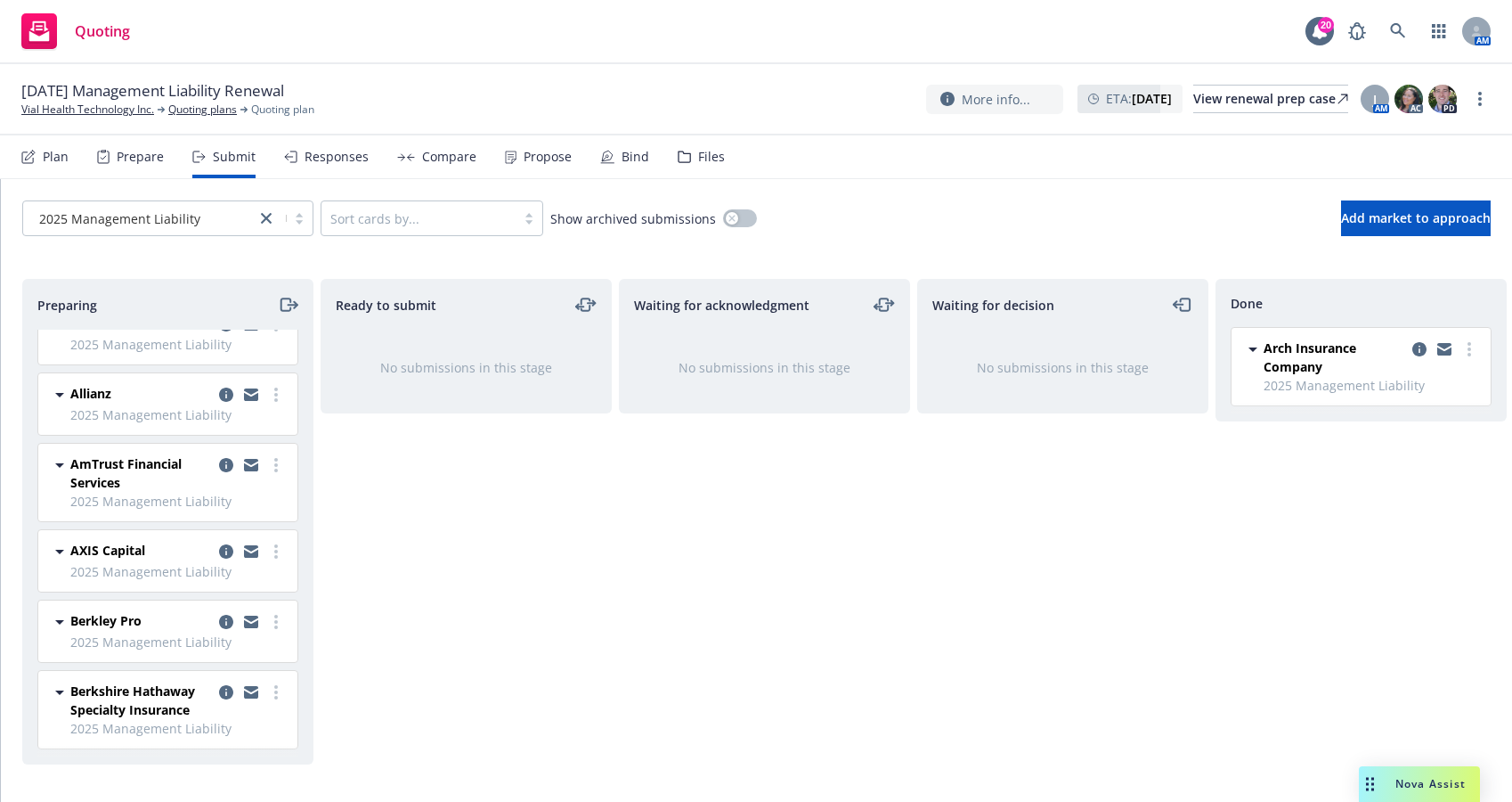
scroll to position [0, 0]
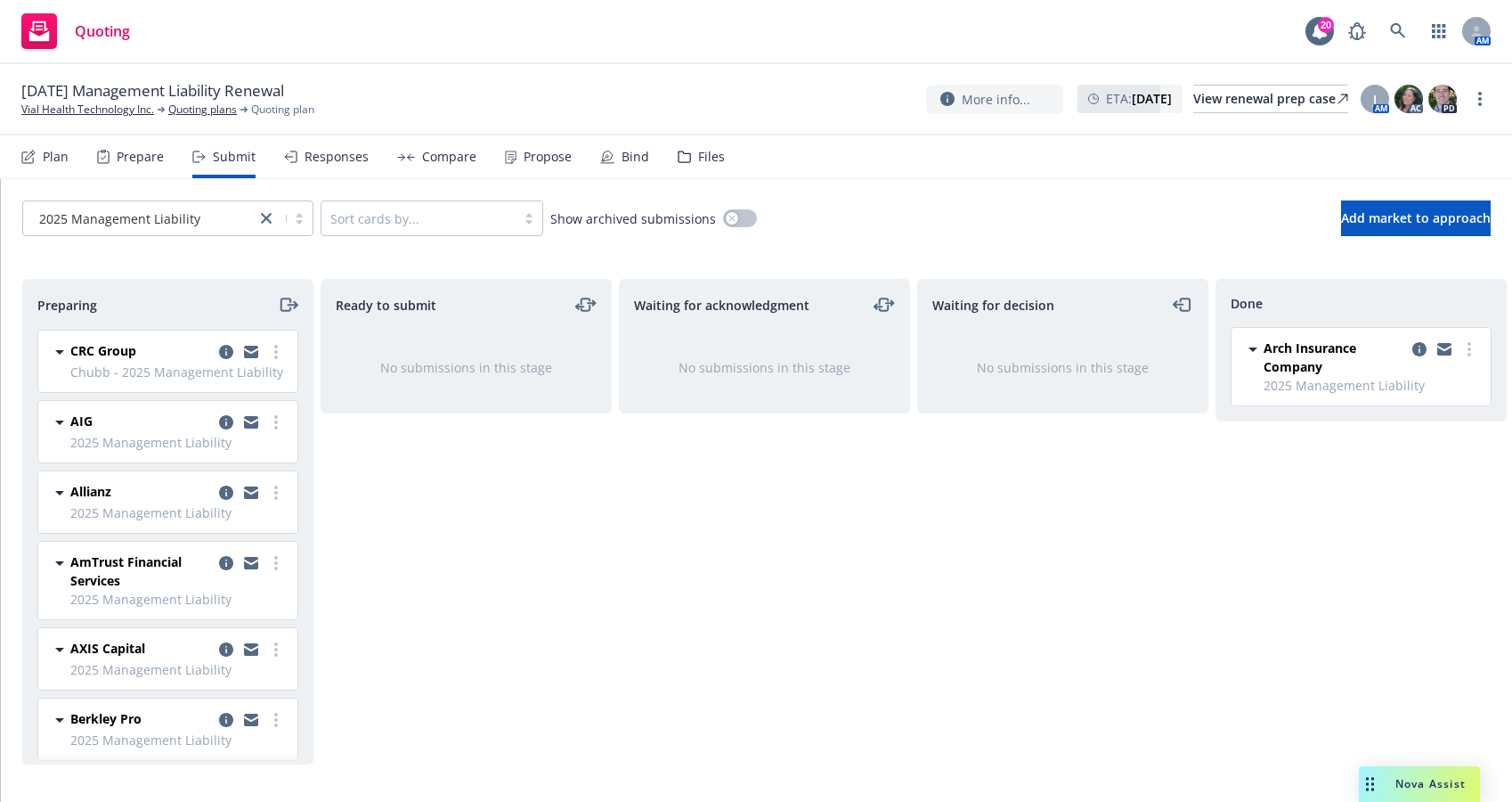
click at [593, 619] on div "Ready to submit No submissions in this stage" at bounding box center [466, 522] width 291 height 485
click at [1412, 216] on span "Add market to approach" at bounding box center [1415, 218] width 149 height 17
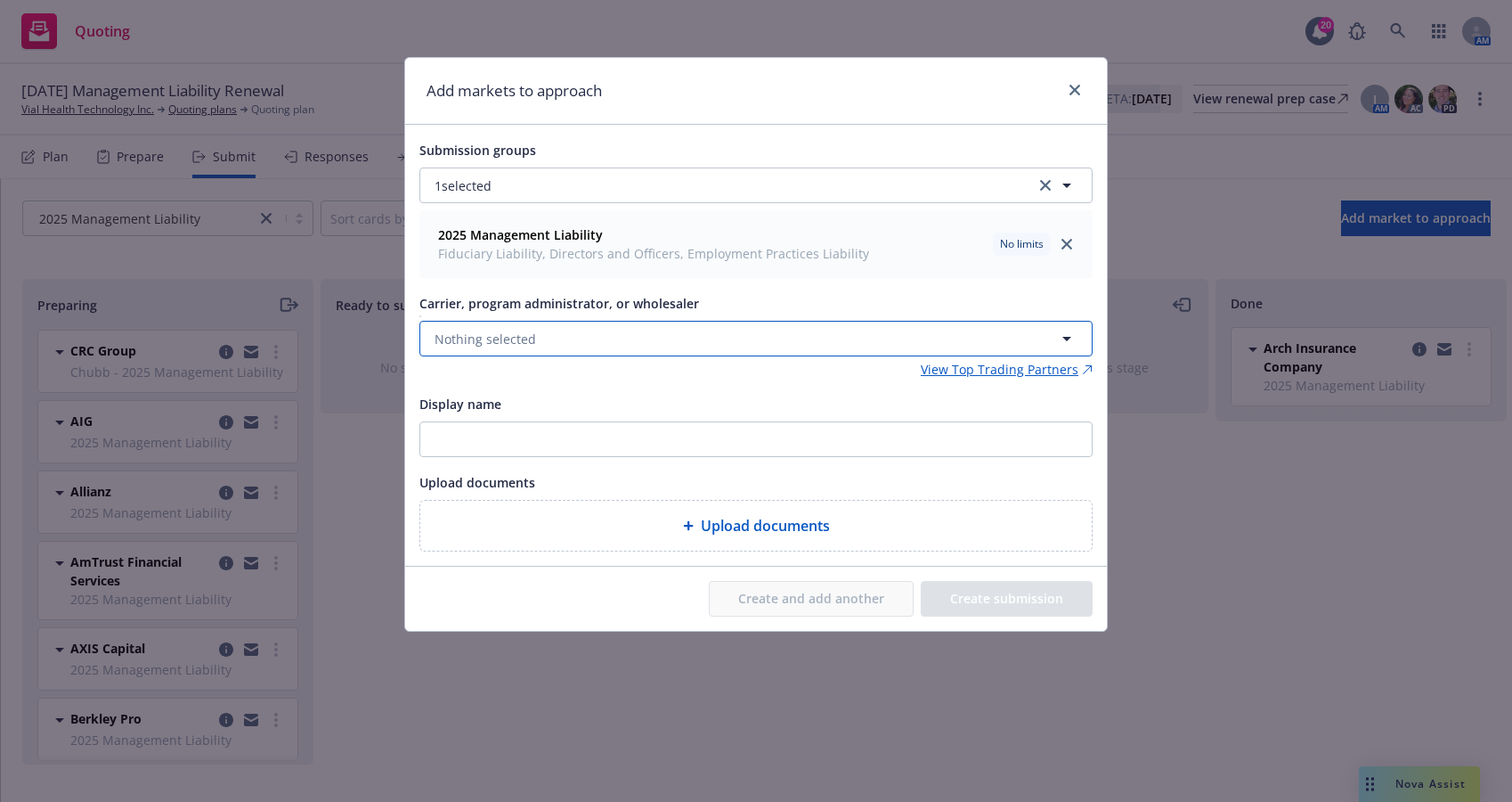
click at [579, 341] on button "Nothing selected" at bounding box center [756, 338] width 673 height 36
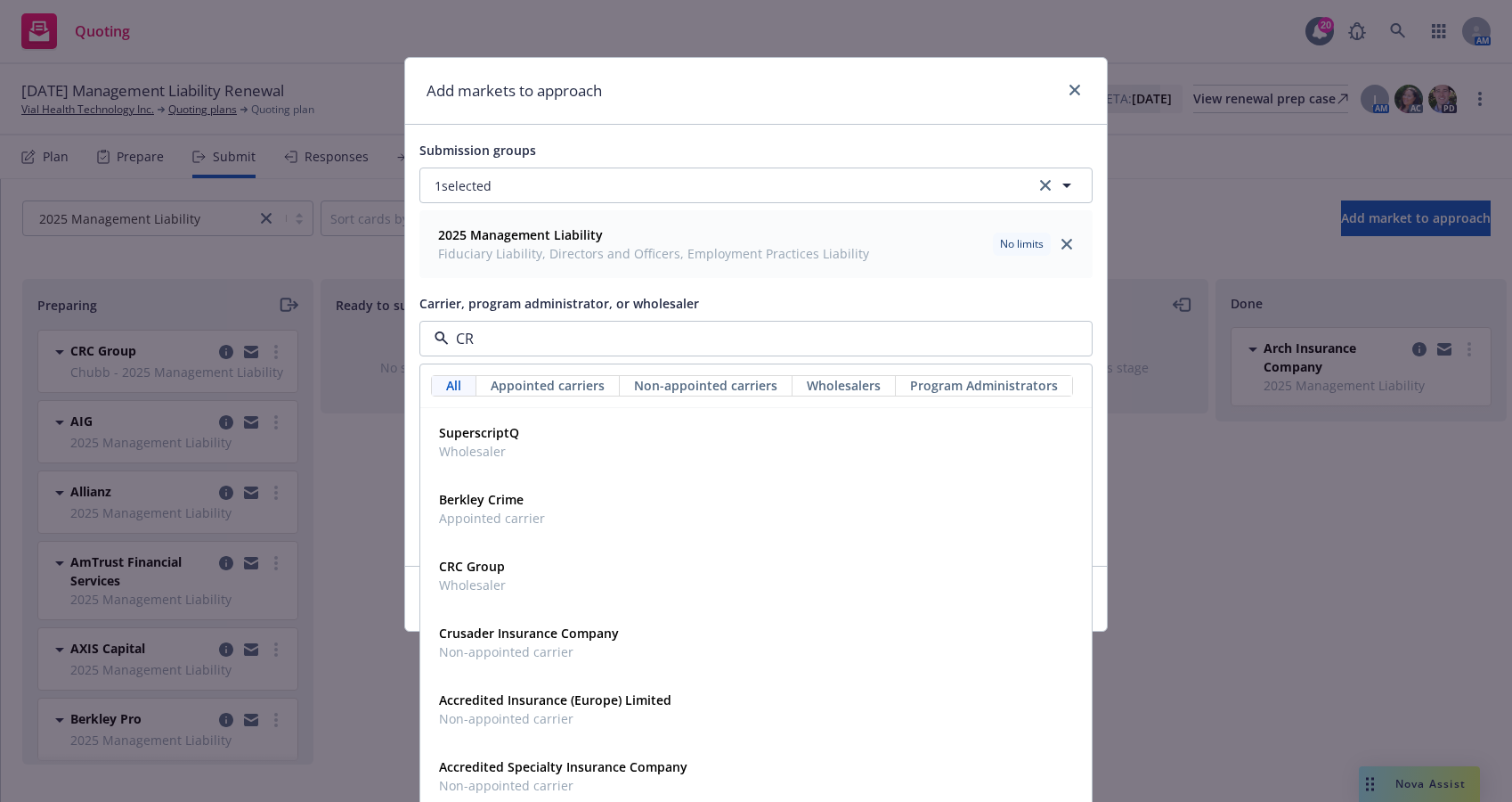
type input "CRC"
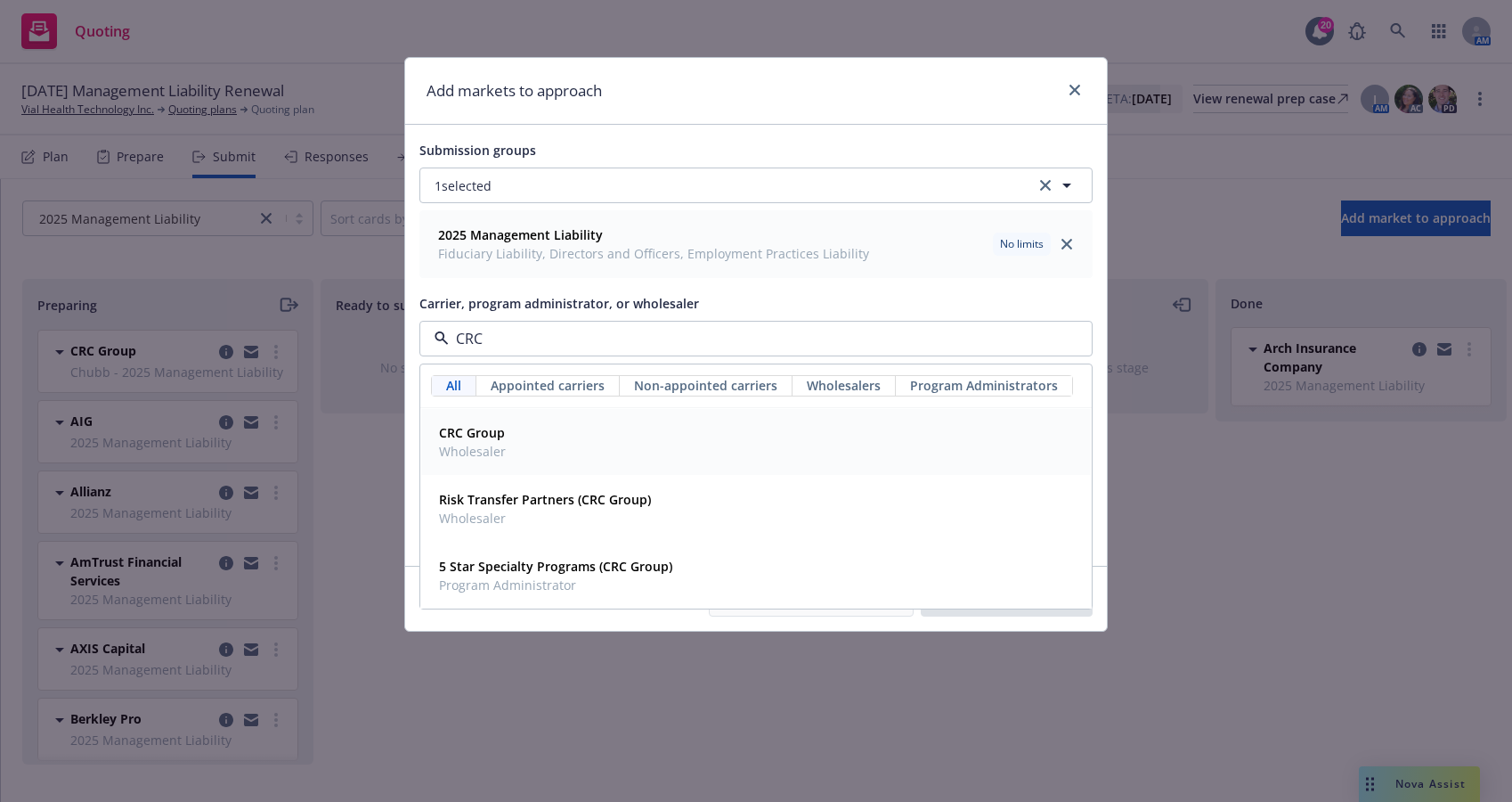
click at [462, 438] on span "CRC Group" at bounding box center [472, 432] width 67 height 19
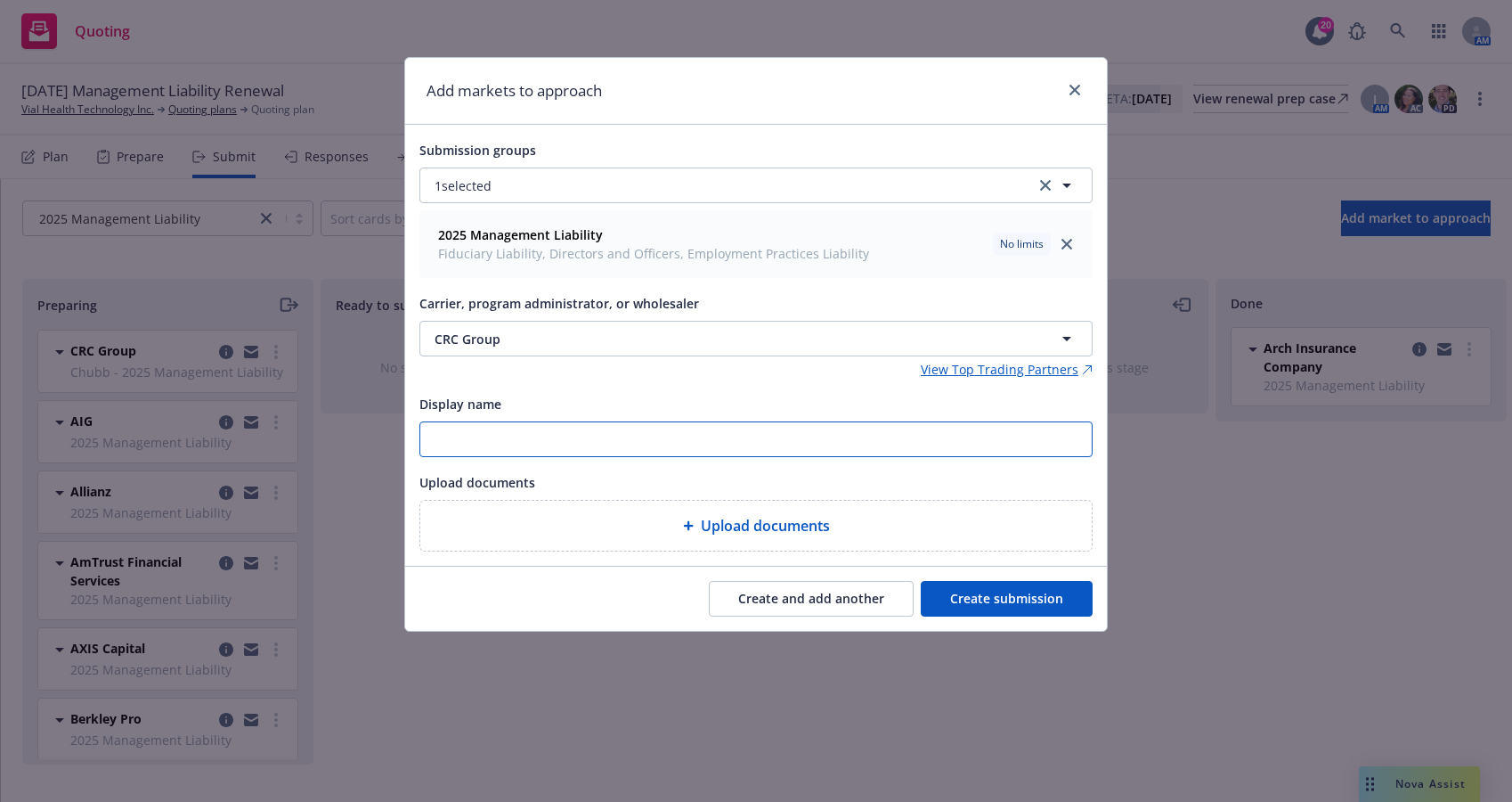
click at [490, 438] on input "Display name" at bounding box center [756, 439] width 671 height 34
type input "Aegis"
click at [865, 396] on div "Display name" at bounding box center [756, 403] width 673 height 22
click at [1019, 598] on button "Create submission" at bounding box center [1006, 599] width 172 height 36
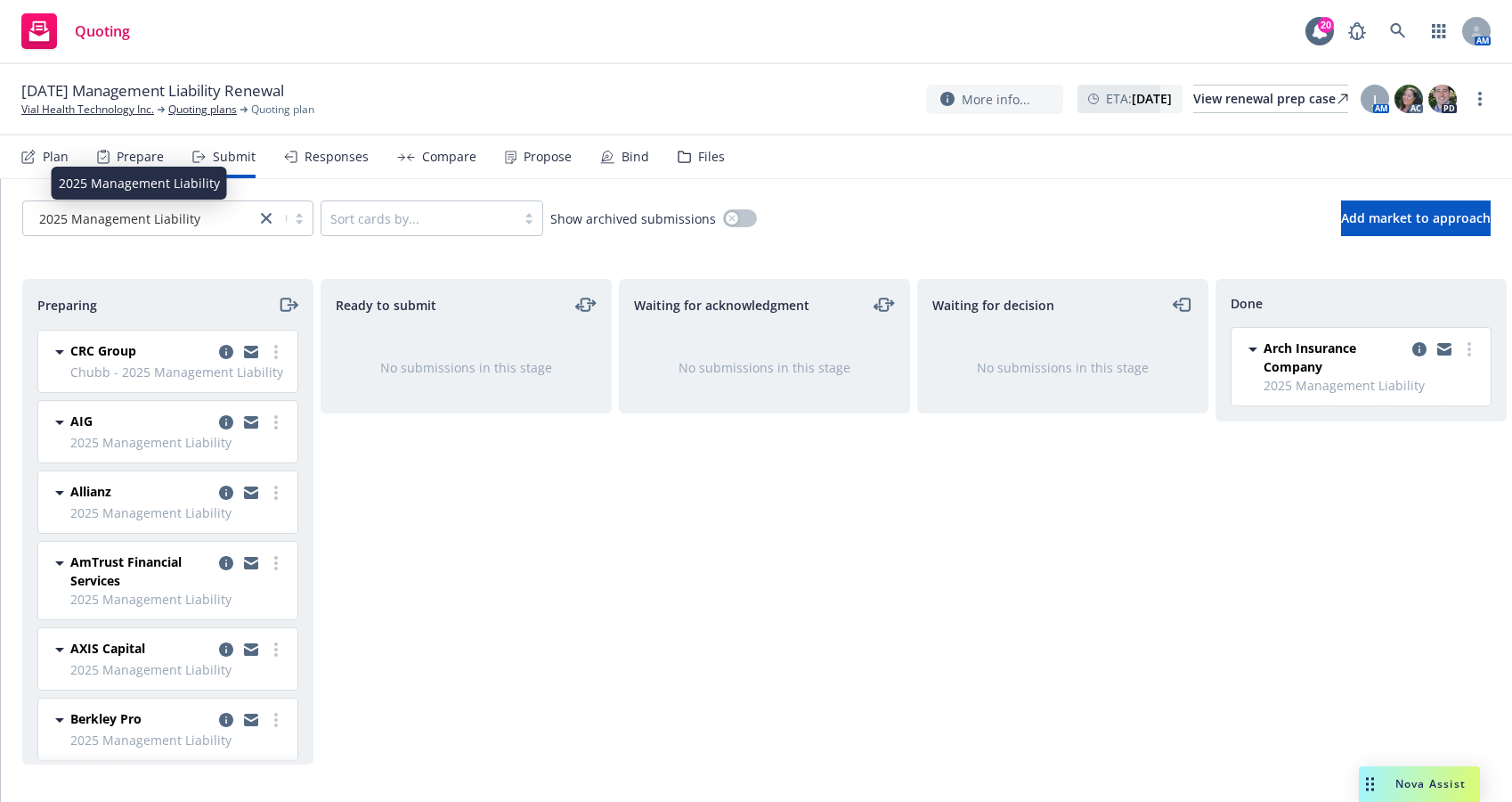
click at [181, 227] on span "2025 Management Liability" at bounding box center [120, 219] width 162 height 19
click at [182, 218] on span "2025 Management Liability" at bounding box center [120, 219] width 162 height 19
click at [203, 110] on link "Quoting plans" at bounding box center [202, 109] width 69 height 16
